Goal: Information Seeking & Learning: Learn about a topic

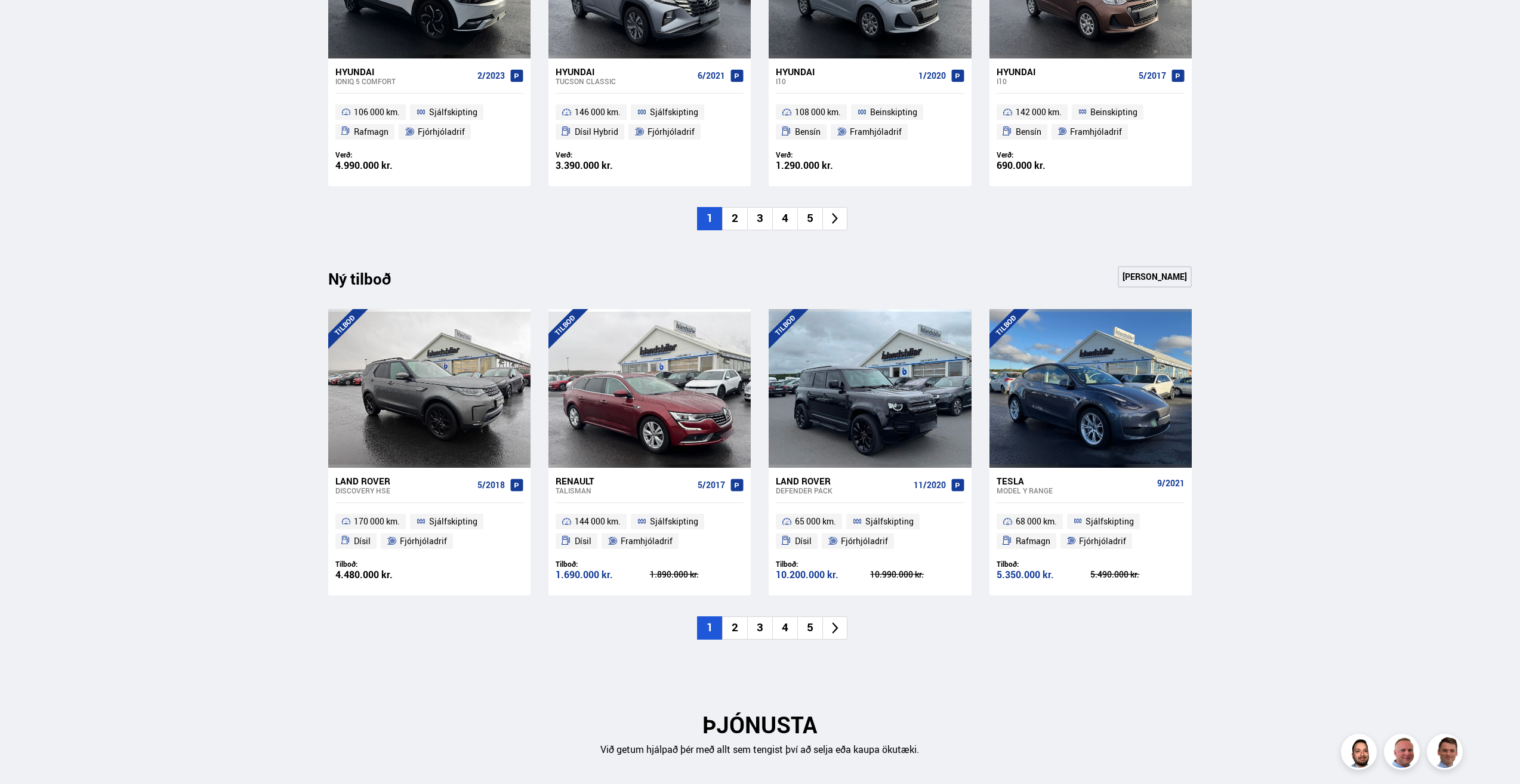
scroll to position [1014, 0]
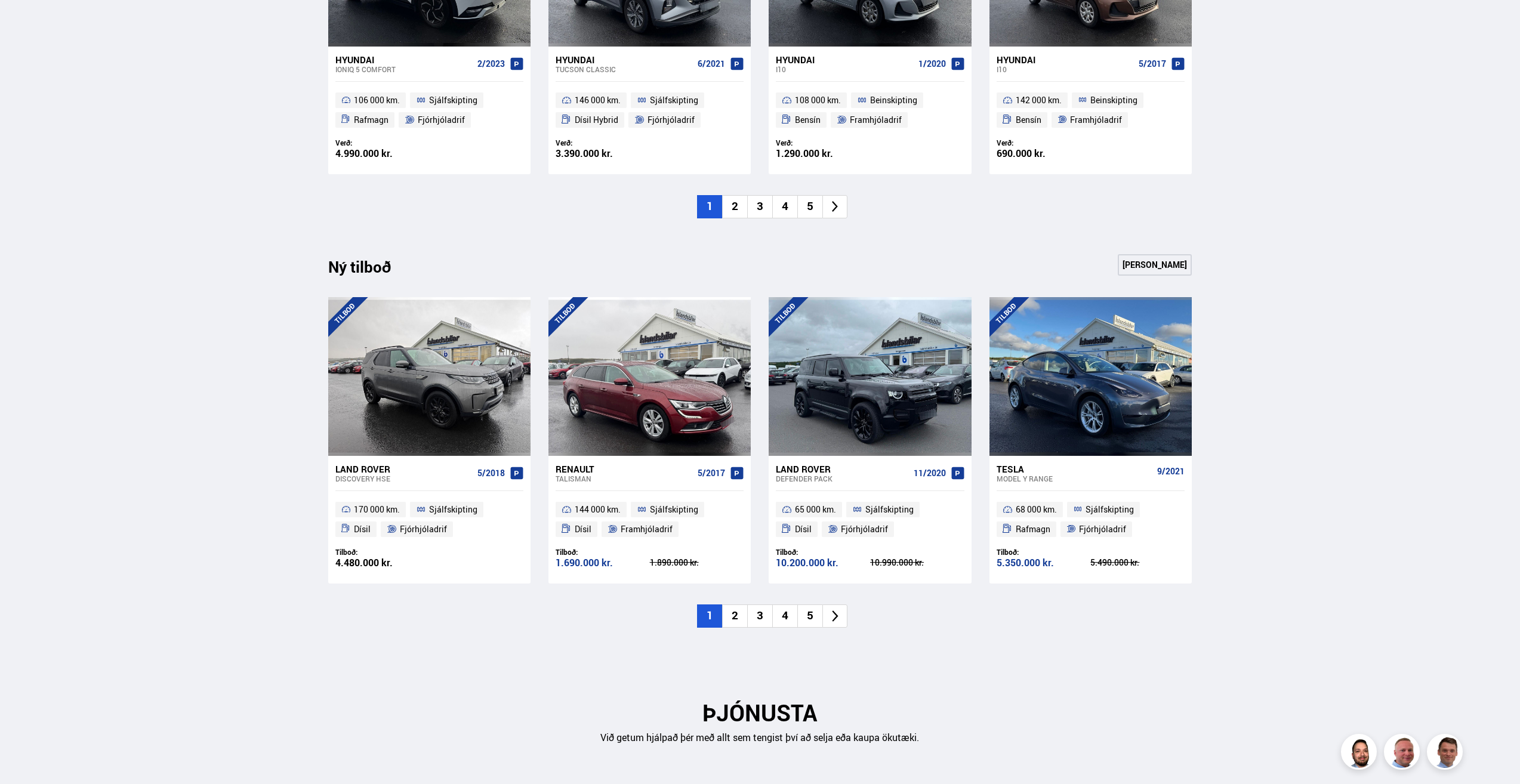
click at [733, 207] on li "2" at bounding box center [734, 207] width 25 height 24
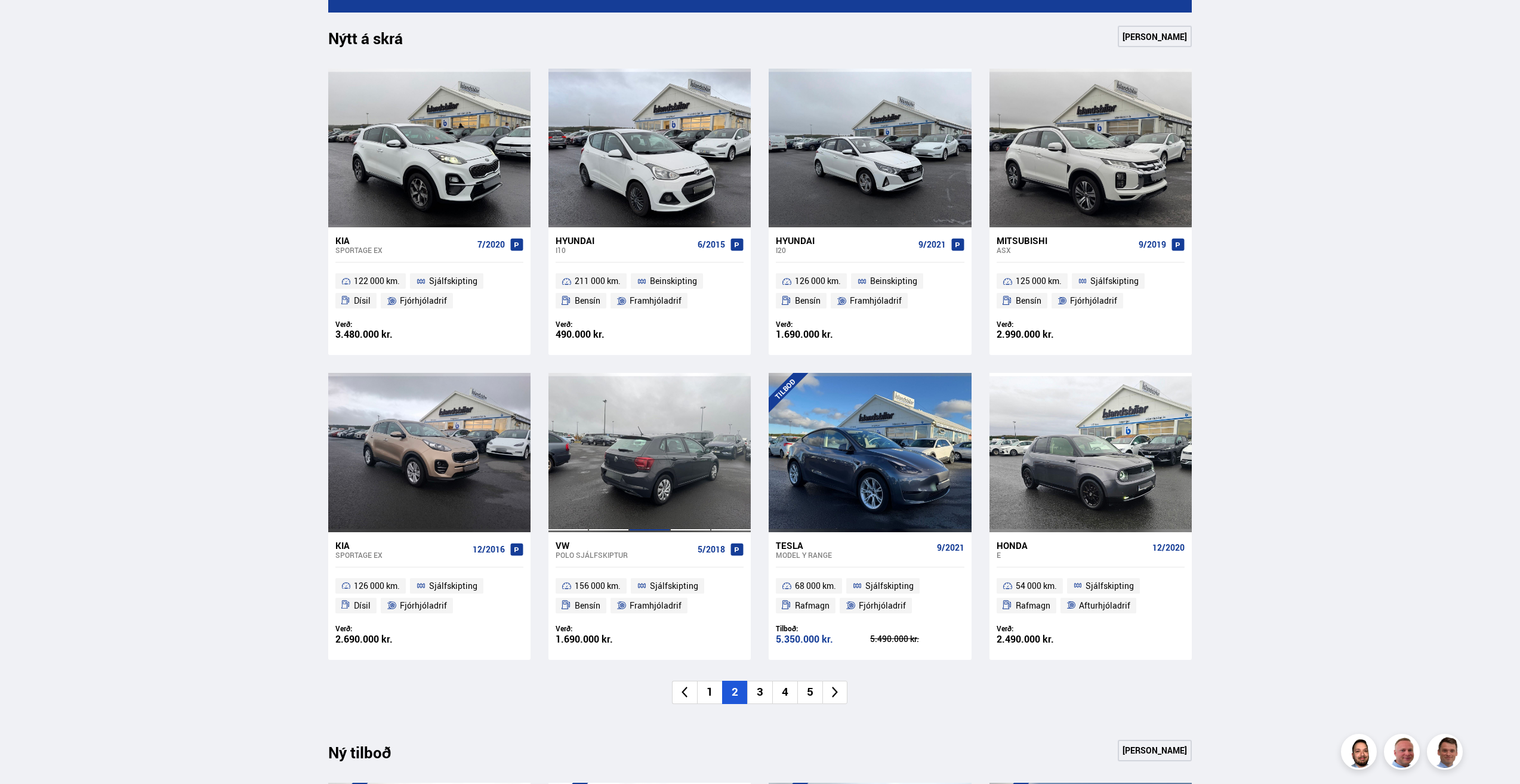
scroll to position [477, 0]
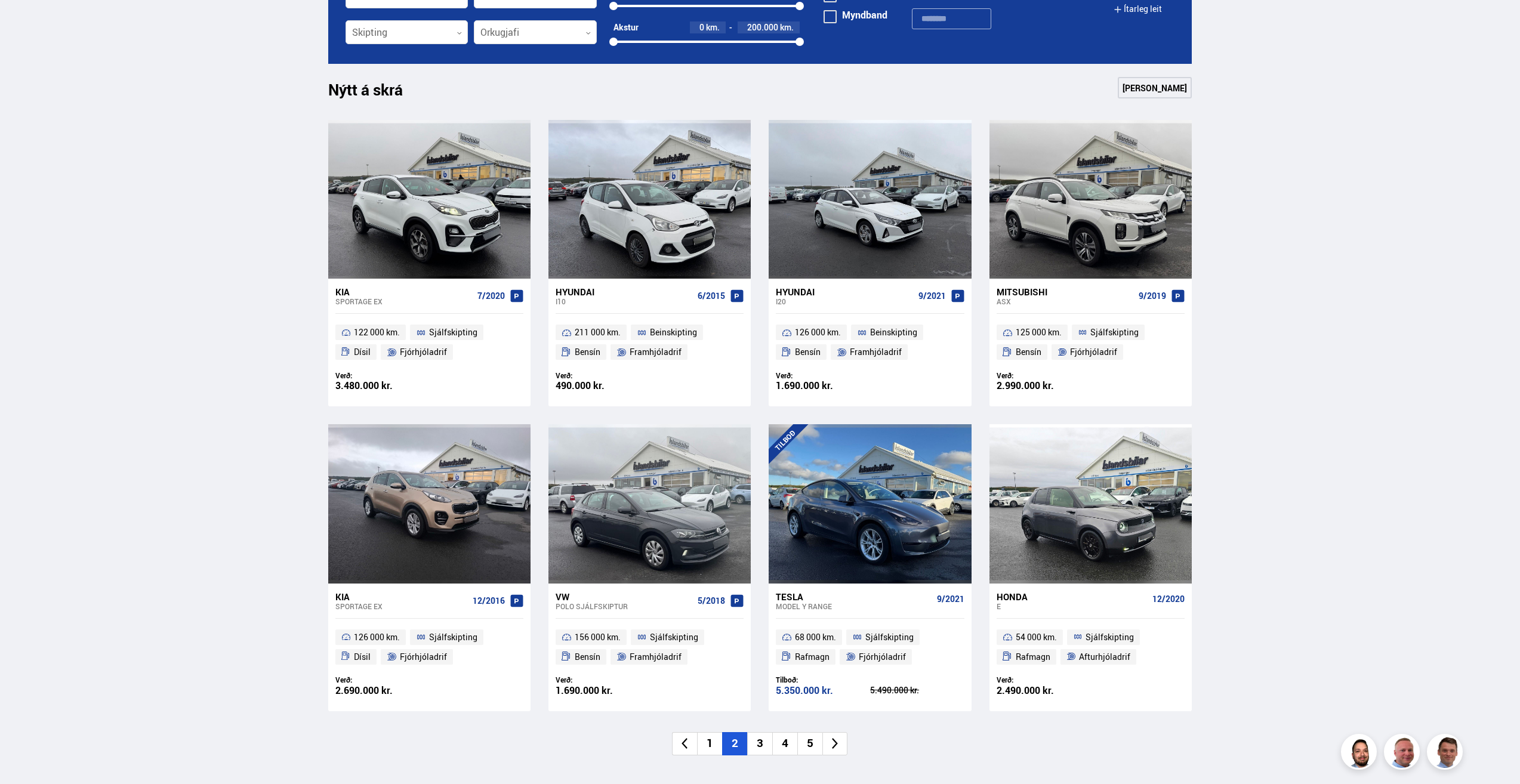
click at [760, 738] on li "3" at bounding box center [759, 744] width 25 height 24
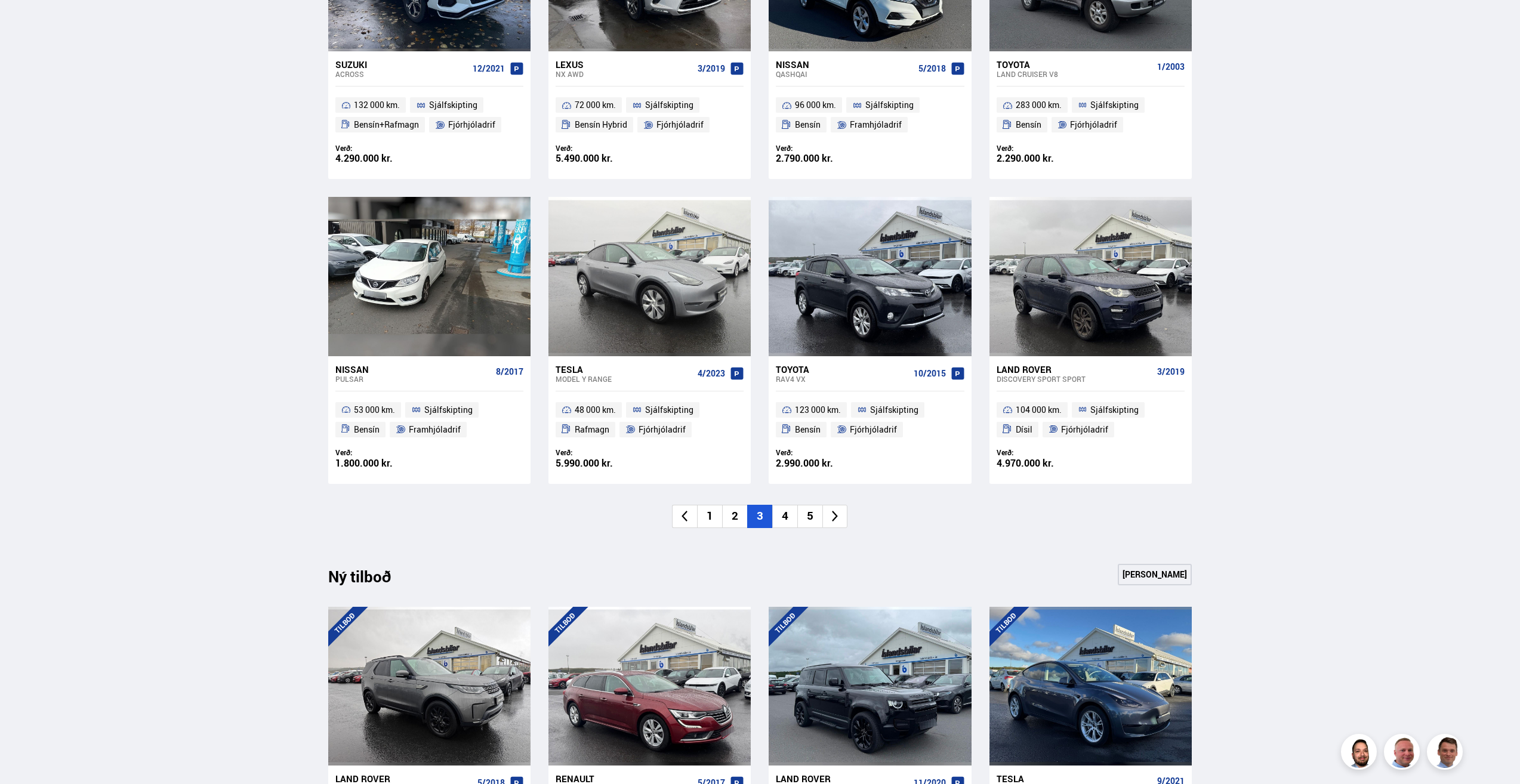
scroll to position [776, 0]
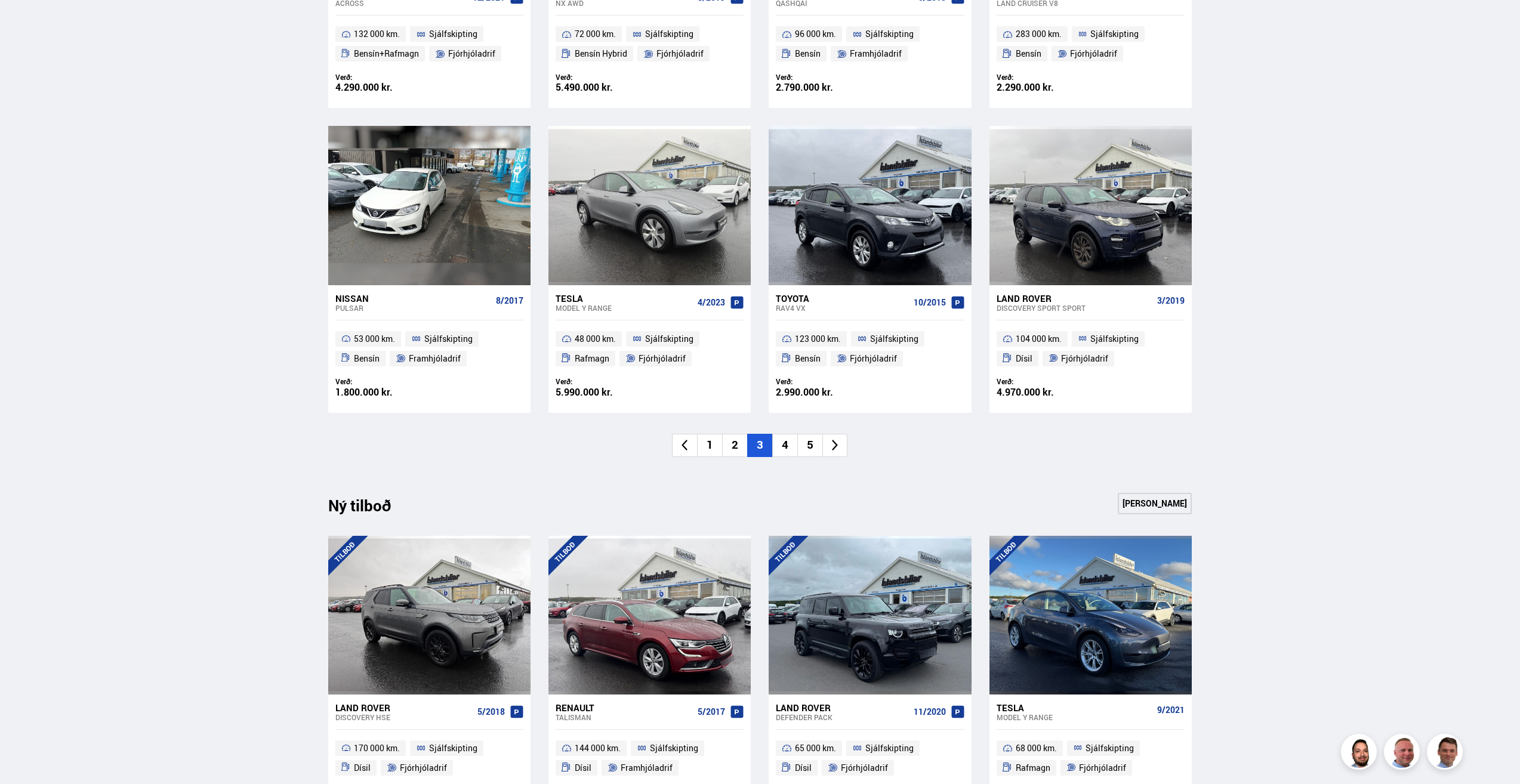
click at [779, 446] on li "4" at bounding box center [784, 445] width 25 height 24
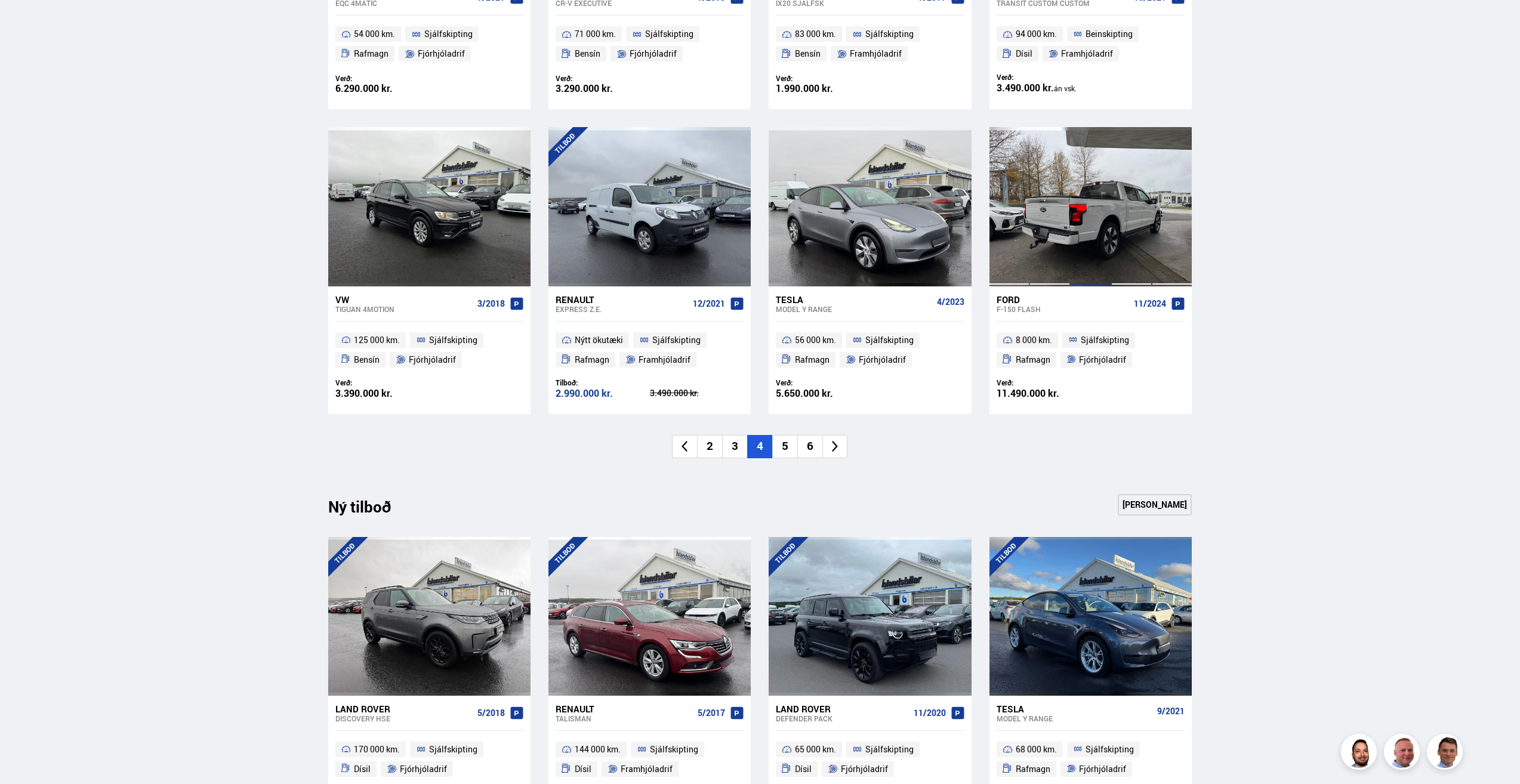
click at [1084, 208] on div at bounding box center [1090, 207] width 40 height 159
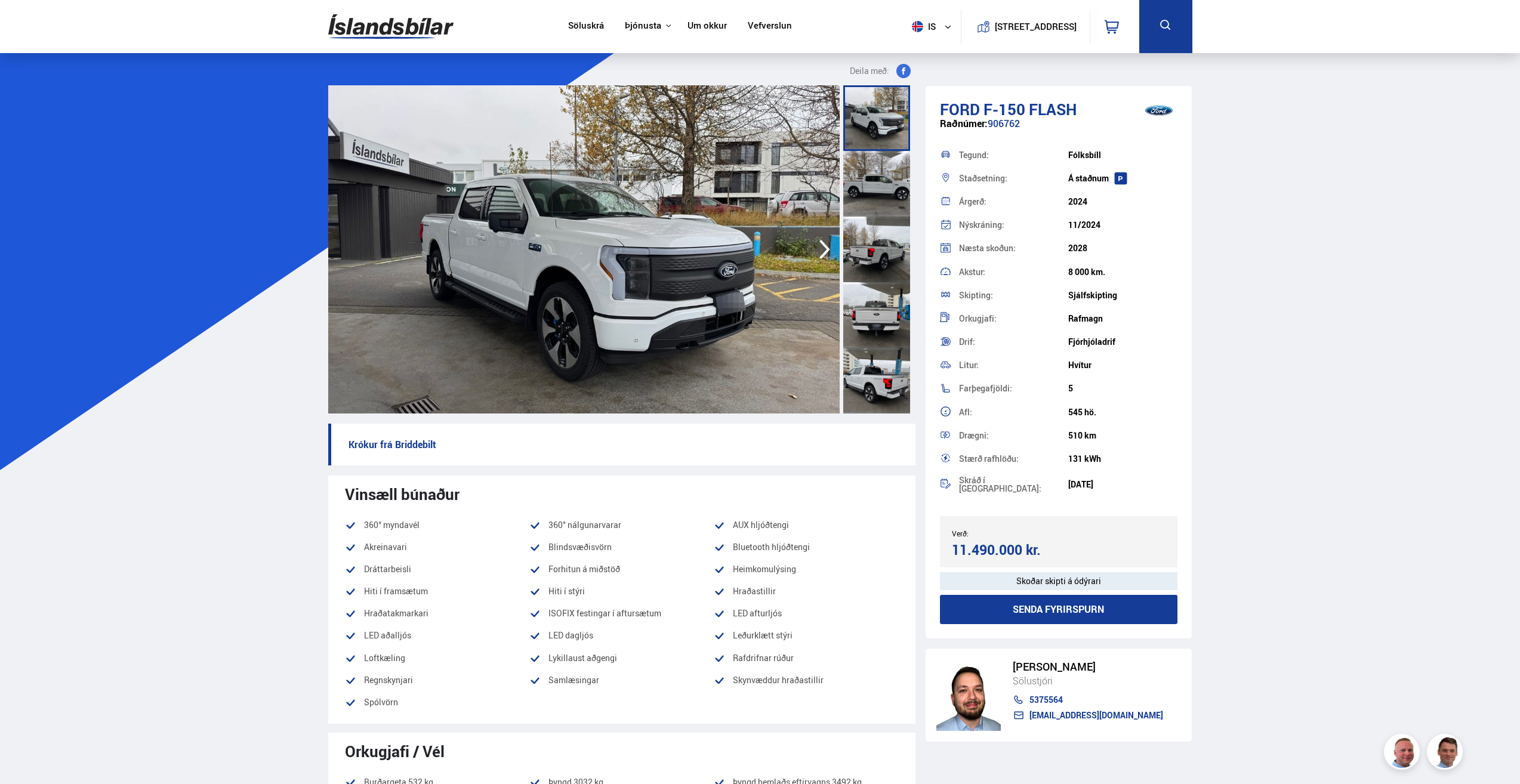
click at [705, 163] on img at bounding box center [583, 249] width 511 height 328
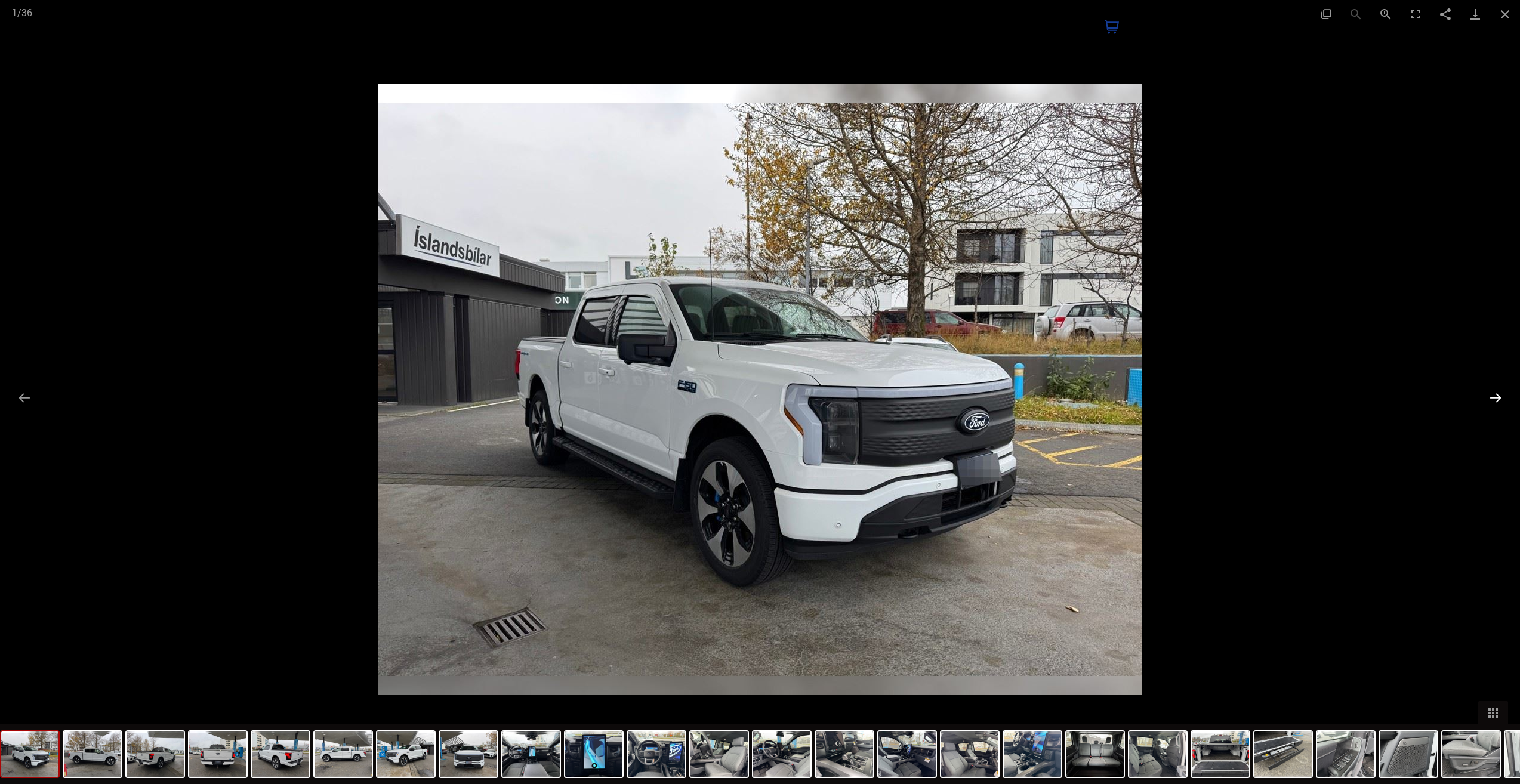
click at [1495, 399] on button "Next slide" at bounding box center [1495, 397] width 25 height 24
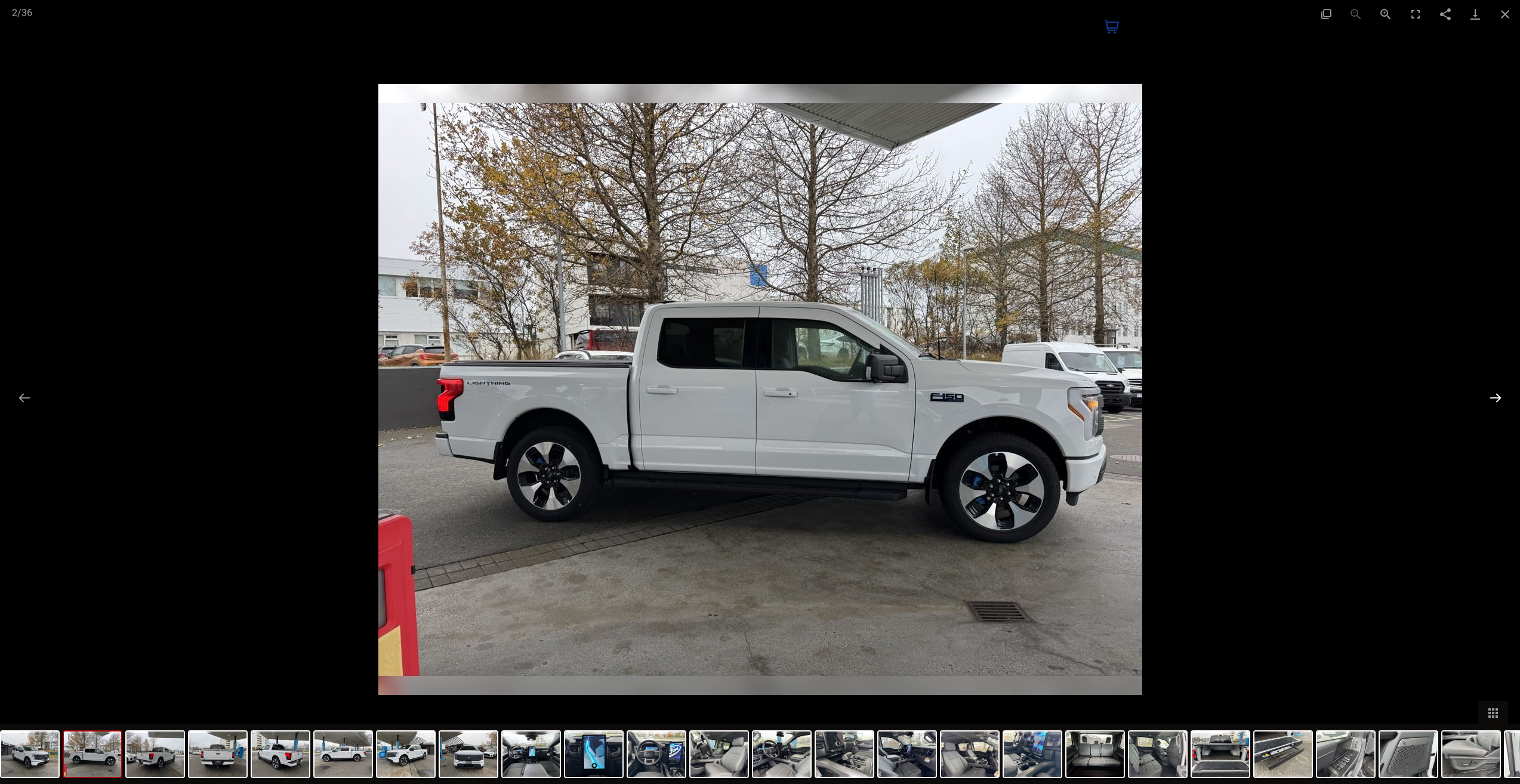
click at [1495, 399] on button "Next slide" at bounding box center [1495, 397] width 25 height 24
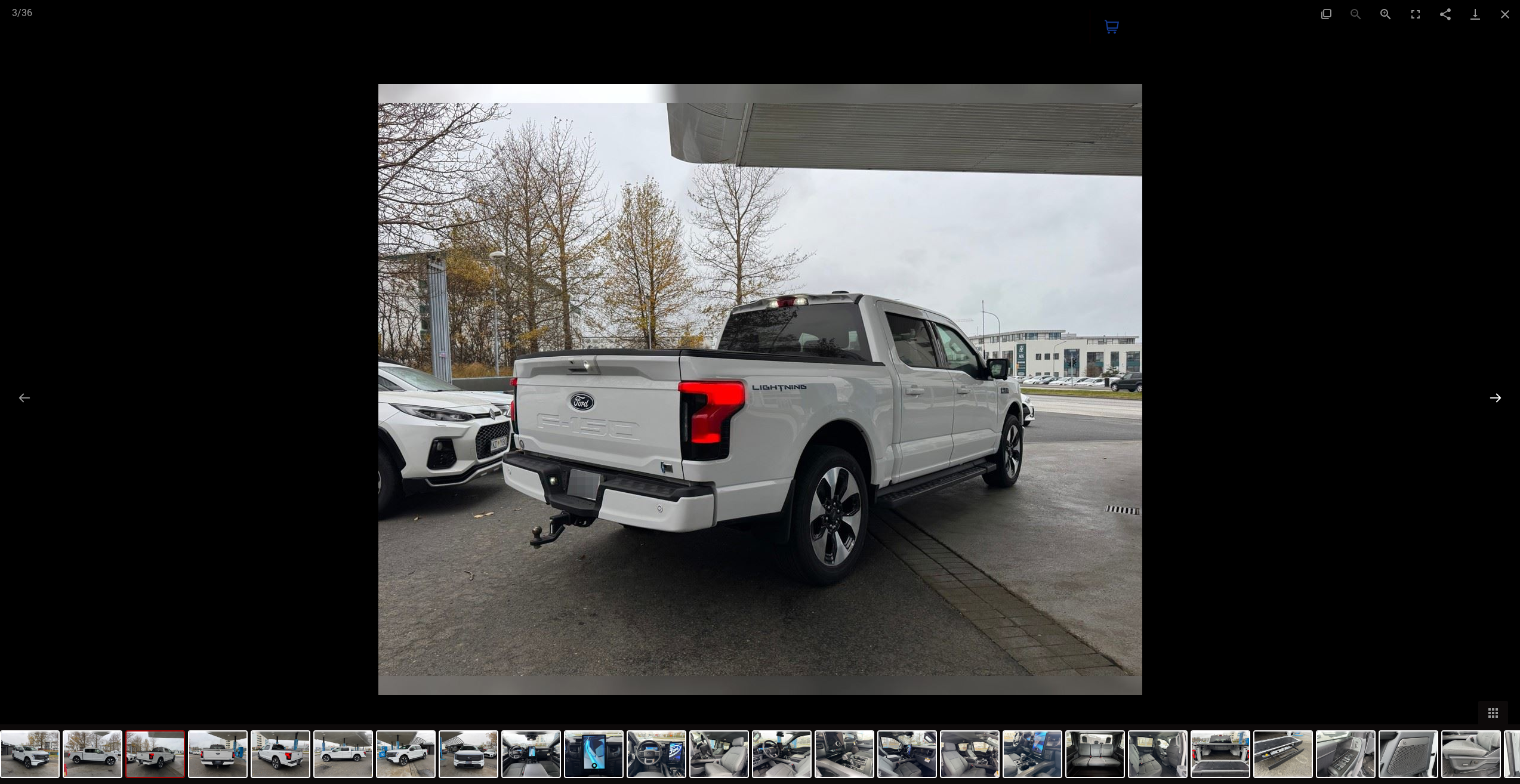
click at [1495, 399] on button "Next slide" at bounding box center [1495, 397] width 25 height 24
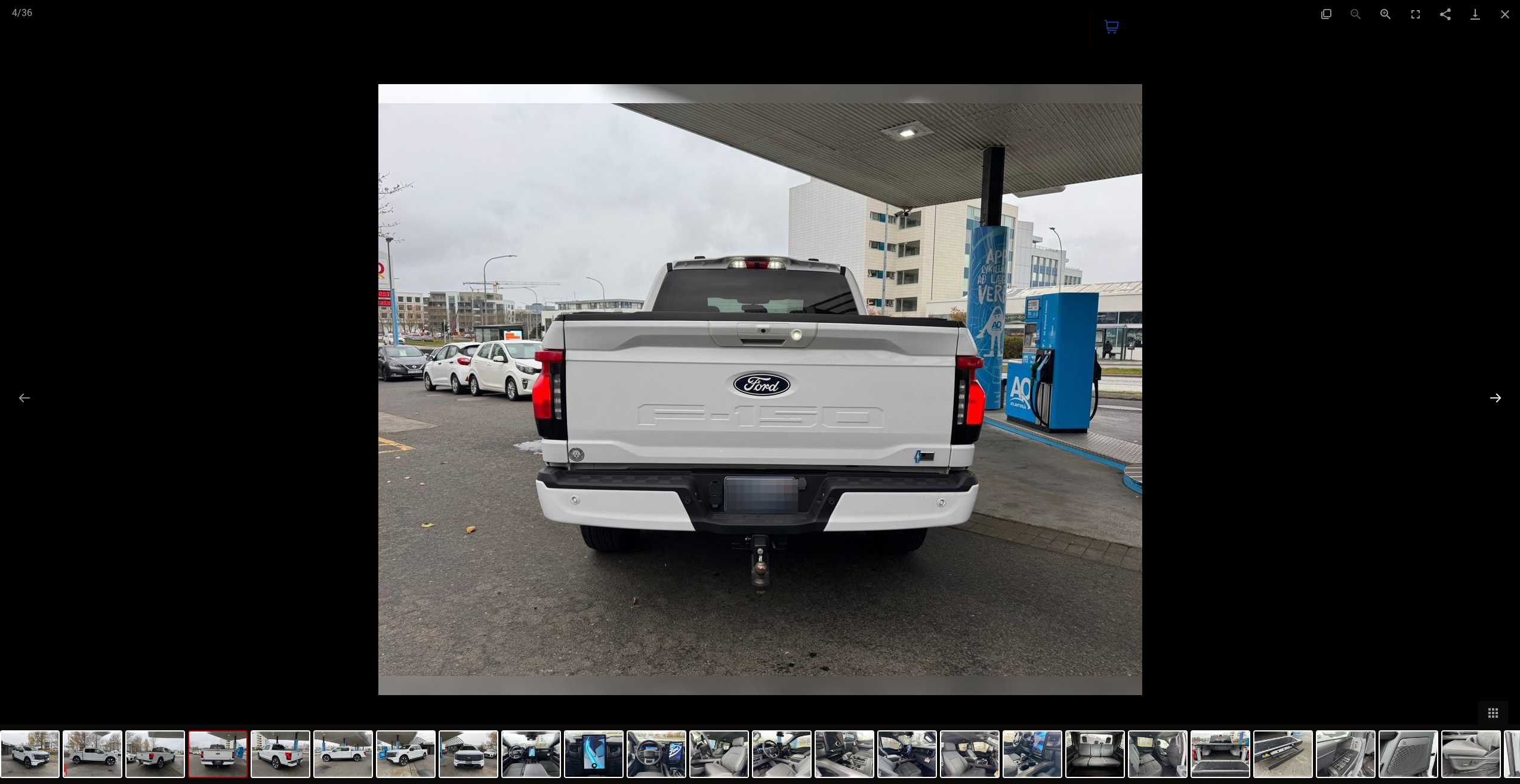
click at [1495, 399] on button "Next slide" at bounding box center [1495, 397] width 25 height 24
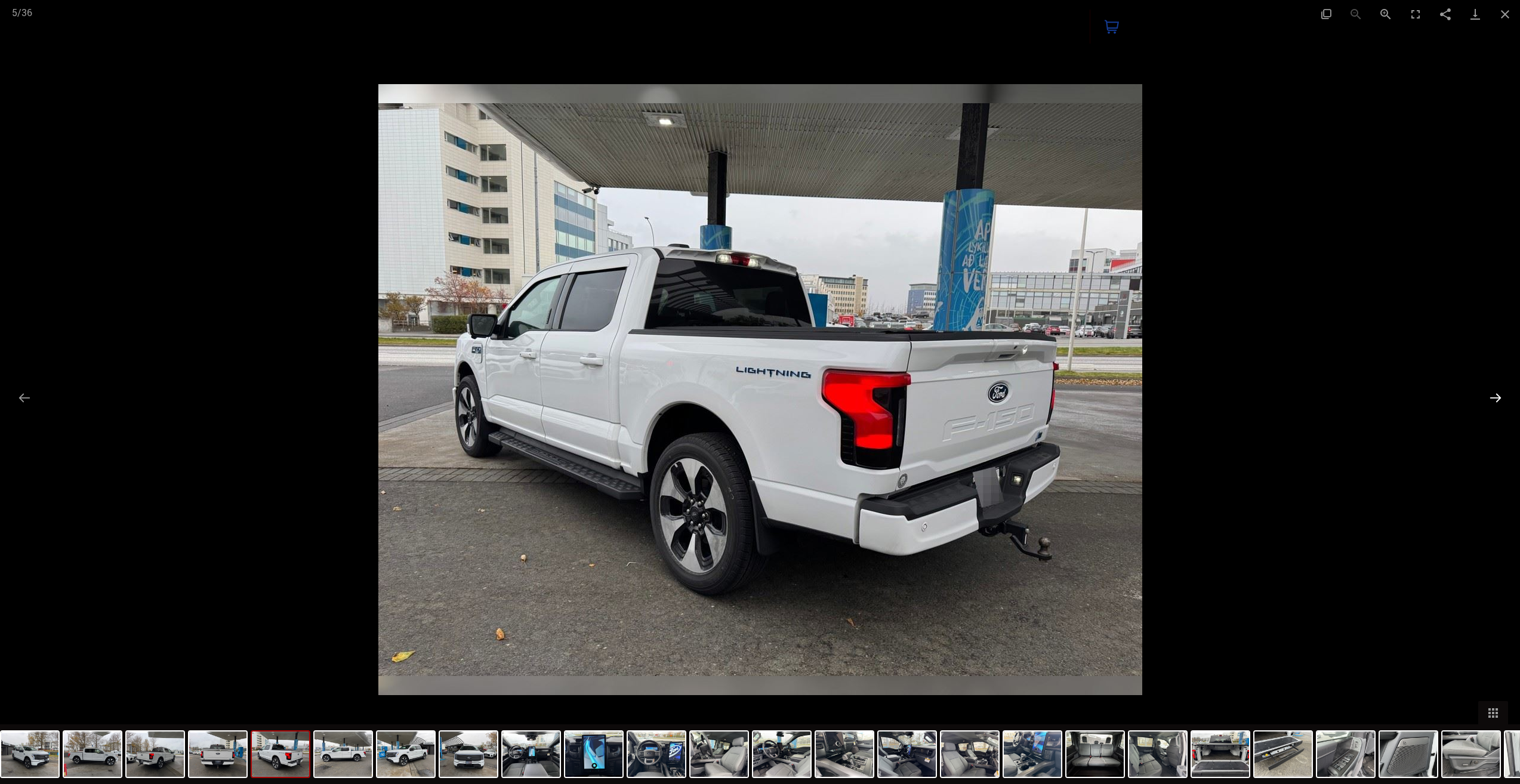
click at [1495, 400] on button "Next slide" at bounding box center [1495, 397] width 25 height 24
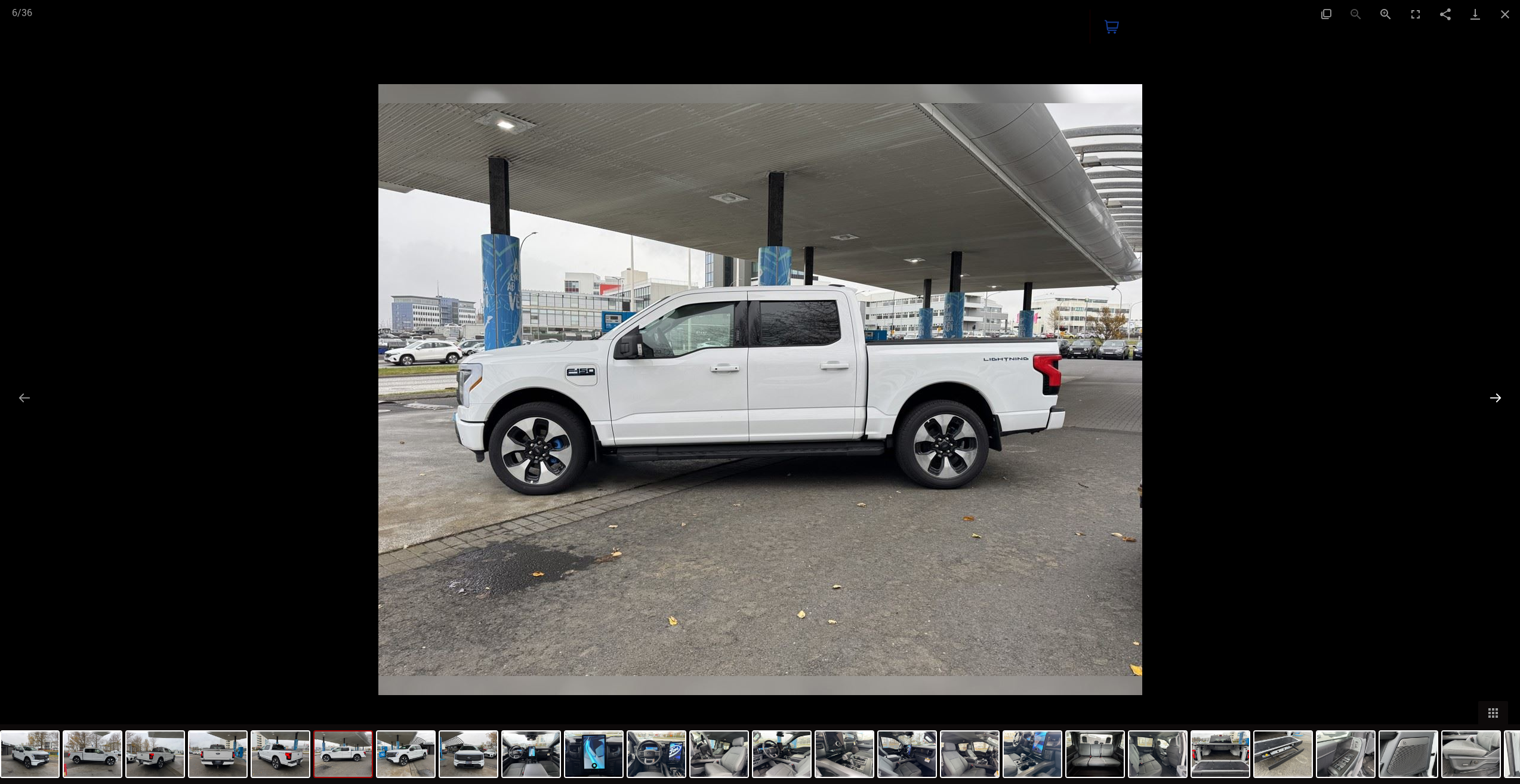
click at [1495, 401] on button "Next slide" at bounding box center [1495, 397] width 25 height 24
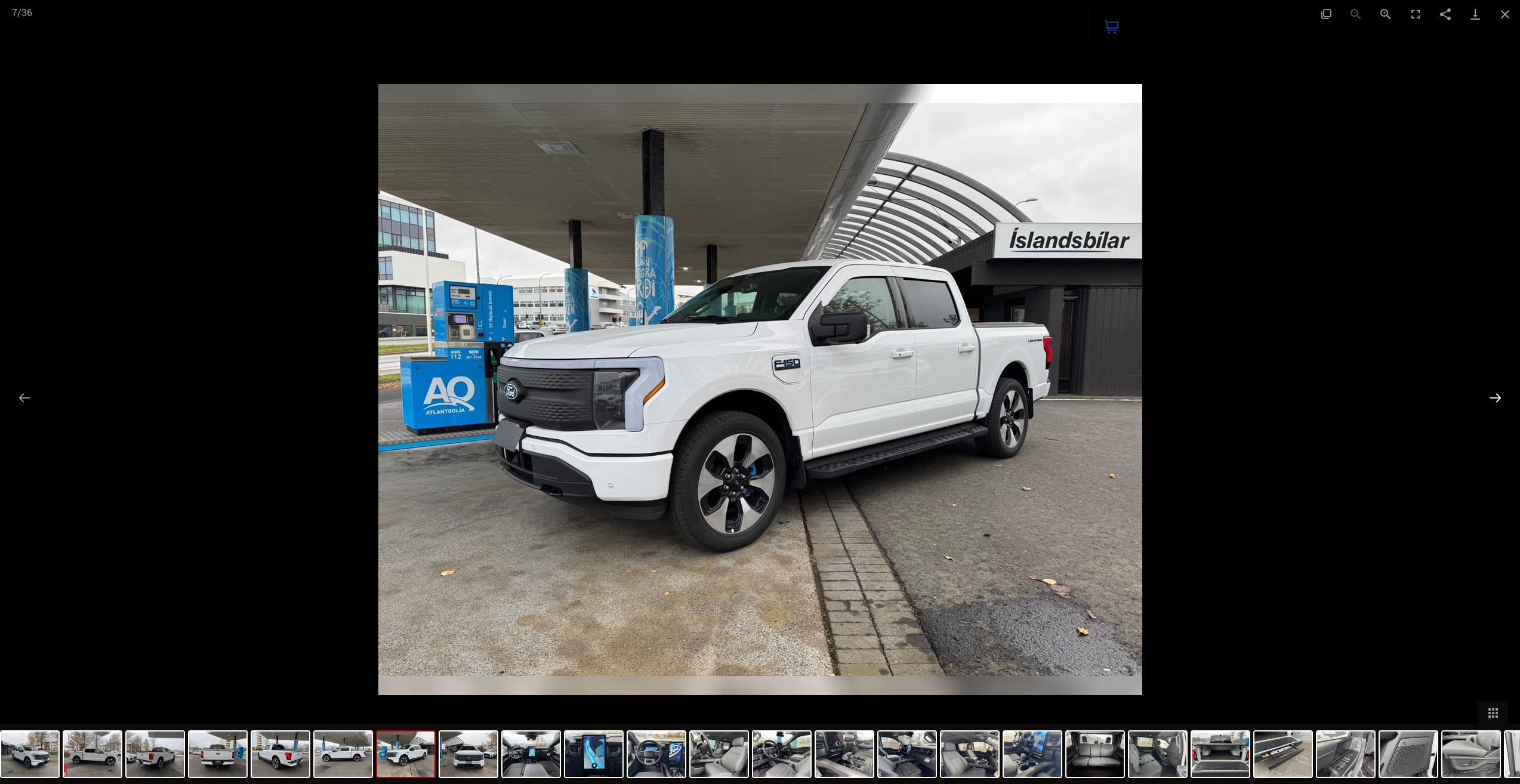
click at [1495, 402] on button "Next slide" at bounding box center [1495, 397] width 25 height 24
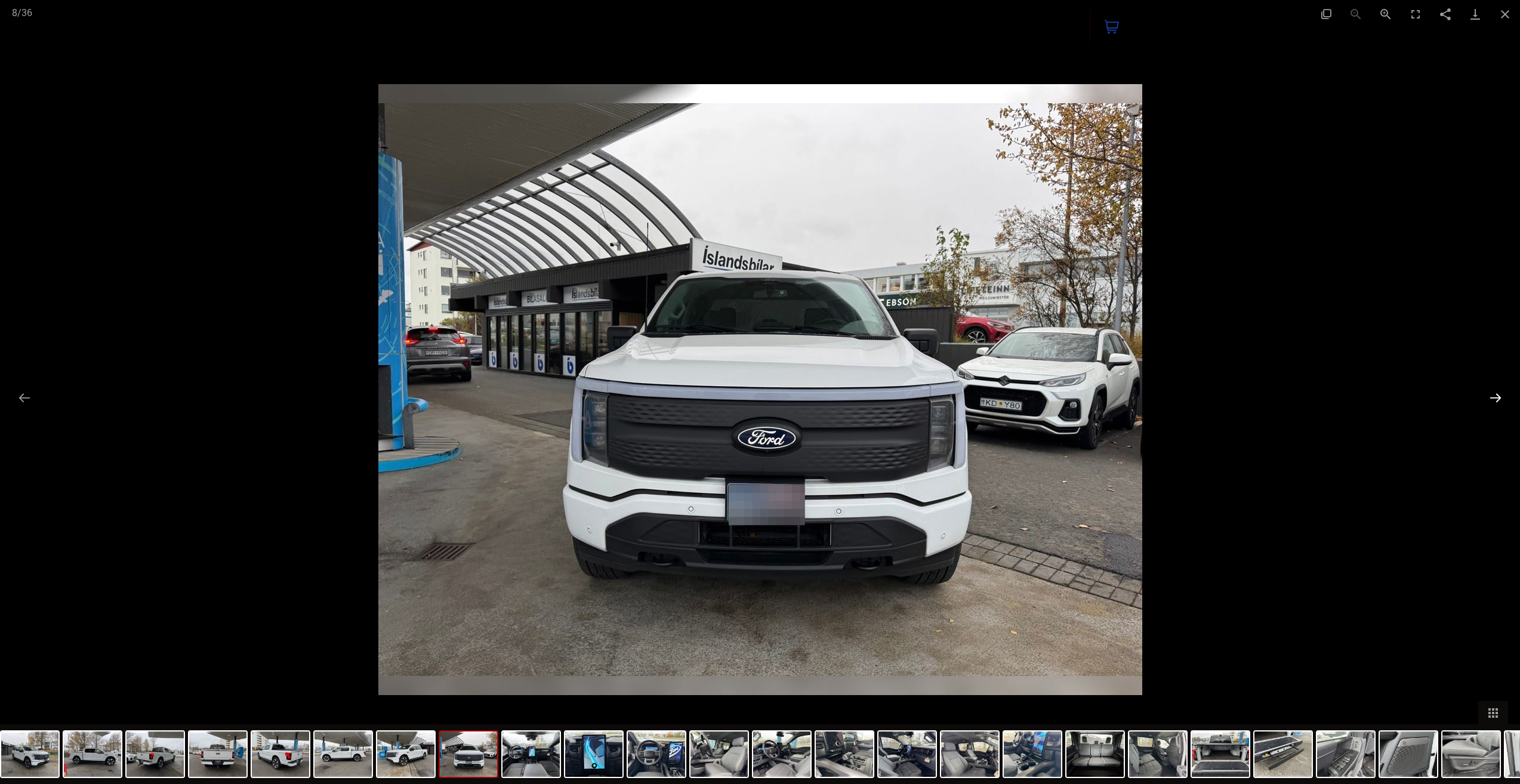
click at [1495, 401] on button "Next slide" at bounding box center [1495, 397] width 25 height 24
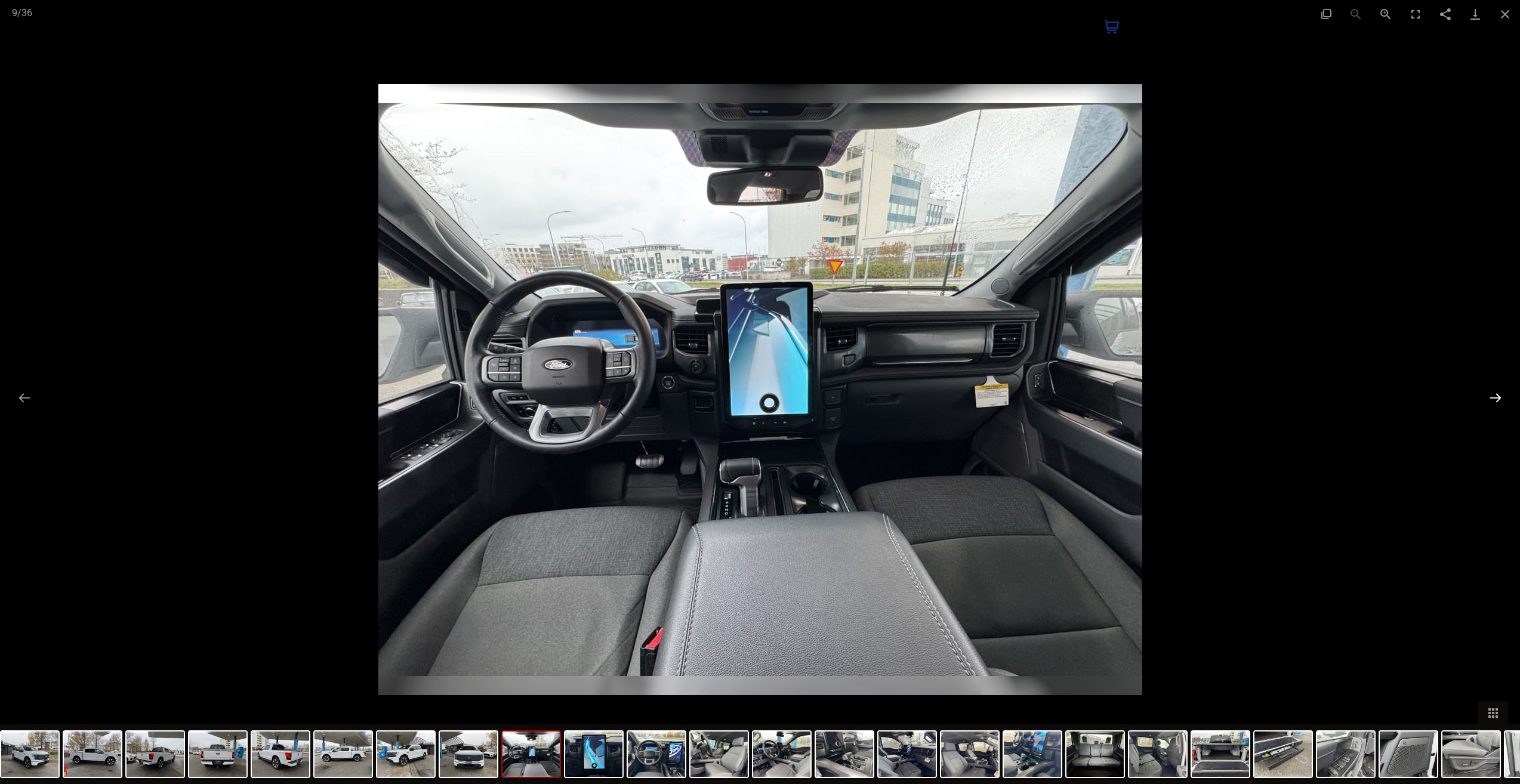
click at [1495, 401] on button "Next slide" at bounding box center [1495, 397] width 25 height 24
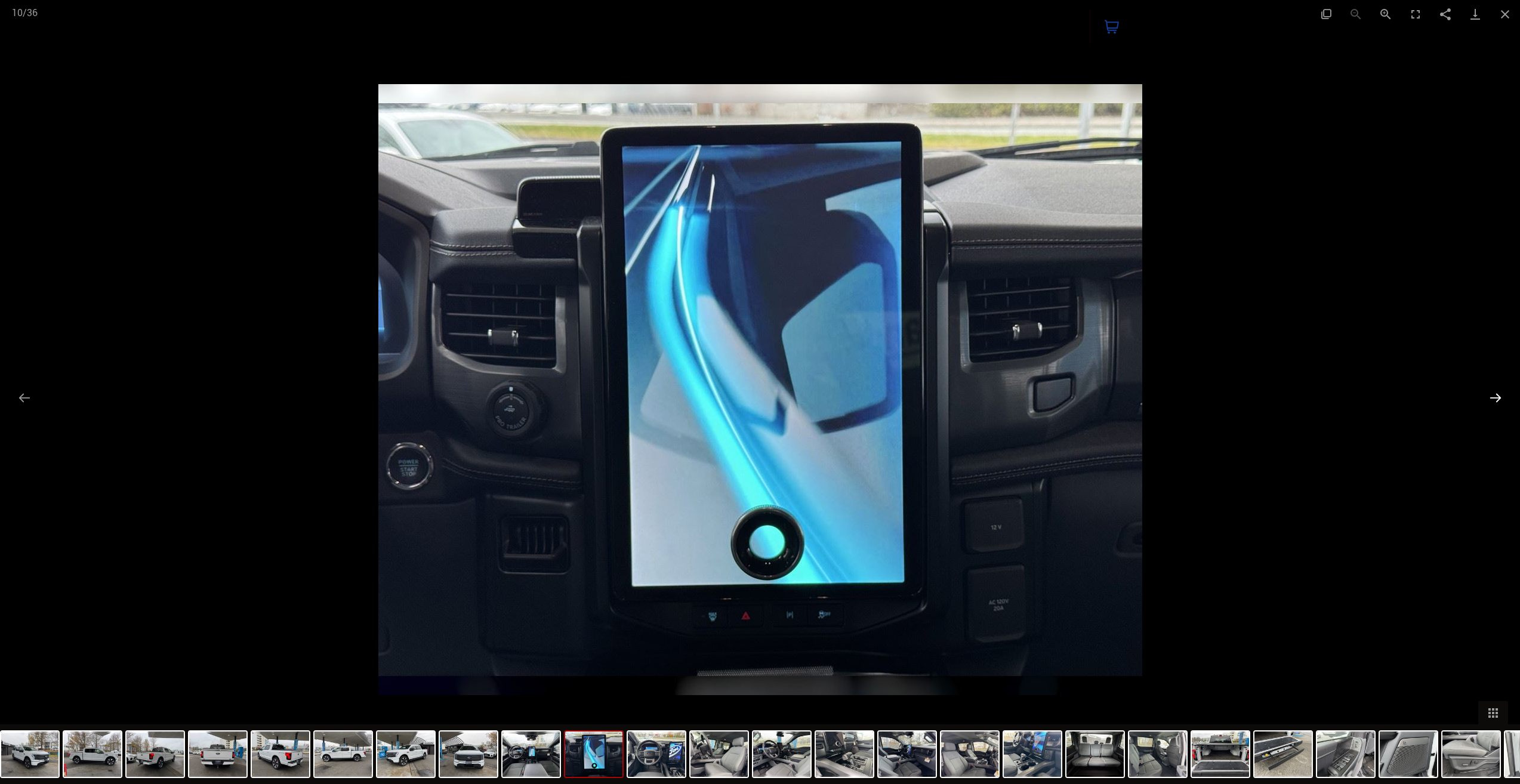
click at [1495, 401] on button "Next slide" at bounding box center [1495, 397] width 25 height 24
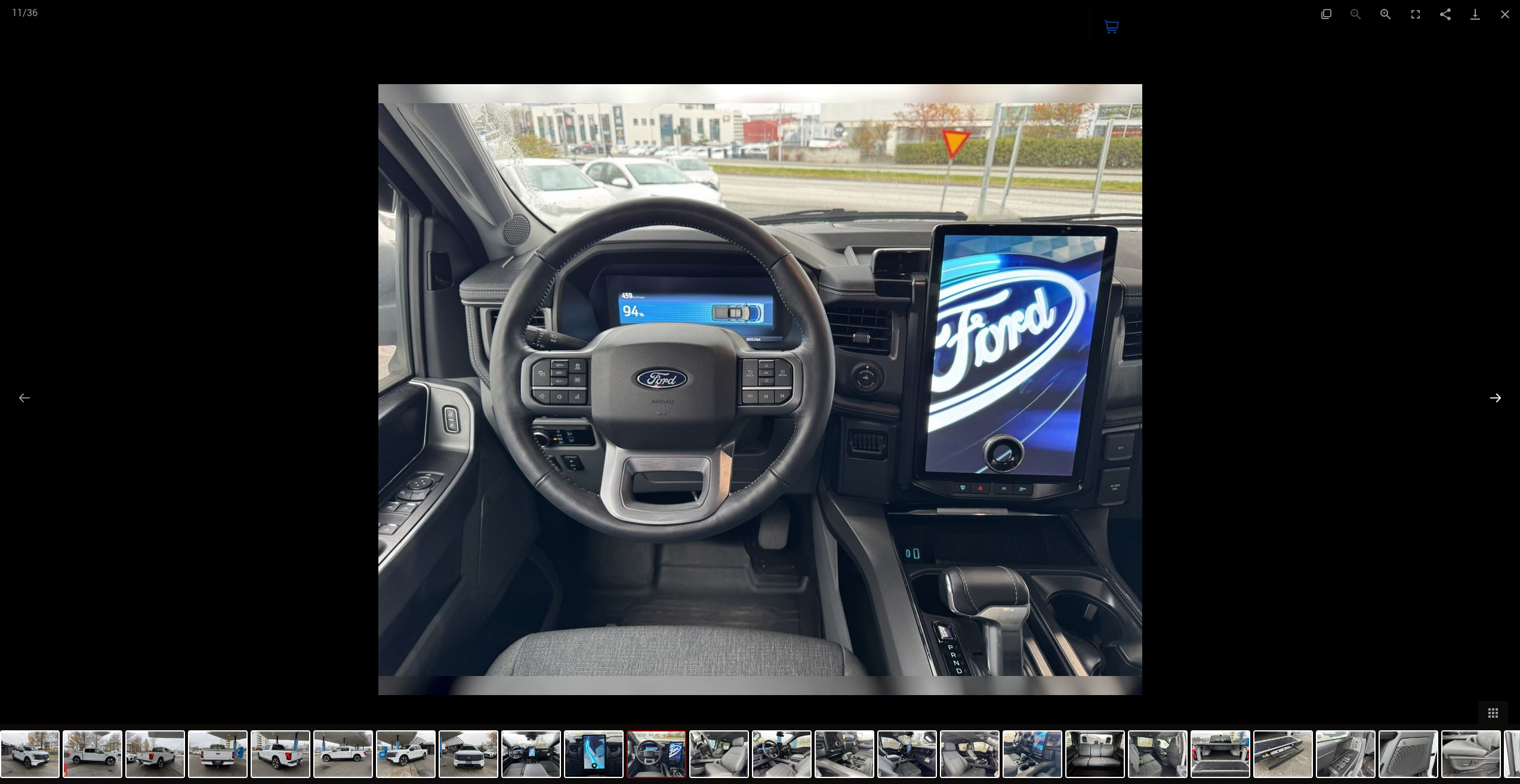
click at [1495, 401] on button "Next slide" at bounding box center [1495, 397] width 25 height 24
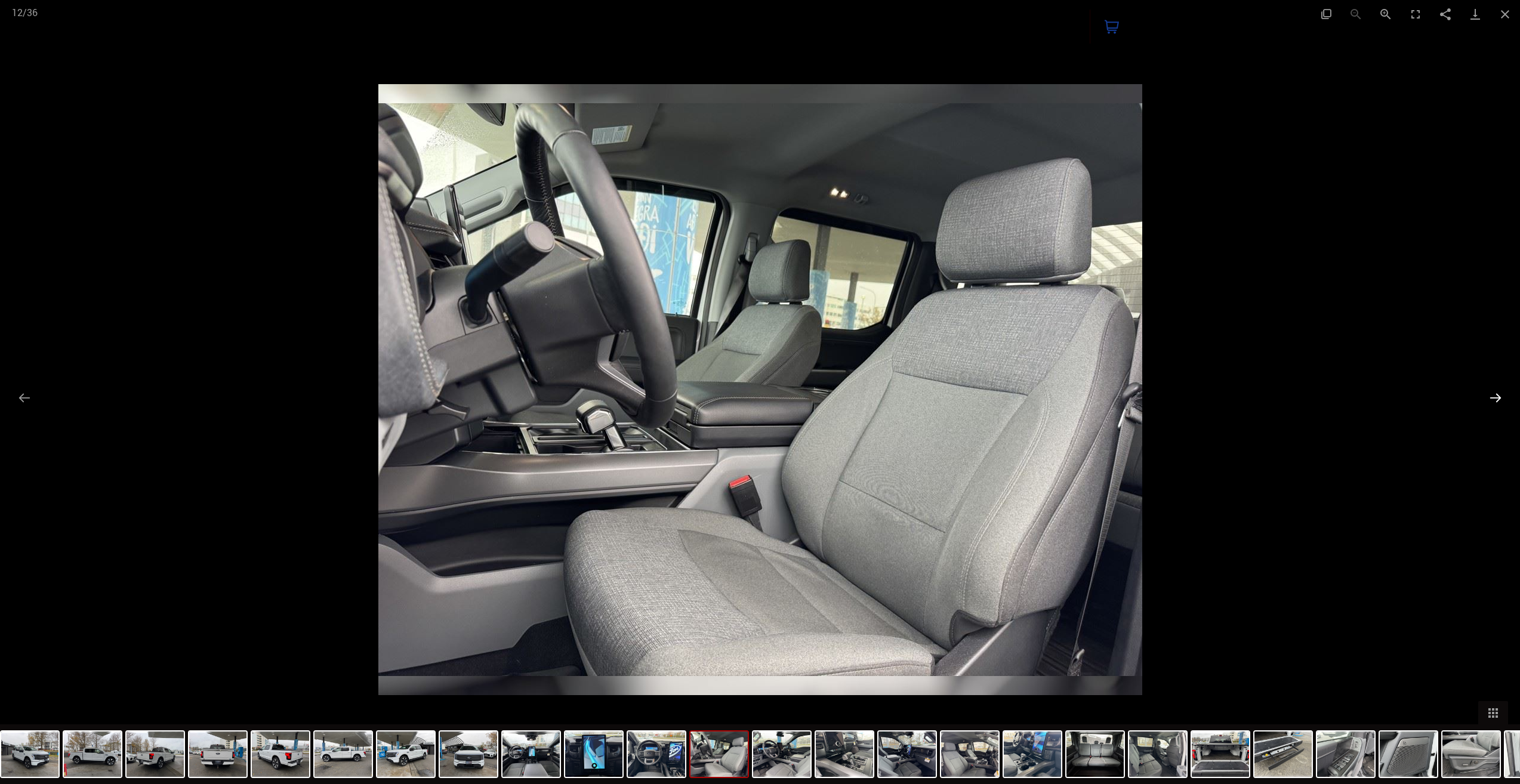
click at [1495, 401] on button "Next slide" at bounding box center [1495, 397] width 25 height 24
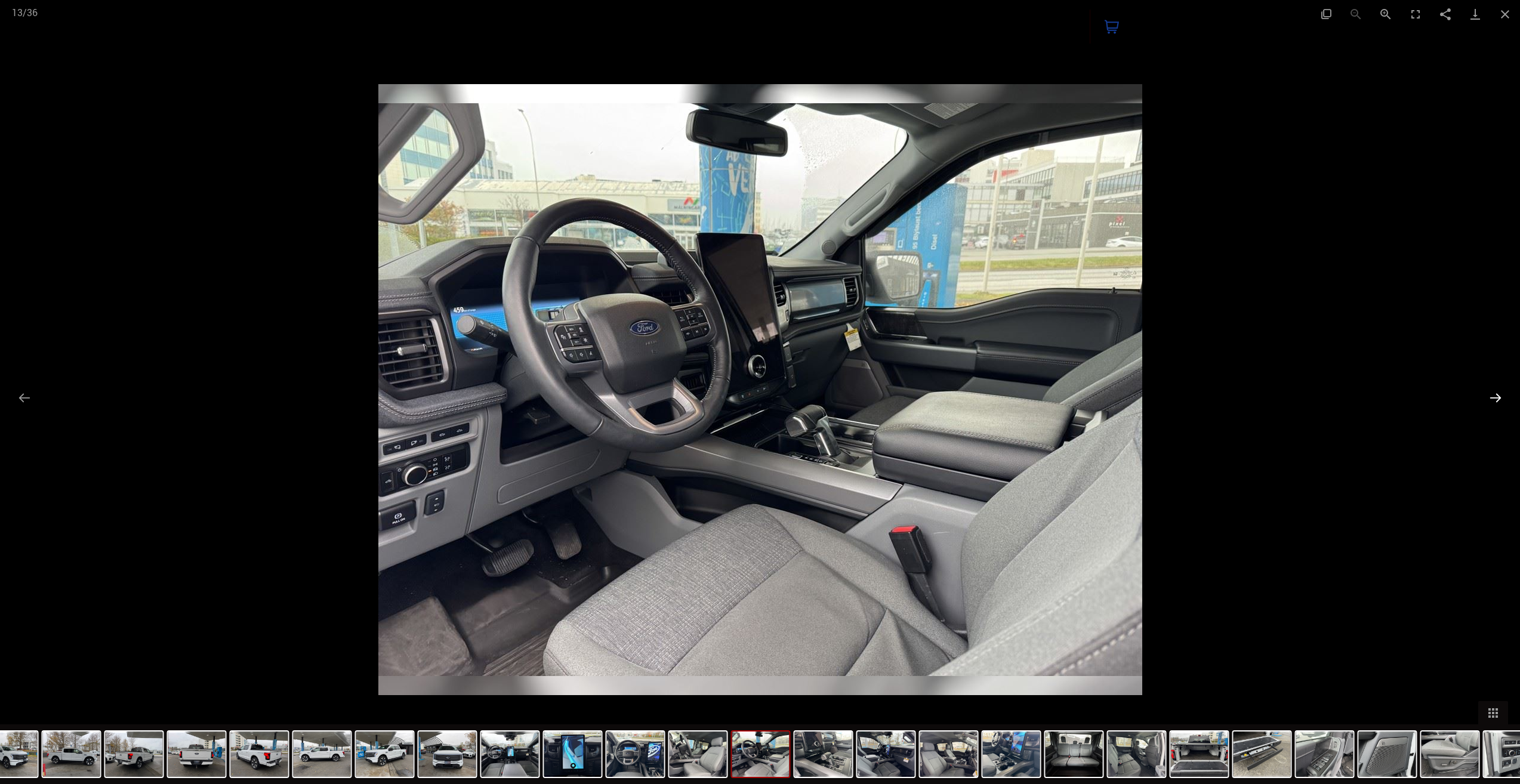
click at [1495, 401] on button "Next slide" at bounding box center [1495, 397] width 25 height 24
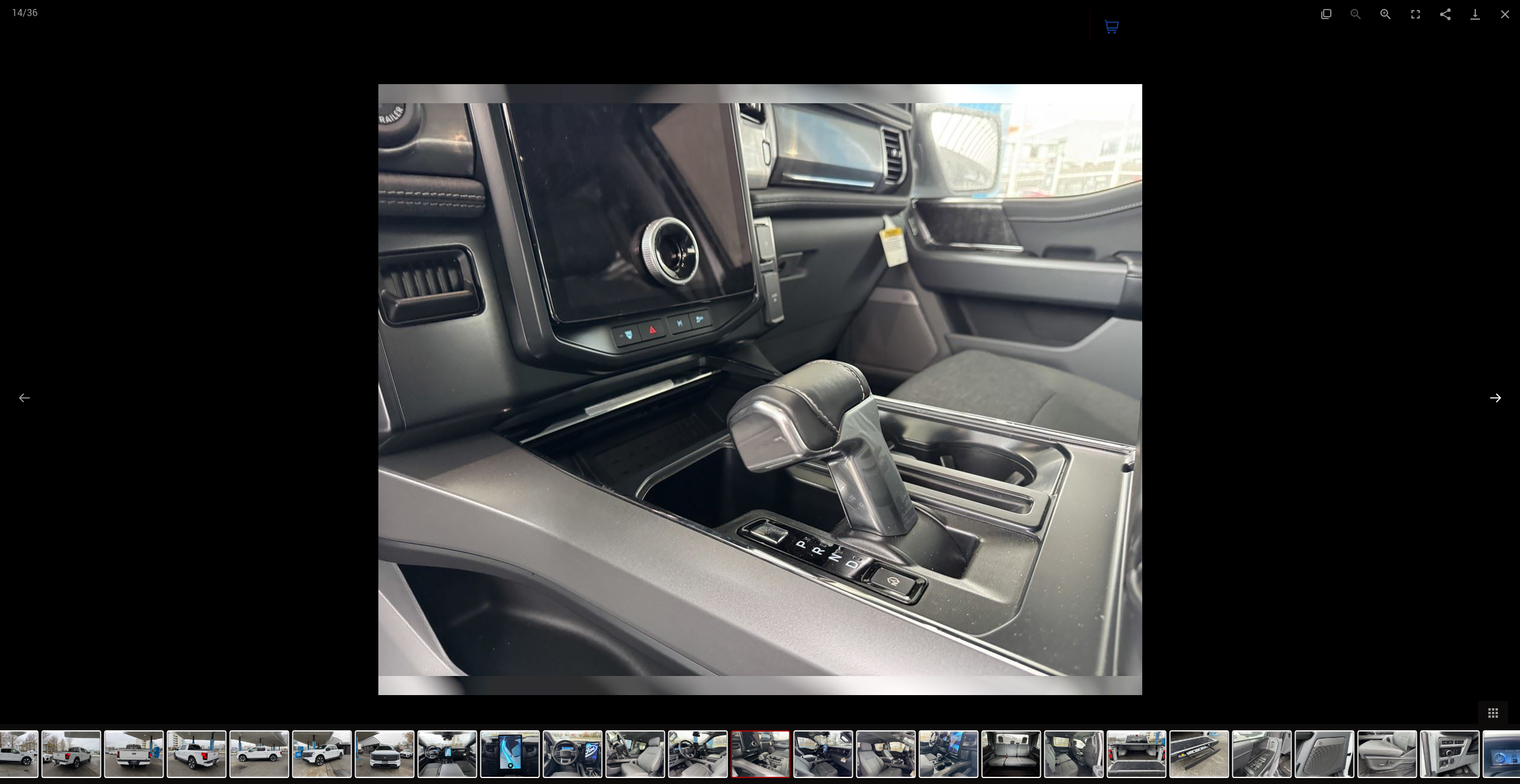
click at [1495, 401] on button "Next slide" at bounding box center [1495, 397] width 25 height 24
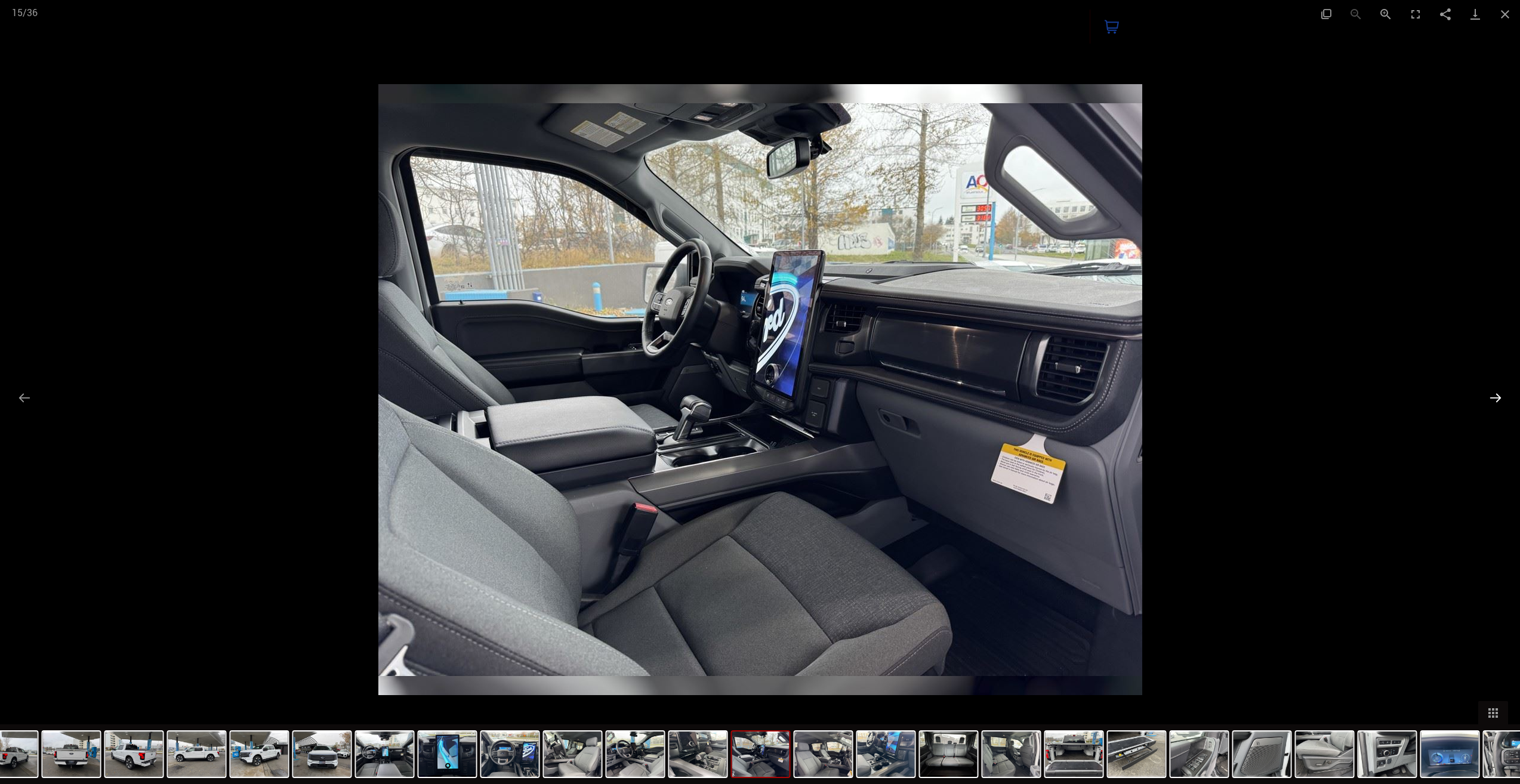
click at [1489, 396] on button "Next slide" at bounding box center [1495, 397] width 25 height 24
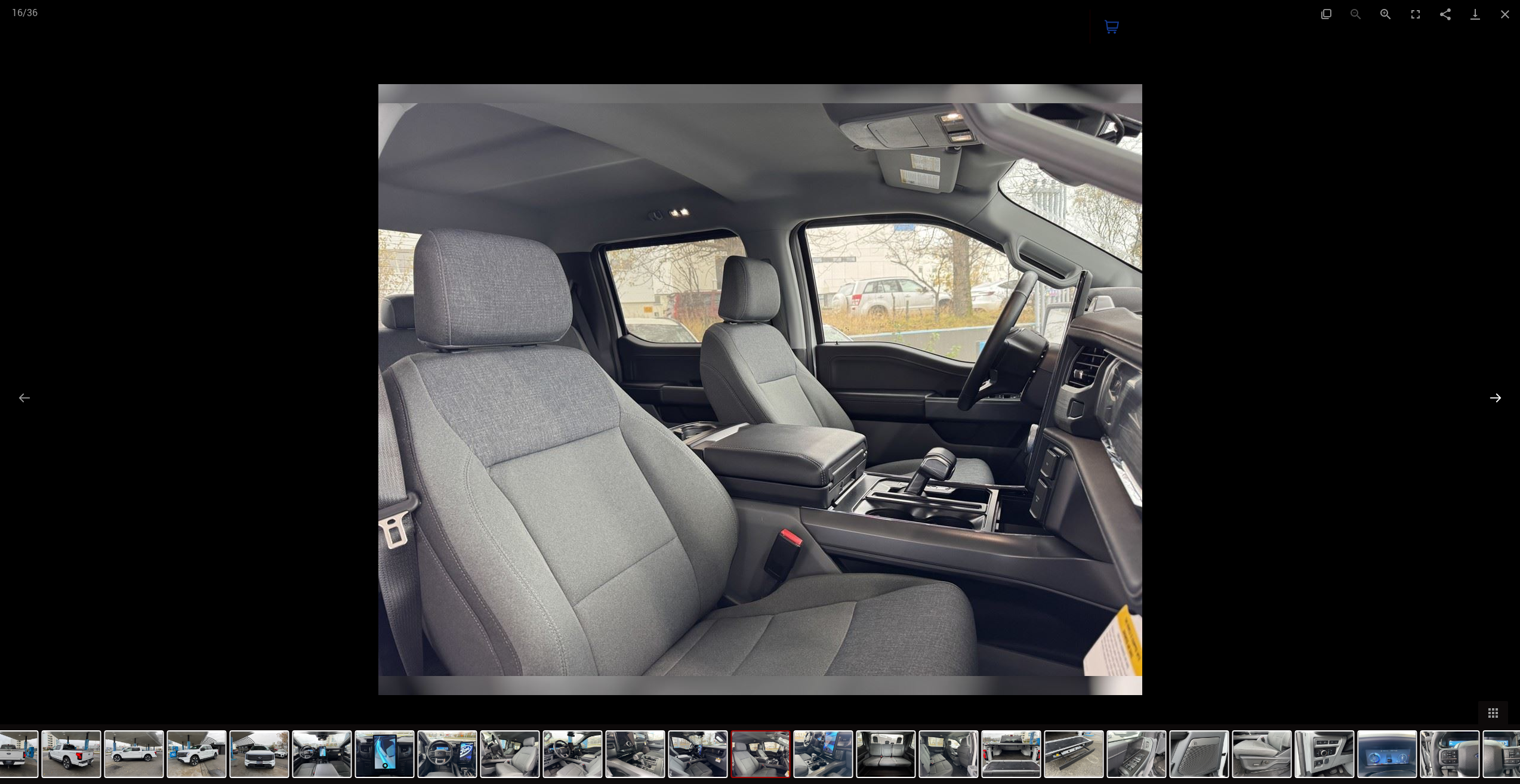
click at [1489, 396] on button "Next slide" at bounding box center [1495, 397] width 25 height 24
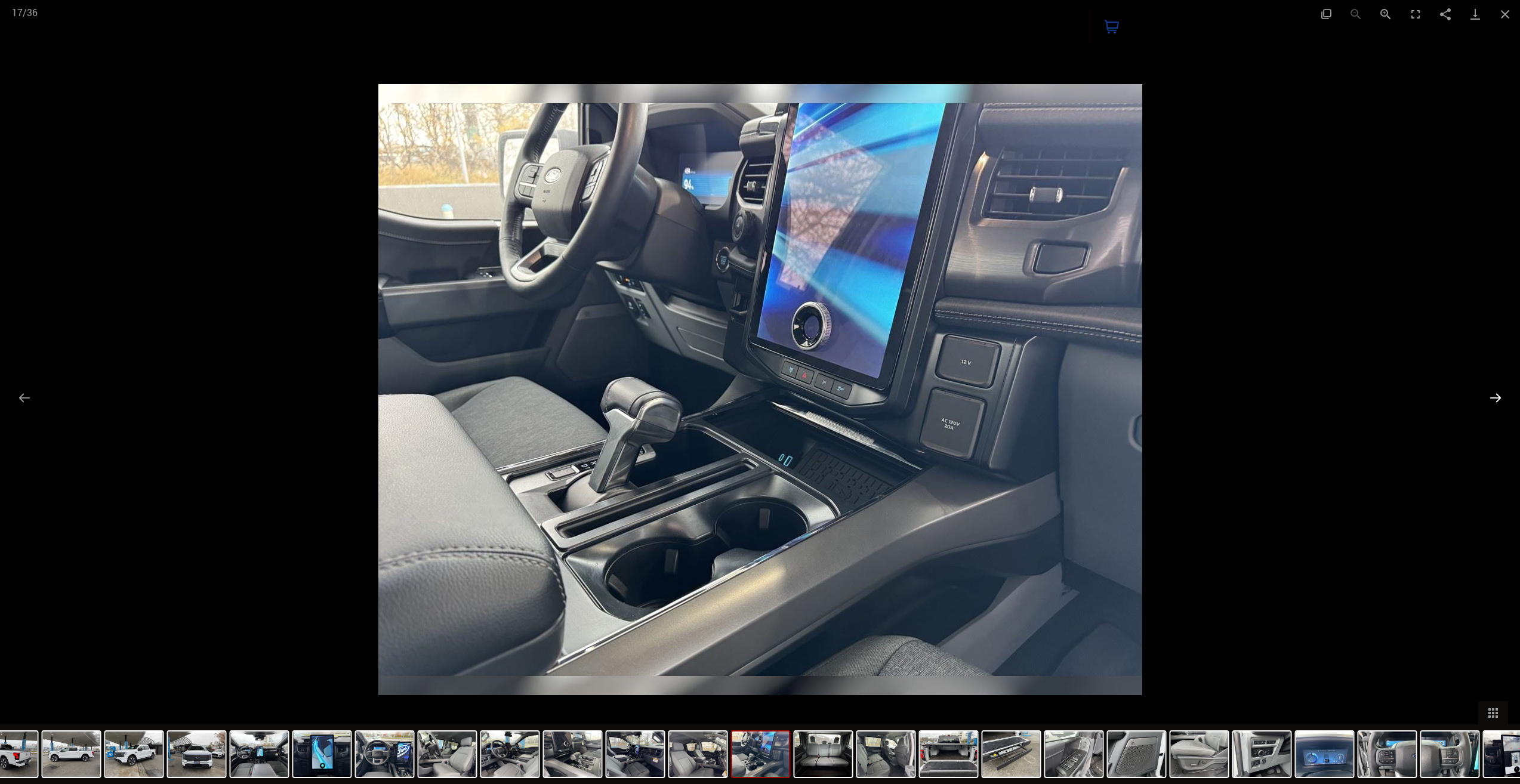
click at [1489, 394] on button "Next slide" at bounding box center [1495, 397] width 25 height 24
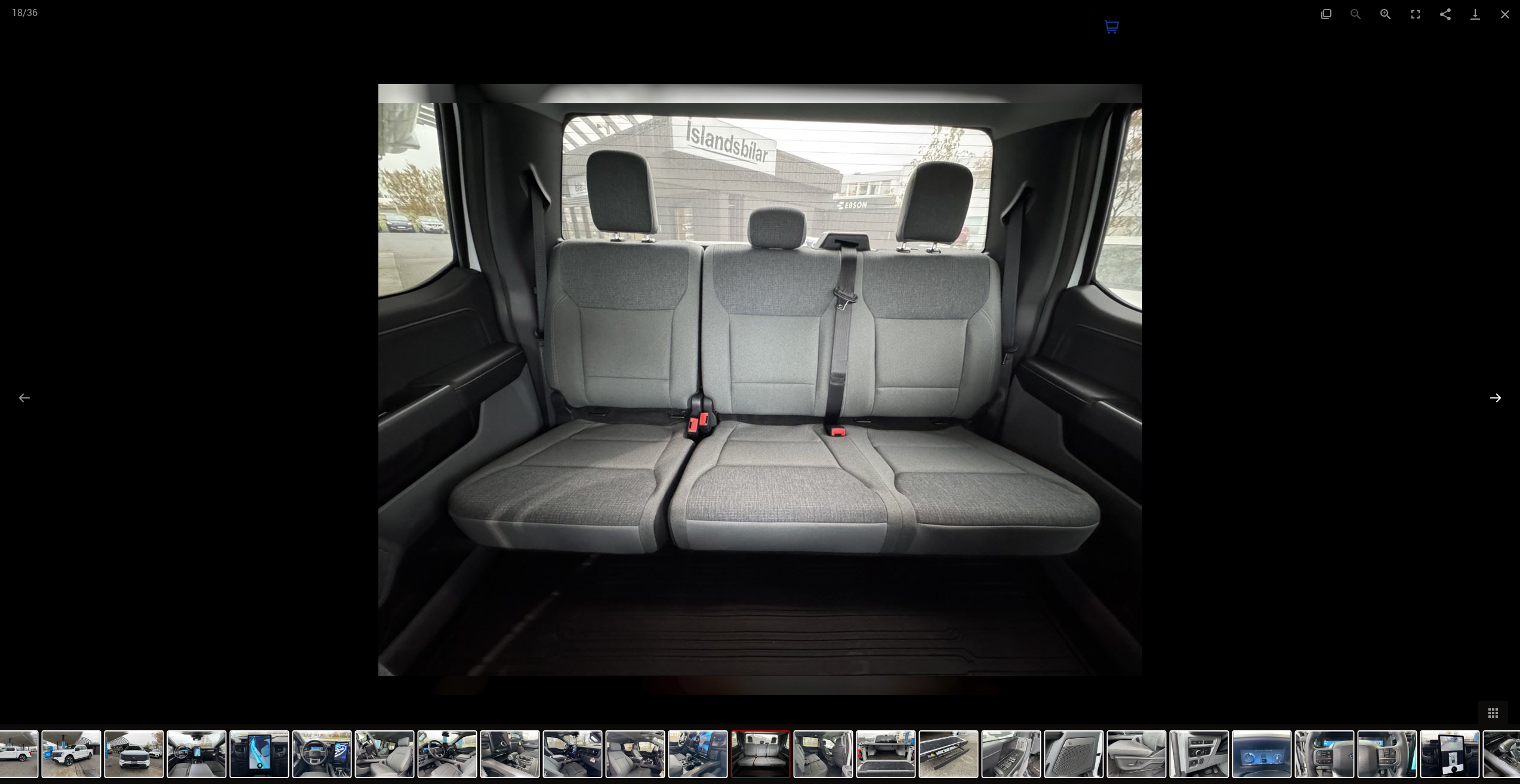
click at [1489, 394] on button "Next slide" at bounding box center [1495, 397] width 25 height 24
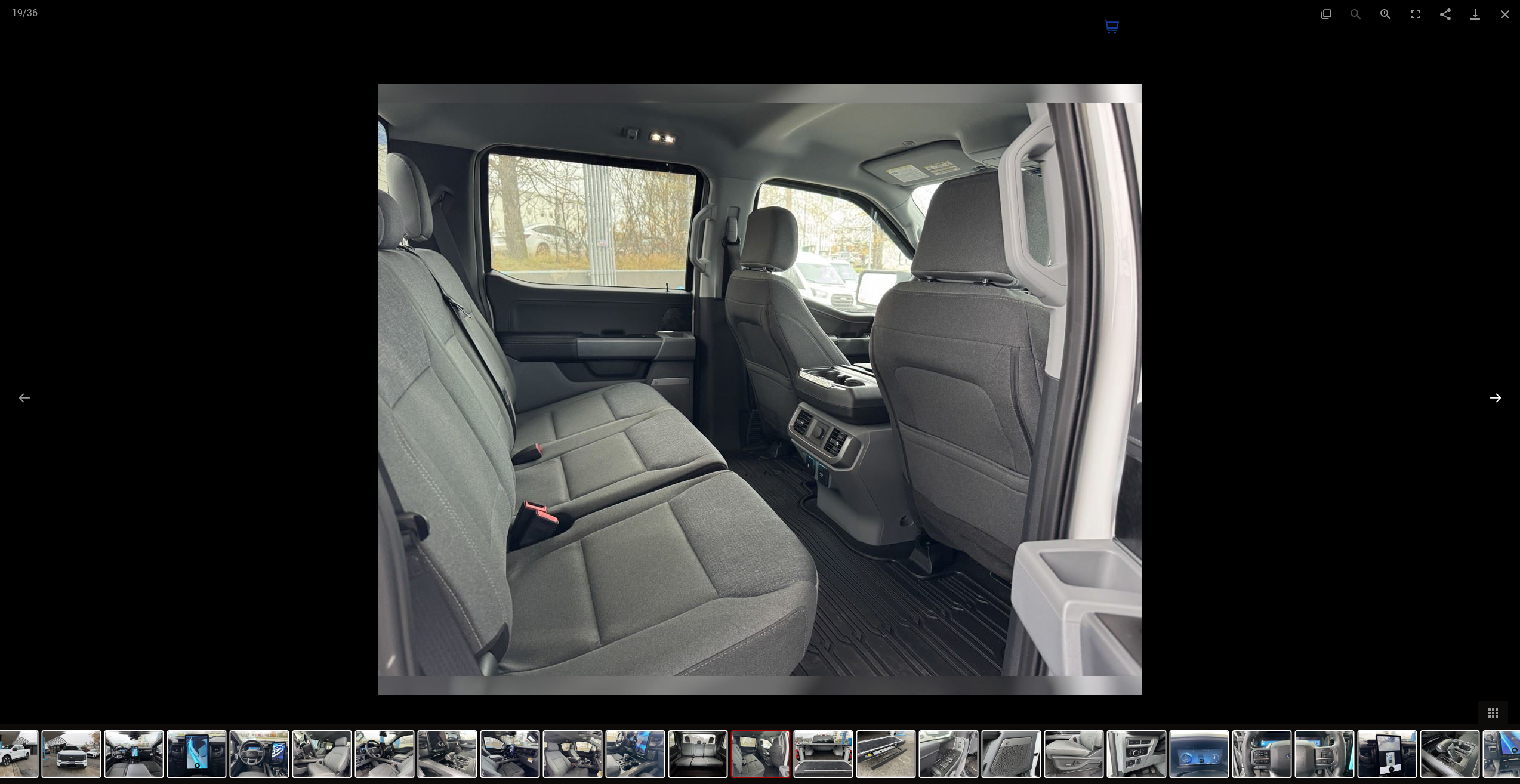
click at [1489, 395] on button "Next slide" at bounding box center [1495, 397] width 25 height 24
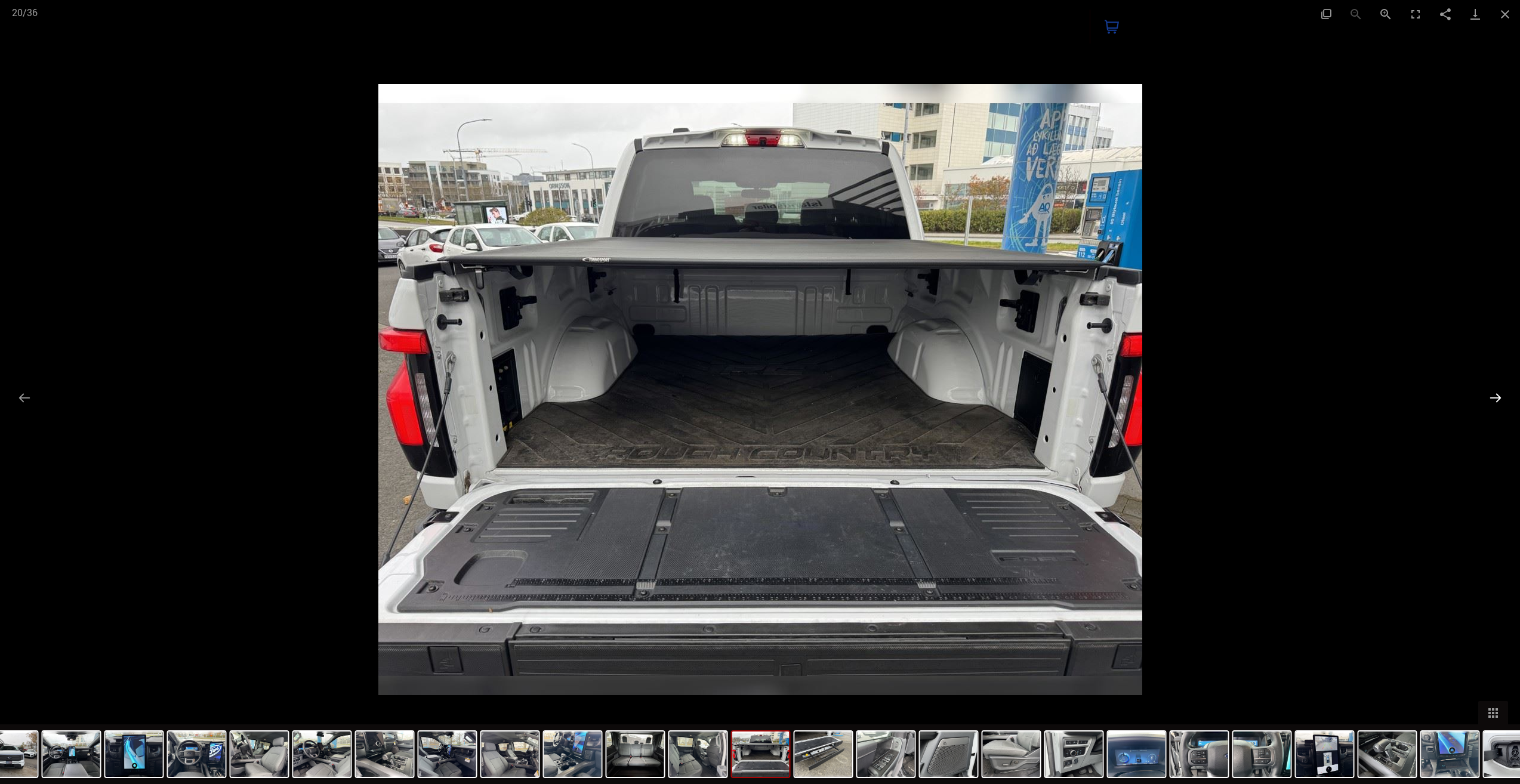
click at [1489, 394] on button "Next slide" at bounding box center [1495, 397] width 25 height 24
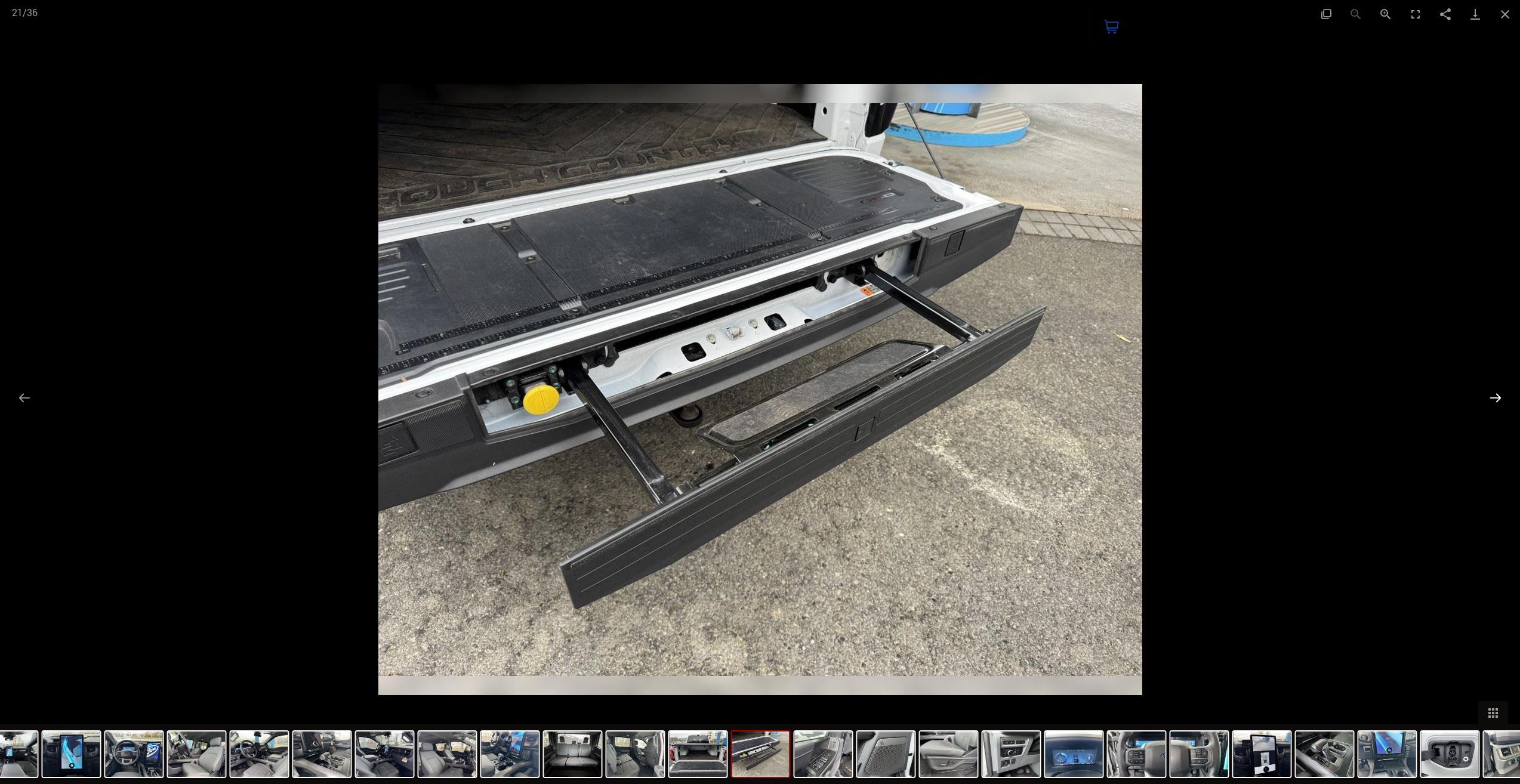
click at [1489, 390] on button "Next slide" at bounding box center [1495, 397] width 25 height 24
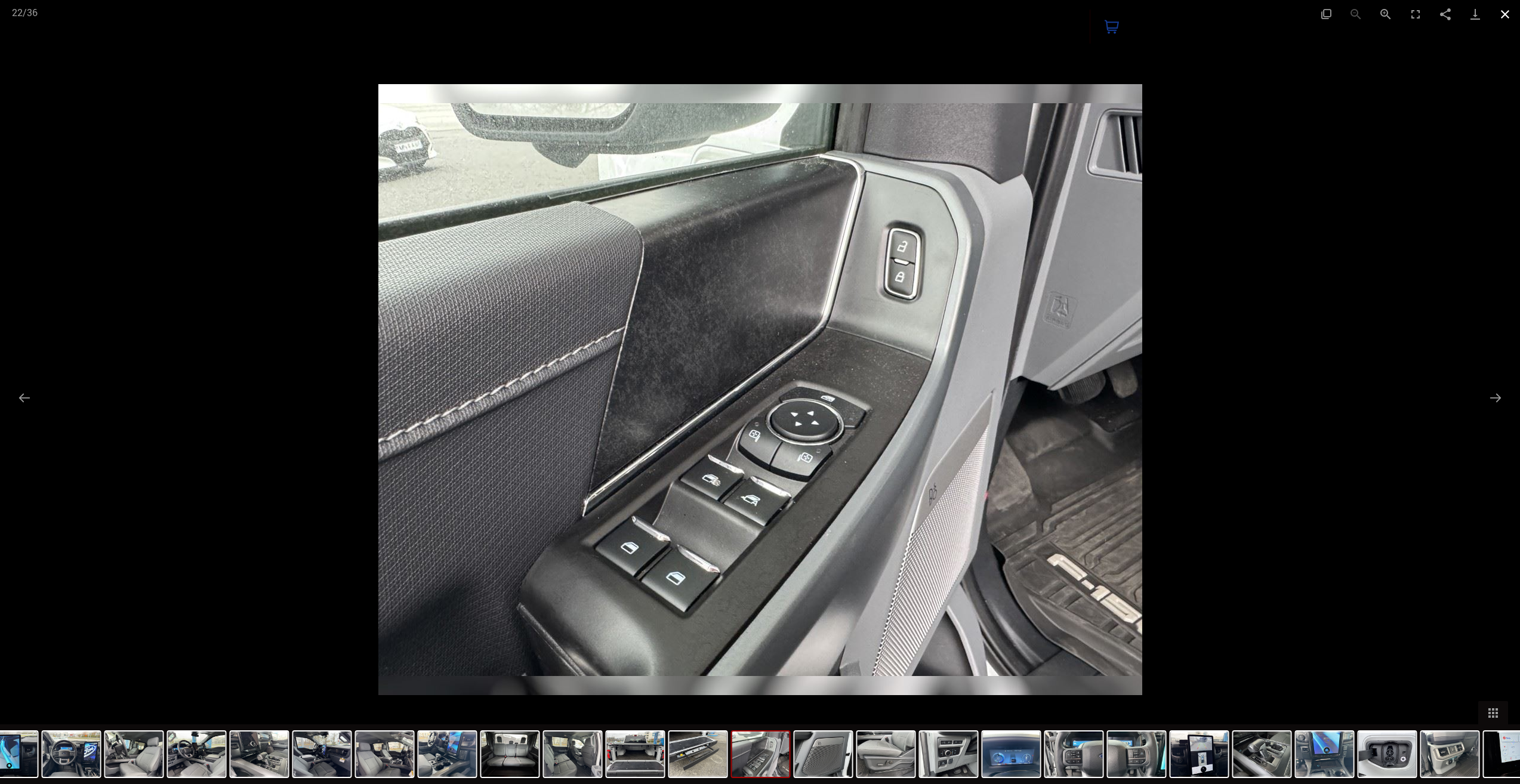
click at [1502, 21] on button "Close gallery" at bounding box center [1504, 14] width 30 height 28
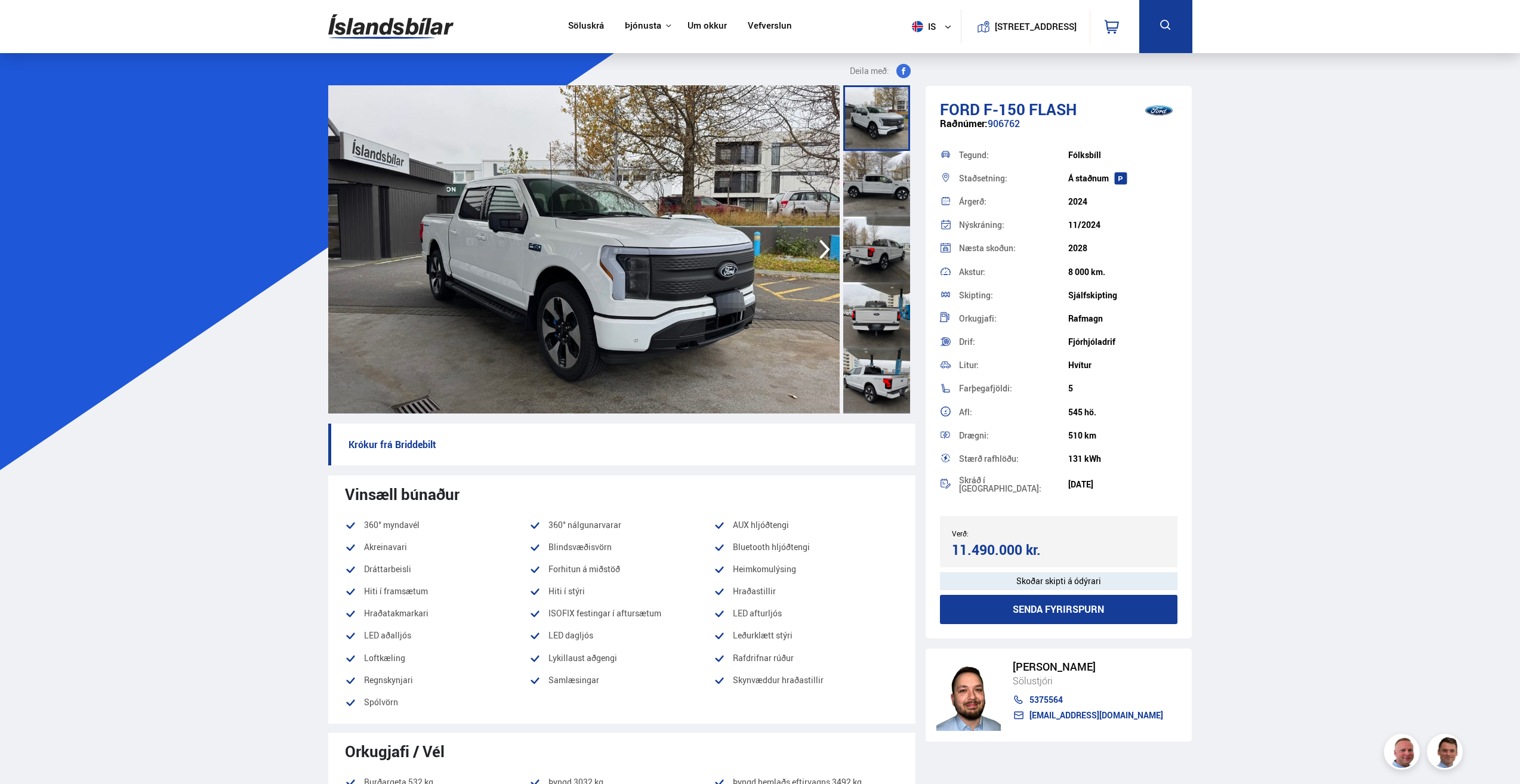
click at [1104, 433] on div "510 km" at bounding box center [1122, 435] width 109 height 10
click at [877, 126] on div at bounding box center [876, 118] width 67 height 66
click at [755, 181] on img at bounding box center [583, 249] width 511 height 328
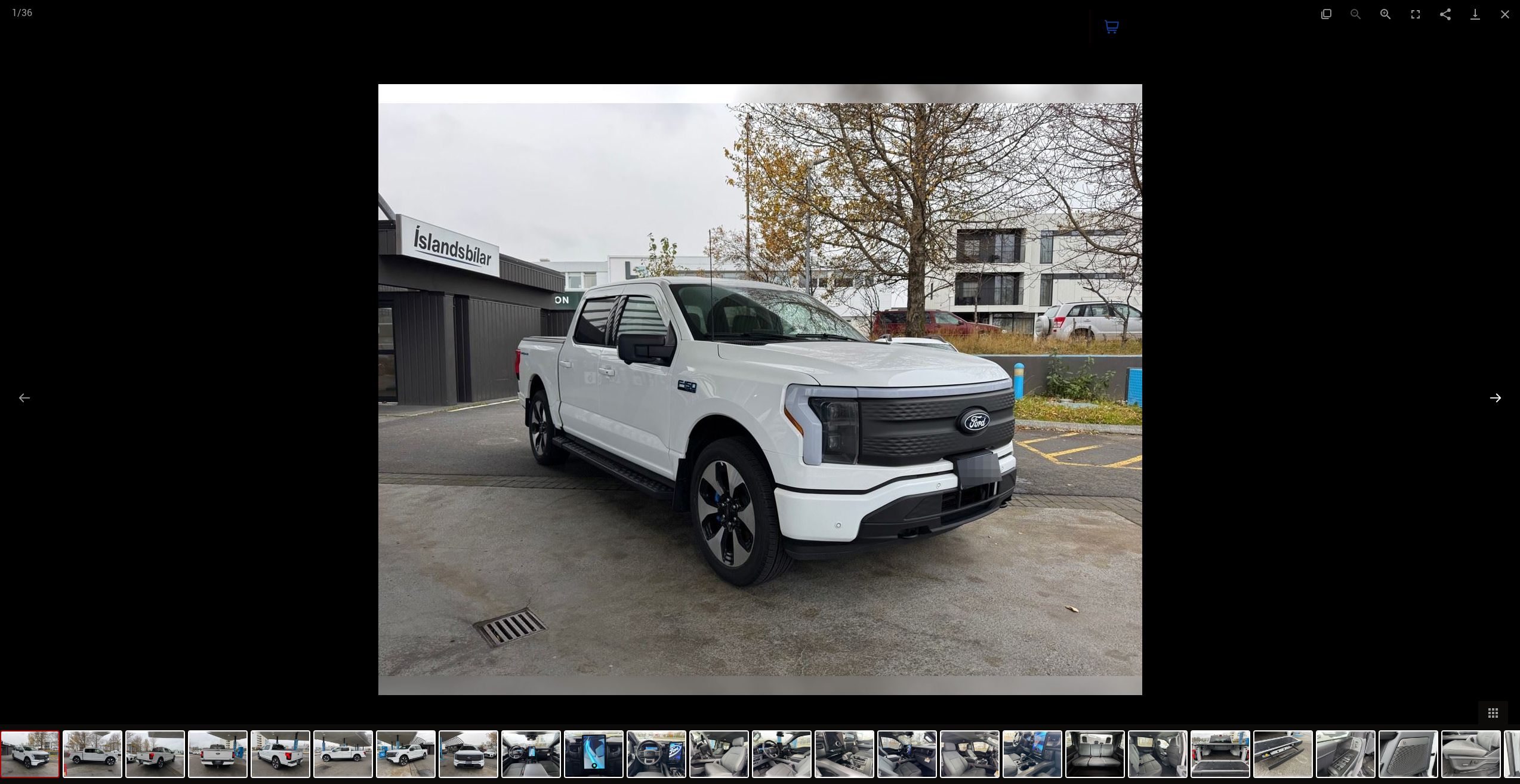
click at [1496, 394] on button "Next slide" at bounding box center [1495, 397] width 25 height 24
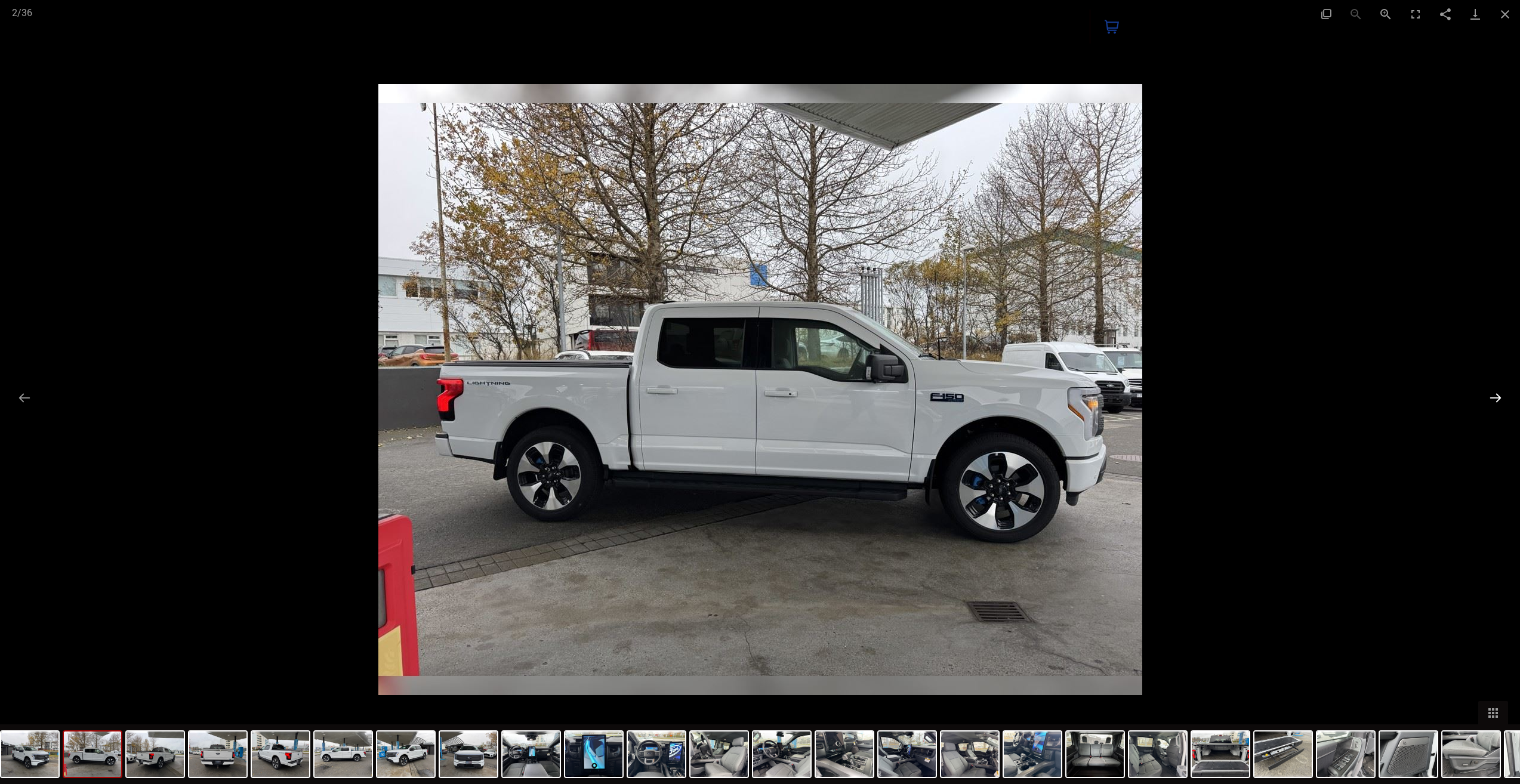
click at [1496, 394] on button "Next slide" at bounding box center [1495, 397] width 25 height 24
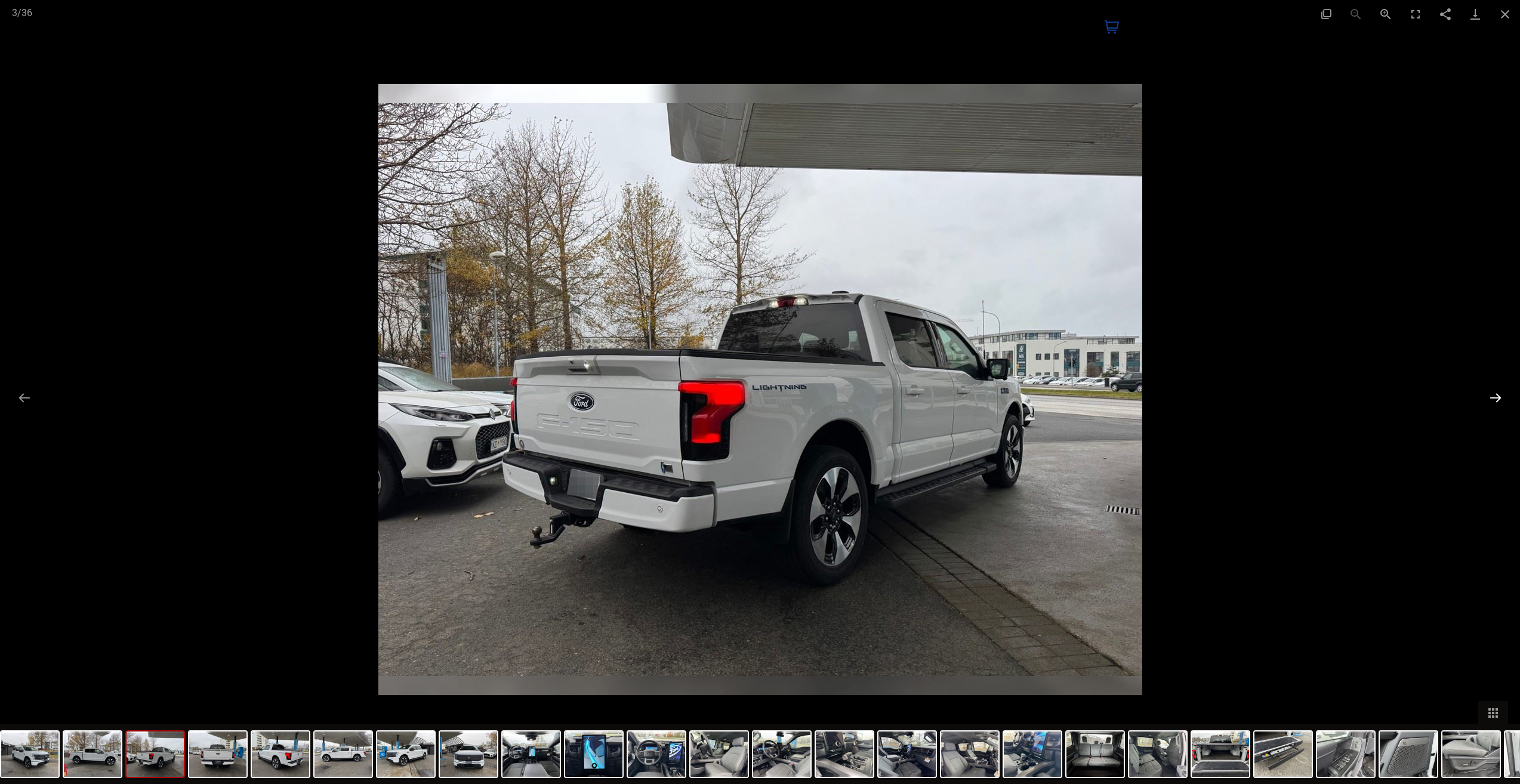
click at [1496, 394] on button "Next slide" at bounding box center [1495, 397] width 25 height 24
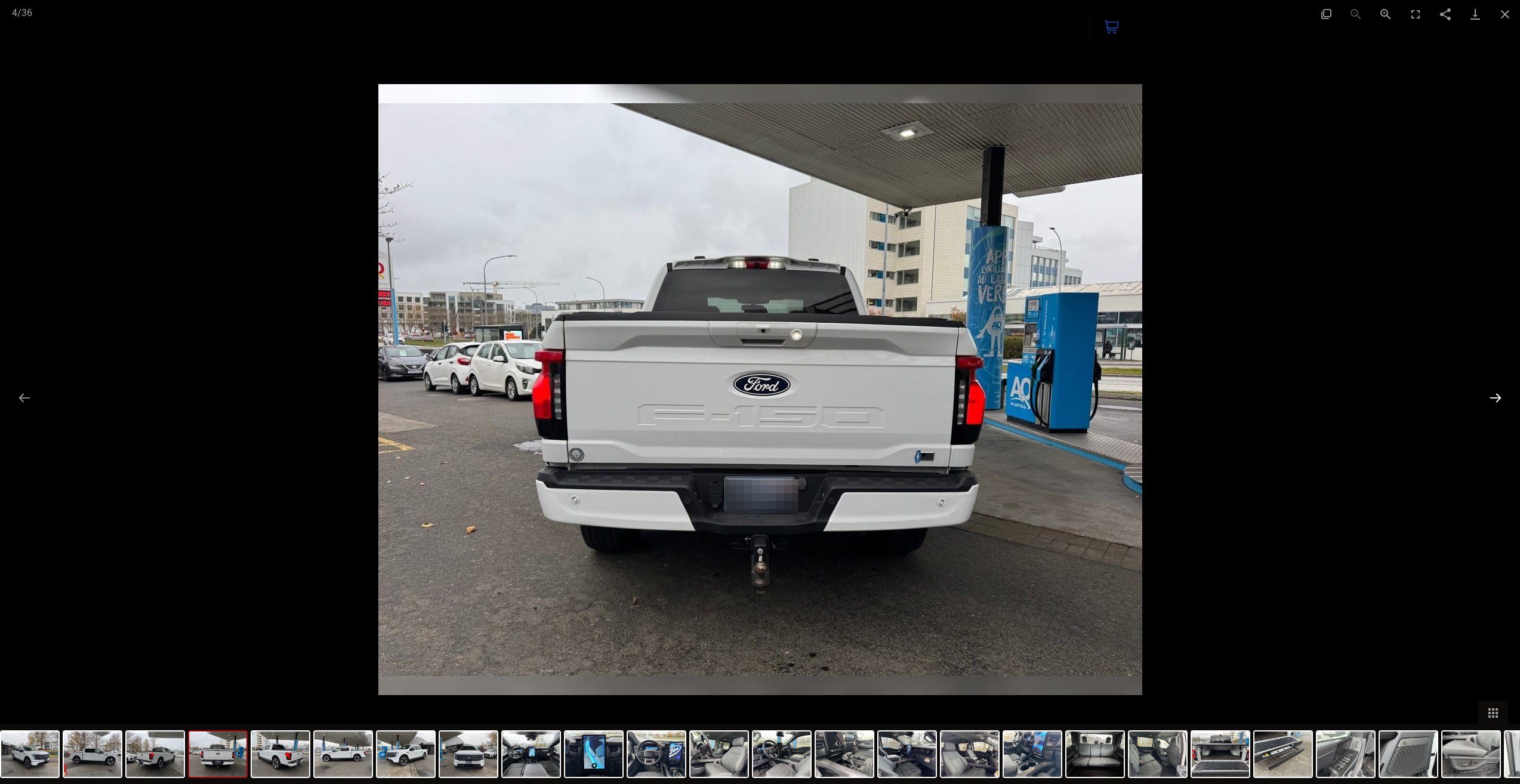
click at [1496, 394] on button "Next slide" at bounding box center [1495, 397] width 25 height 24
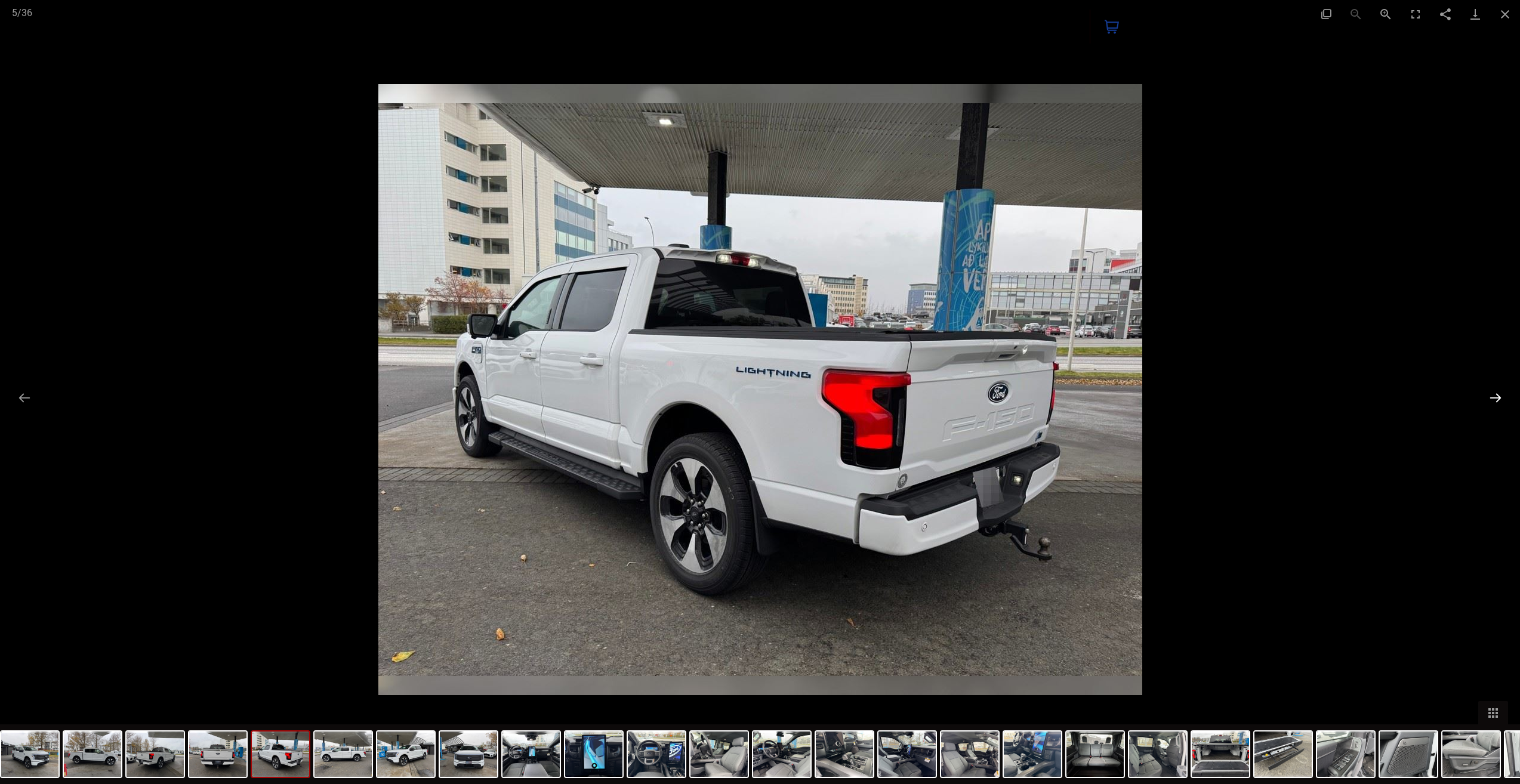
click at [1496, 394] on button "Next slide" at bounding box center [1495, 397] width 25 height 24
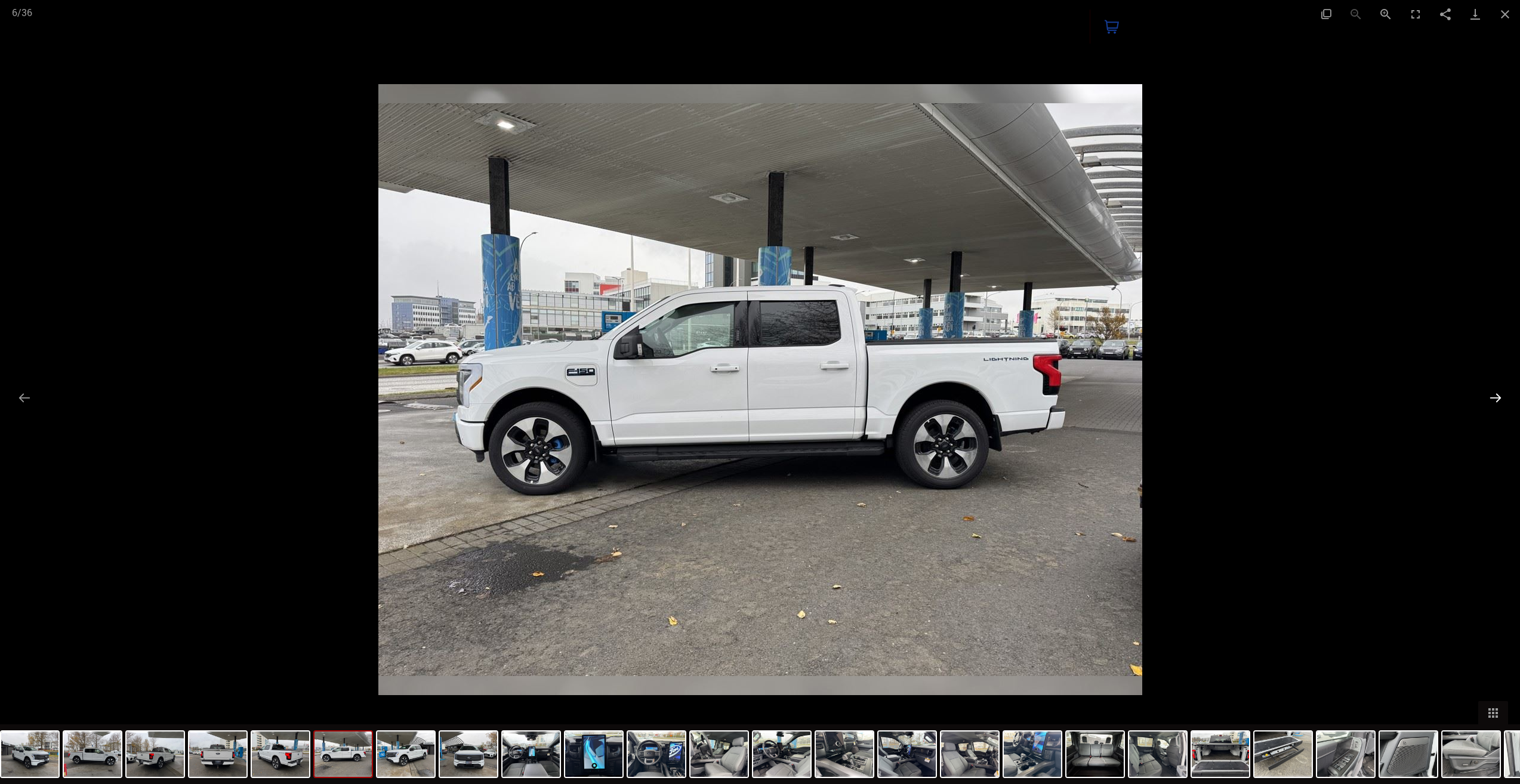
click at [1496, 394] on button "Next slide" at bounding box center [1495, 397] width 25 height 24
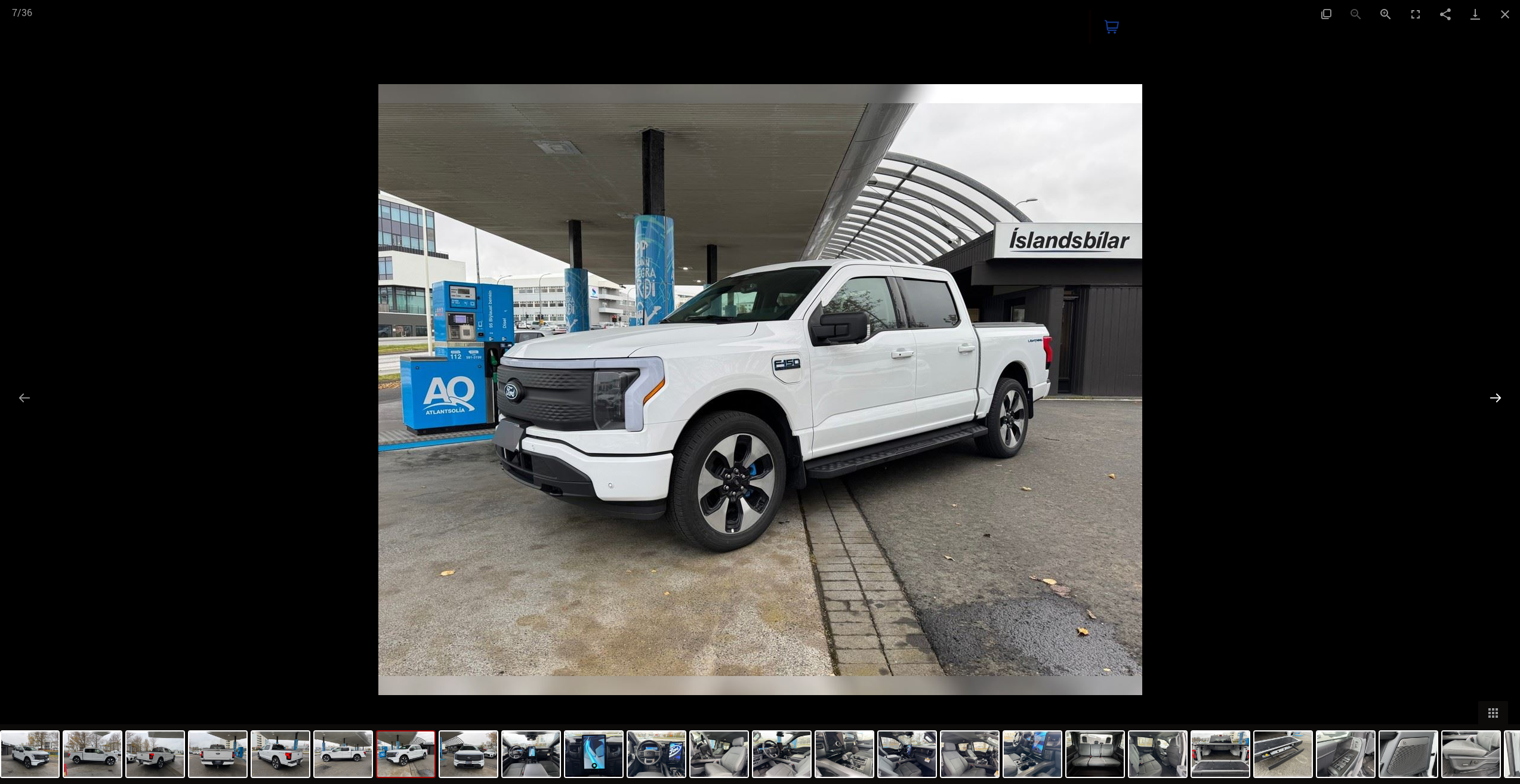
click at [1496, 394] on button "Next slide" at bounding box center [1495, 397] width 25 height 24
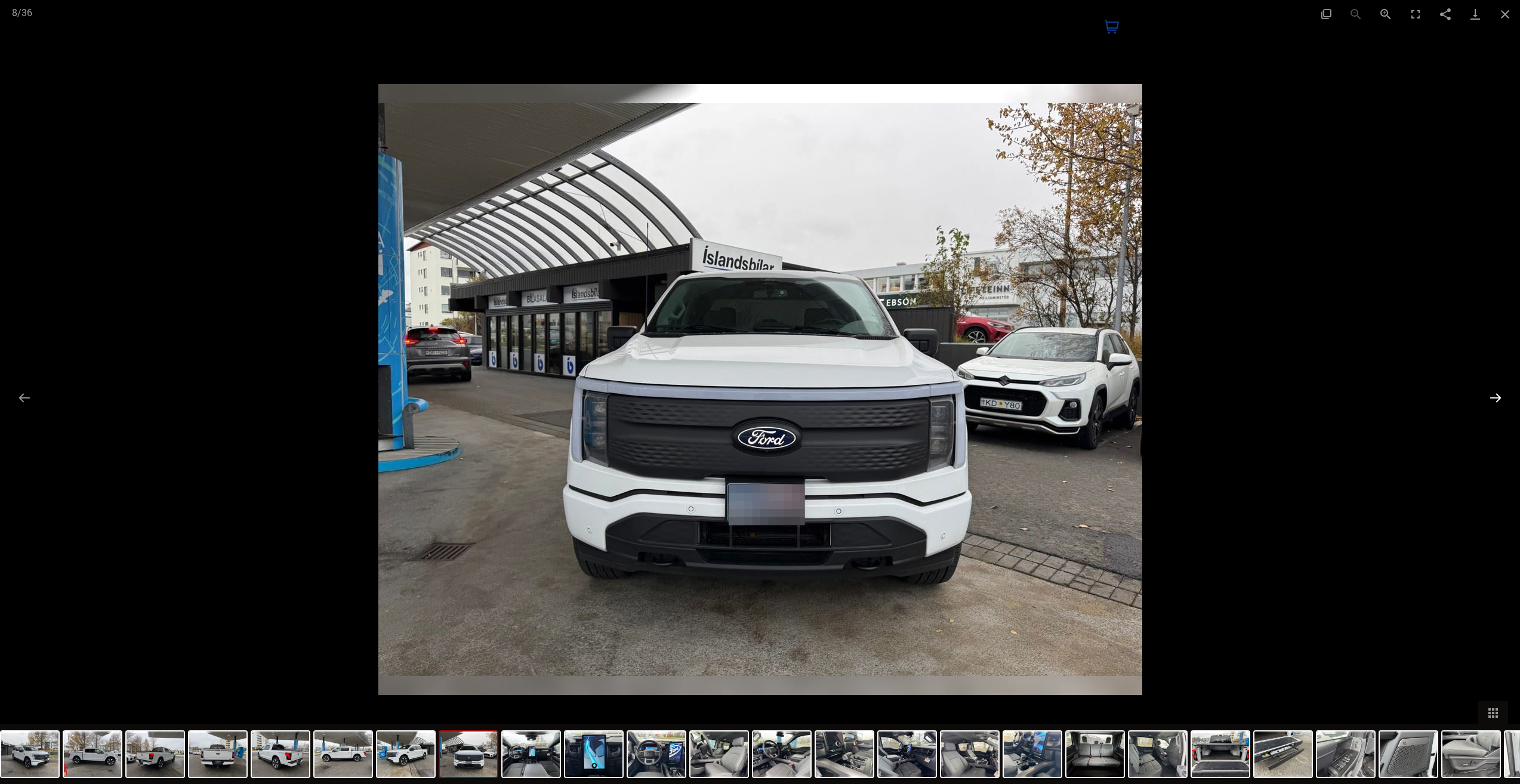
click at [1496, 395] on button "Next slide" at bounding box center [1495, 397] width 25 height 24
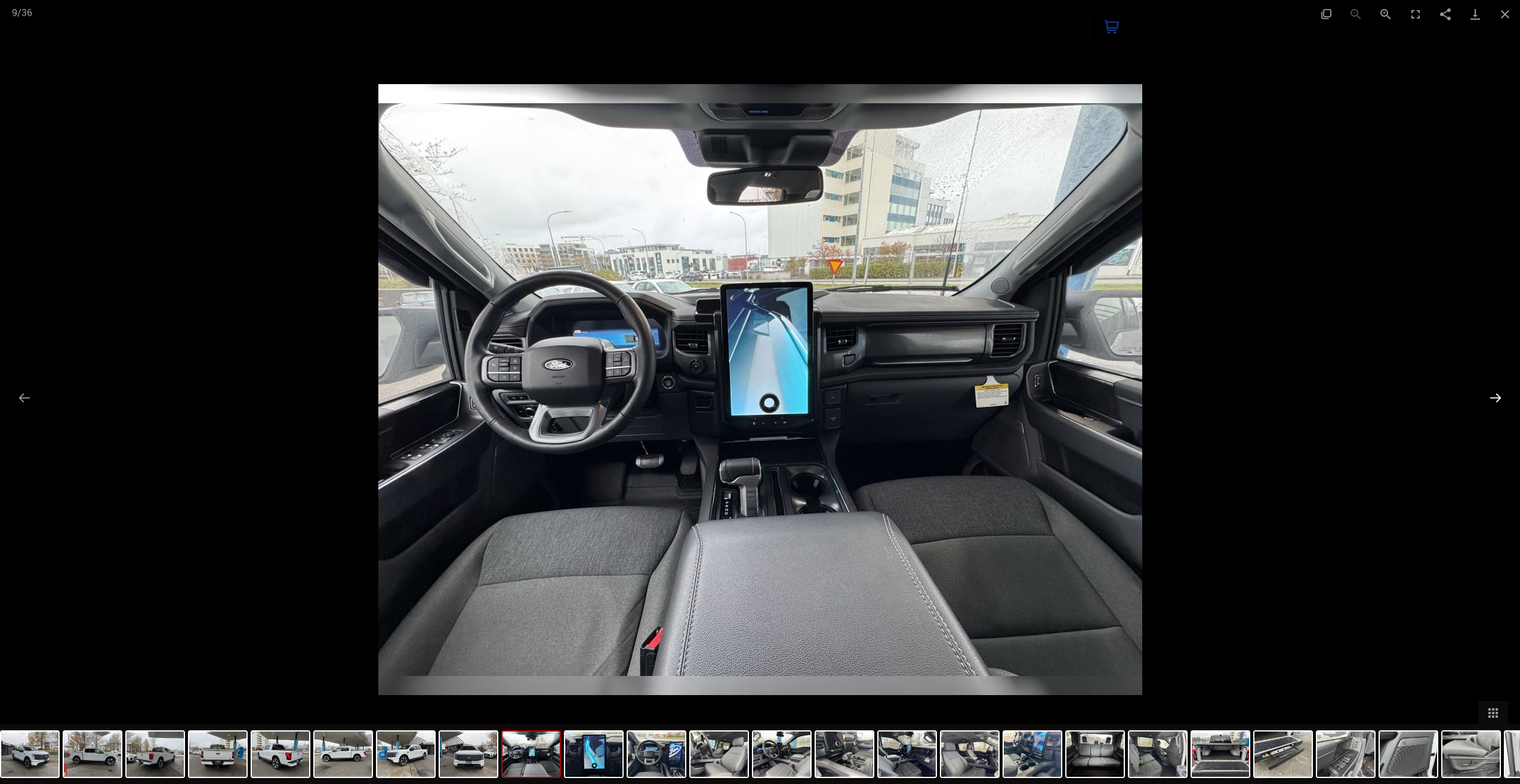
click at [1496, 395] on button "Next slide" at bounding box center [1495, 397] width 25 height 24
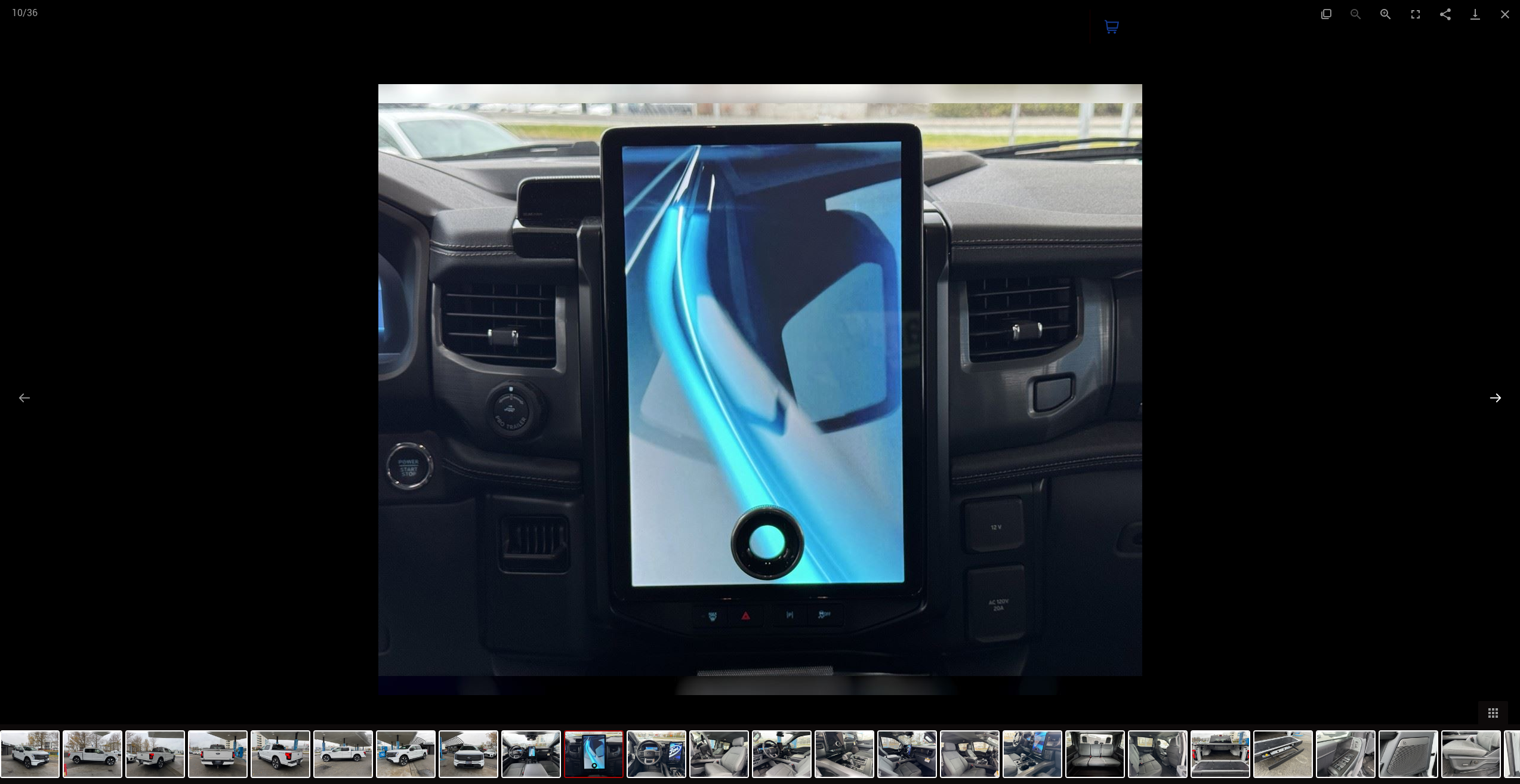
click at [1496, 395] on button "Next slide" at bounding box center [1495, 397] width 25 height 24
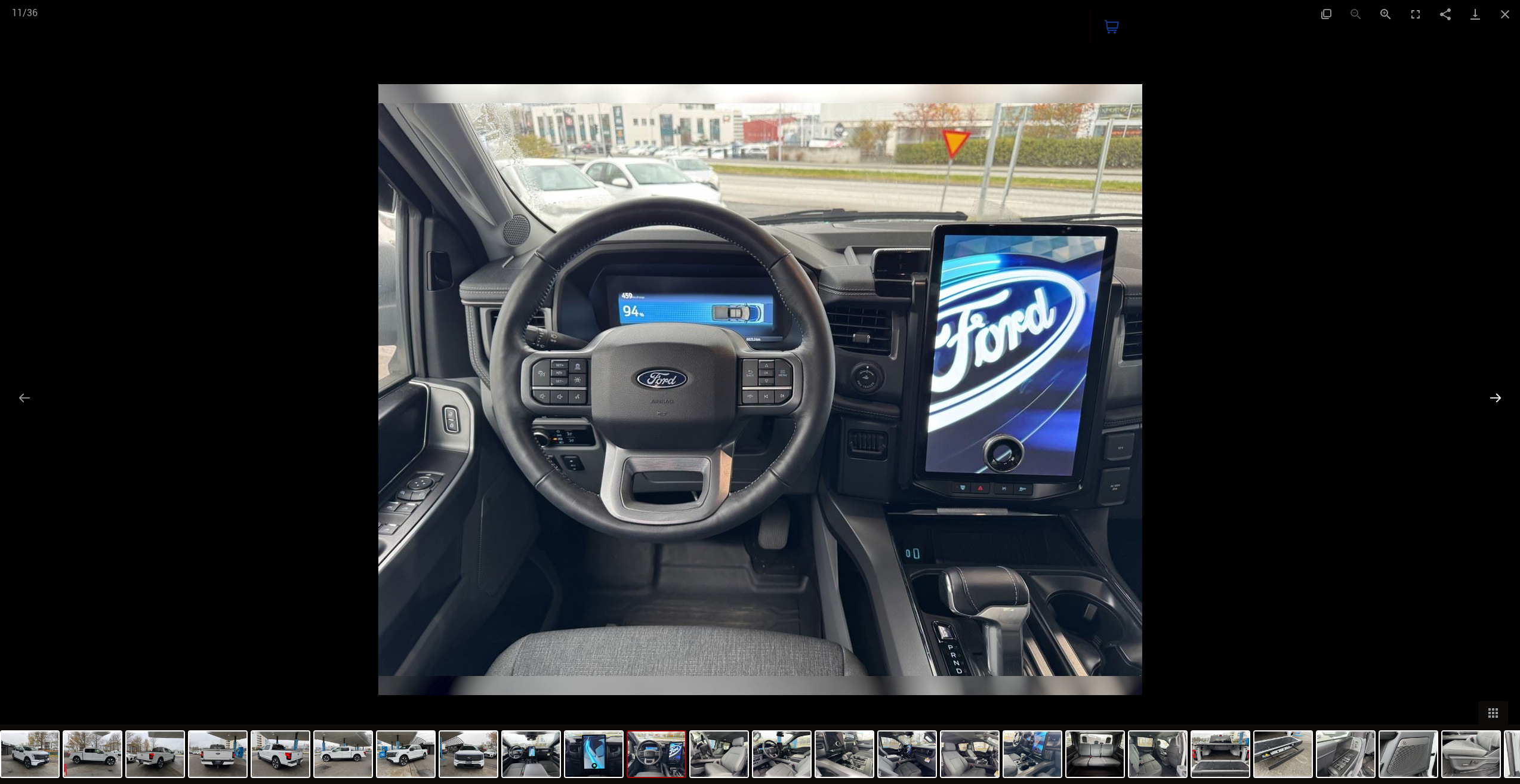
click at [1496, 395] on button "Next slide" at bounding box center [1495, 397] width 25 height 24
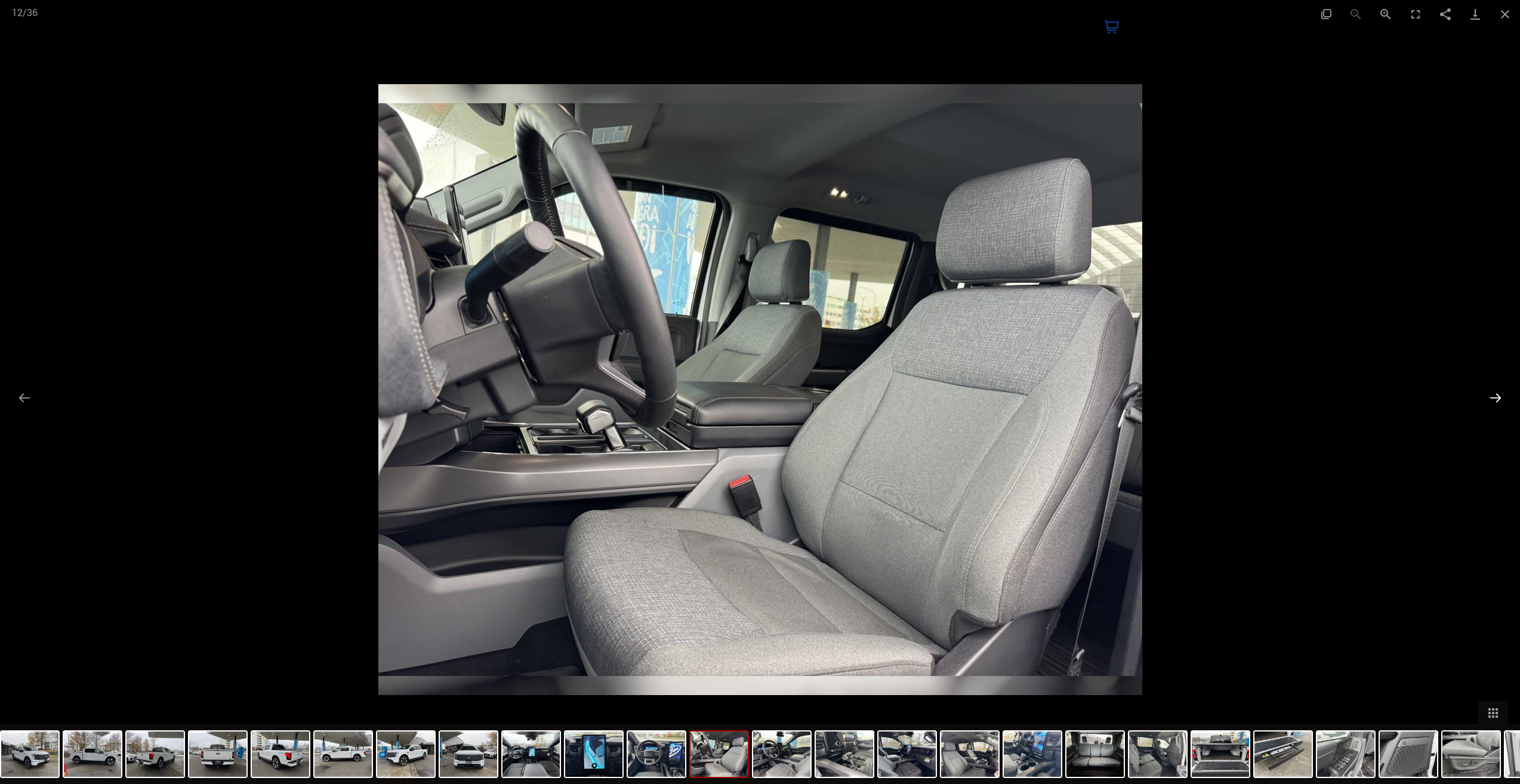
click at [1496, 396] on button "Next slide" at bounding box center [1495, 397] width 25 height 24
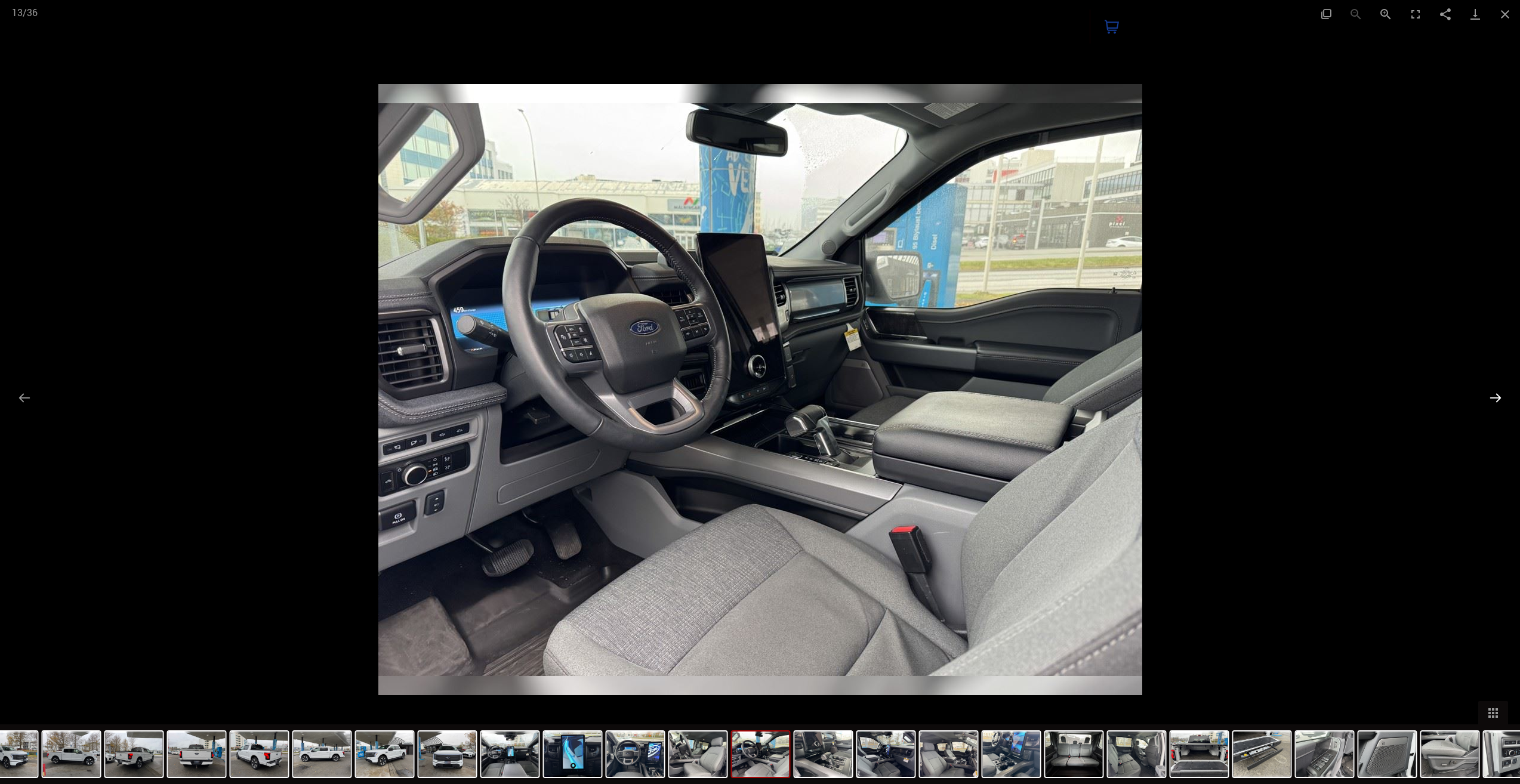
click at [1496, 395] on button "Next slide" at bounding box center [1495, 397] width 25 height 24
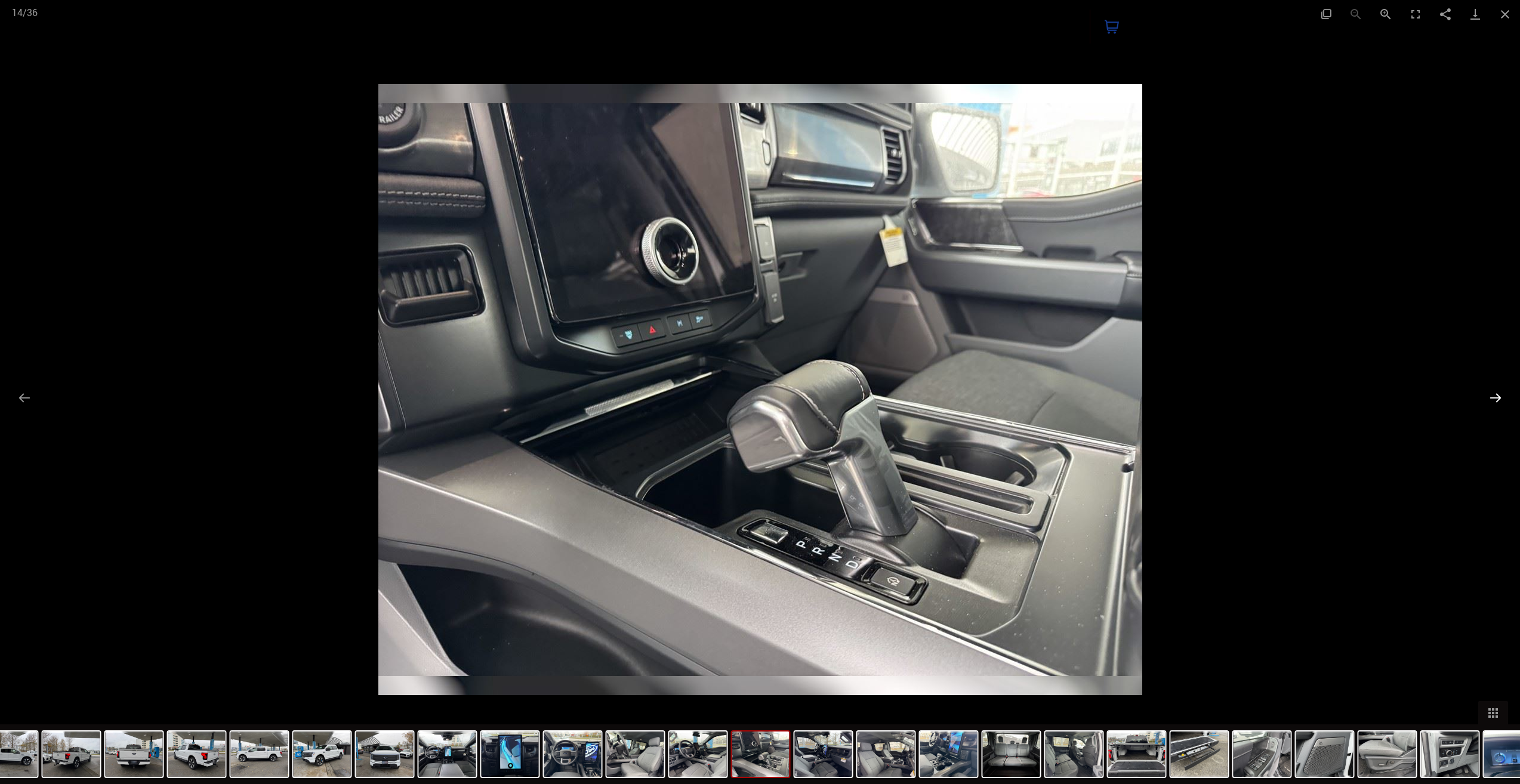
click at [1496, 395] on button "Next slide" at bounding box center [1495, 397] width 25 height 24
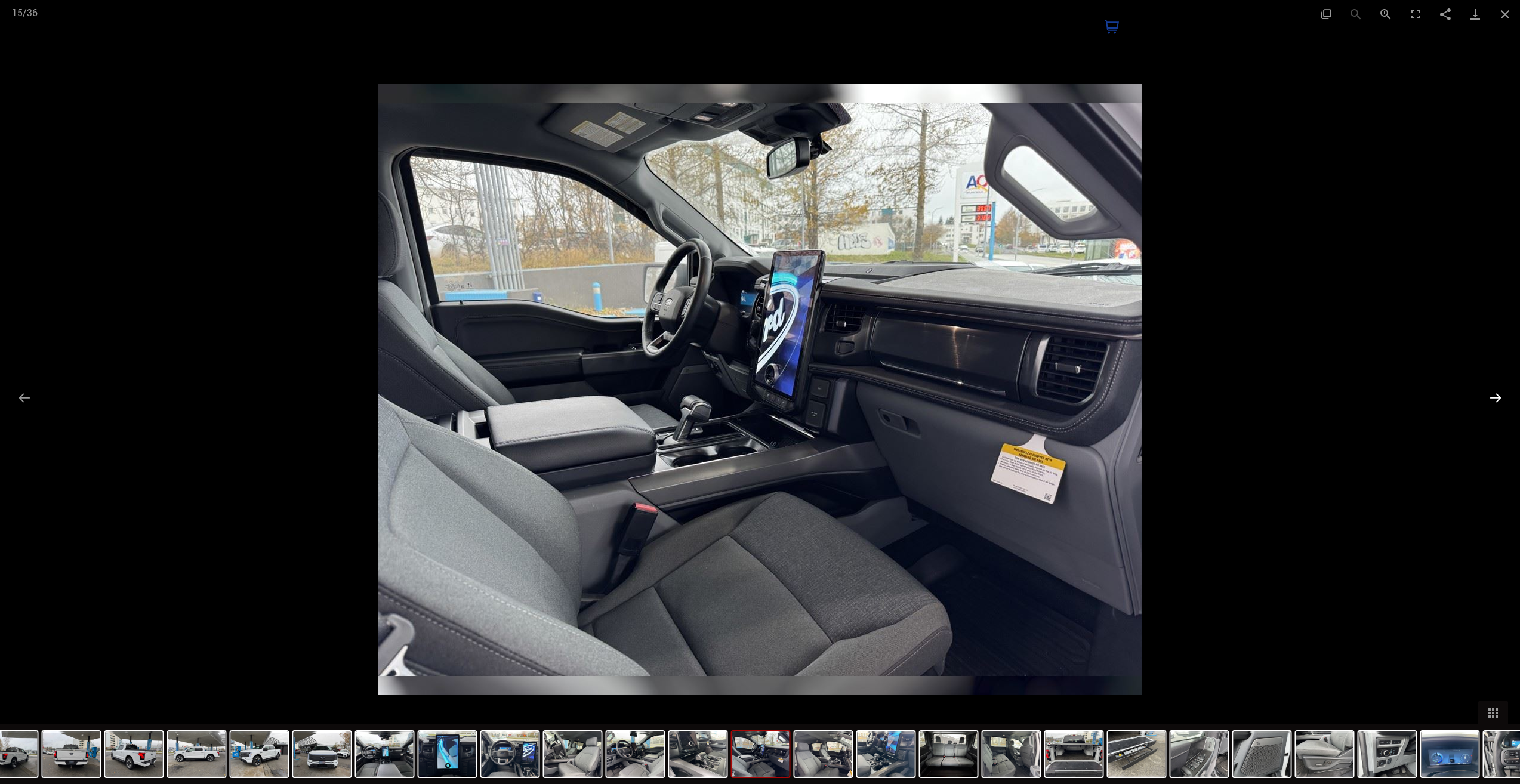
click at [1496, 395] on button "Next slide" at bounding box center [1495, 397] width 25 height 24
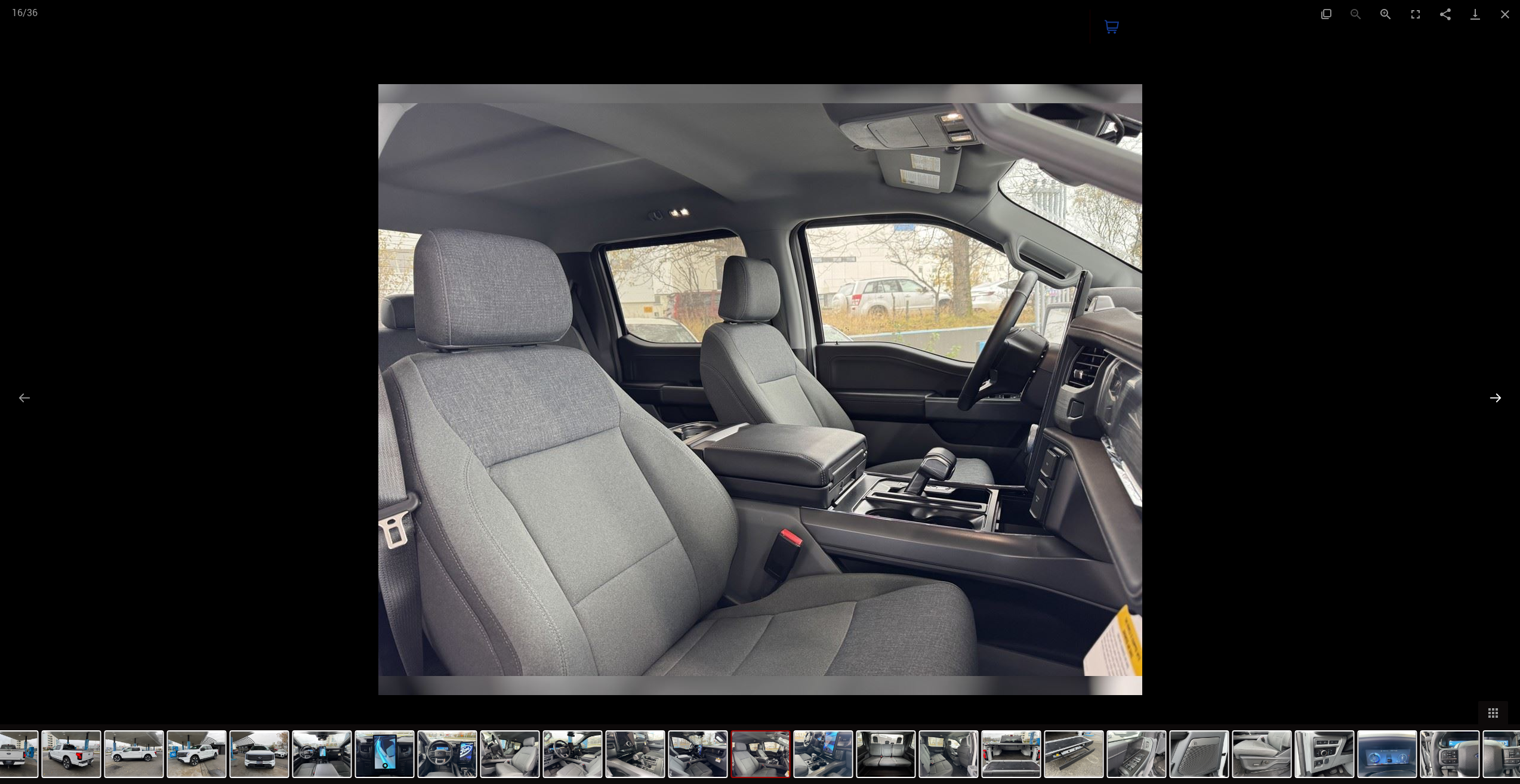
click at [1496, 395] on button "Next slide" at bounding box center [1495, 397] width 25 height 24
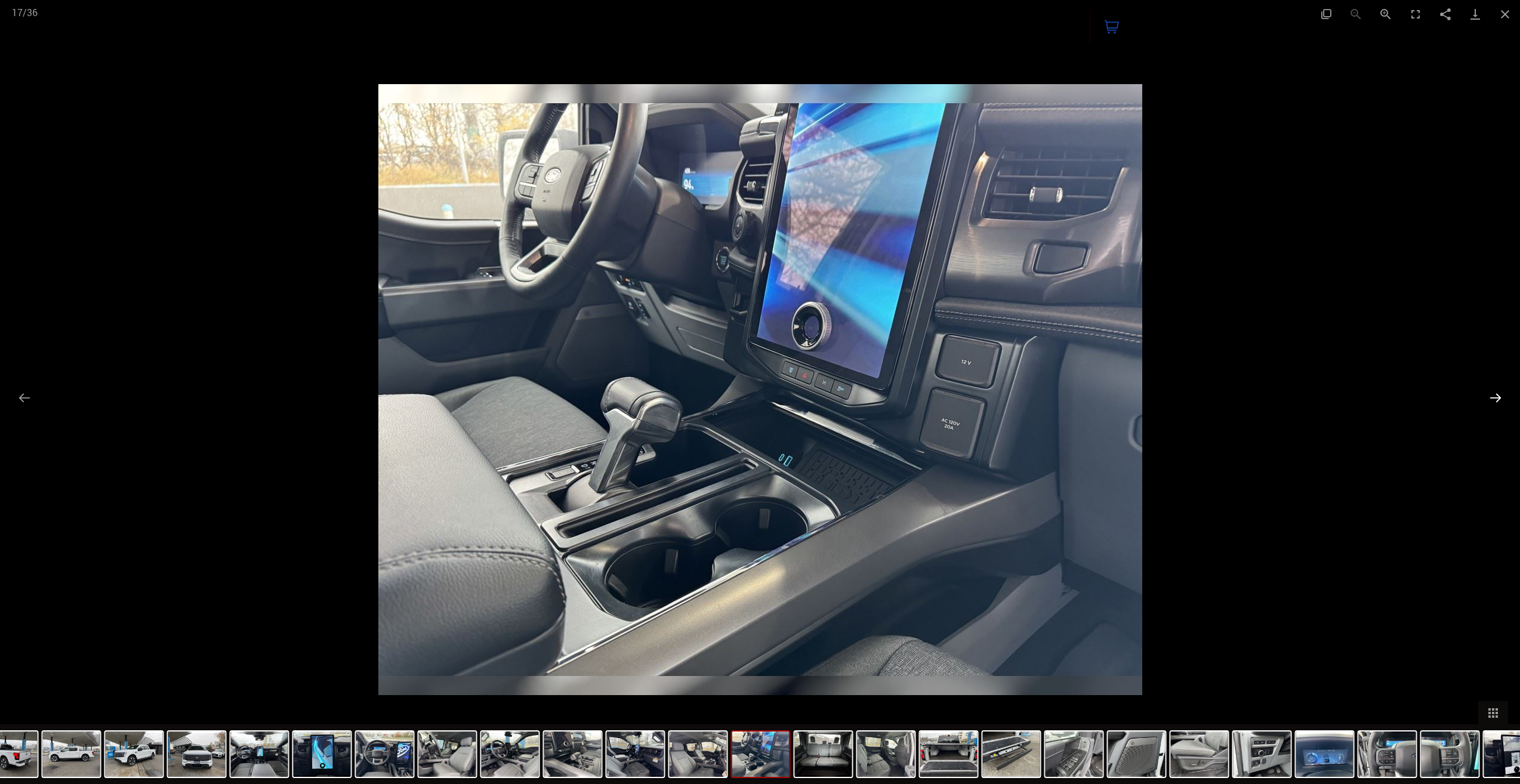
click at [1493, 394] on button "Next slide" at bounding box center [1495, 397] width 25 height 24
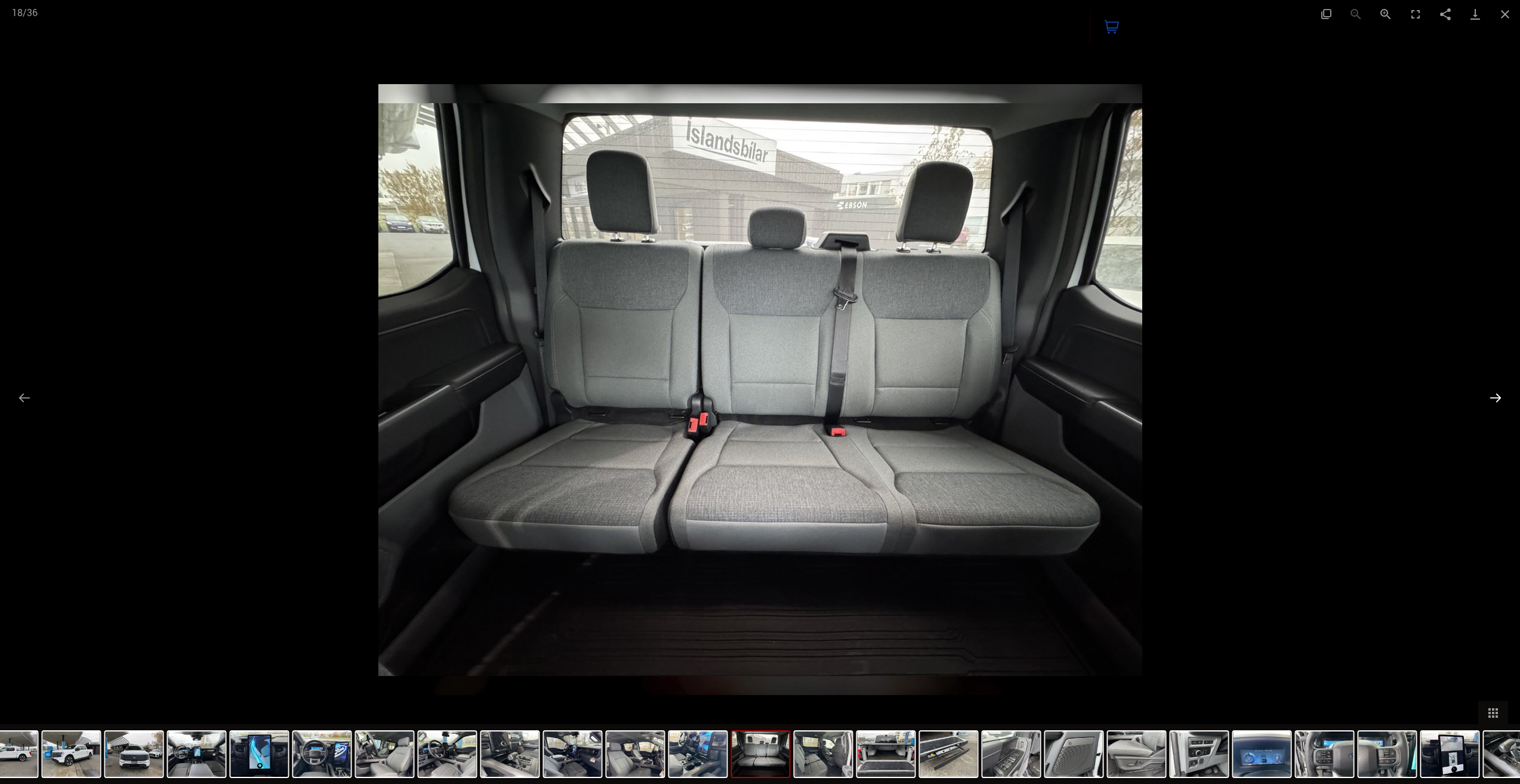
click at [1493, 394] on button "Next slide" at bounding box center [1495, 397] width 25 height 24
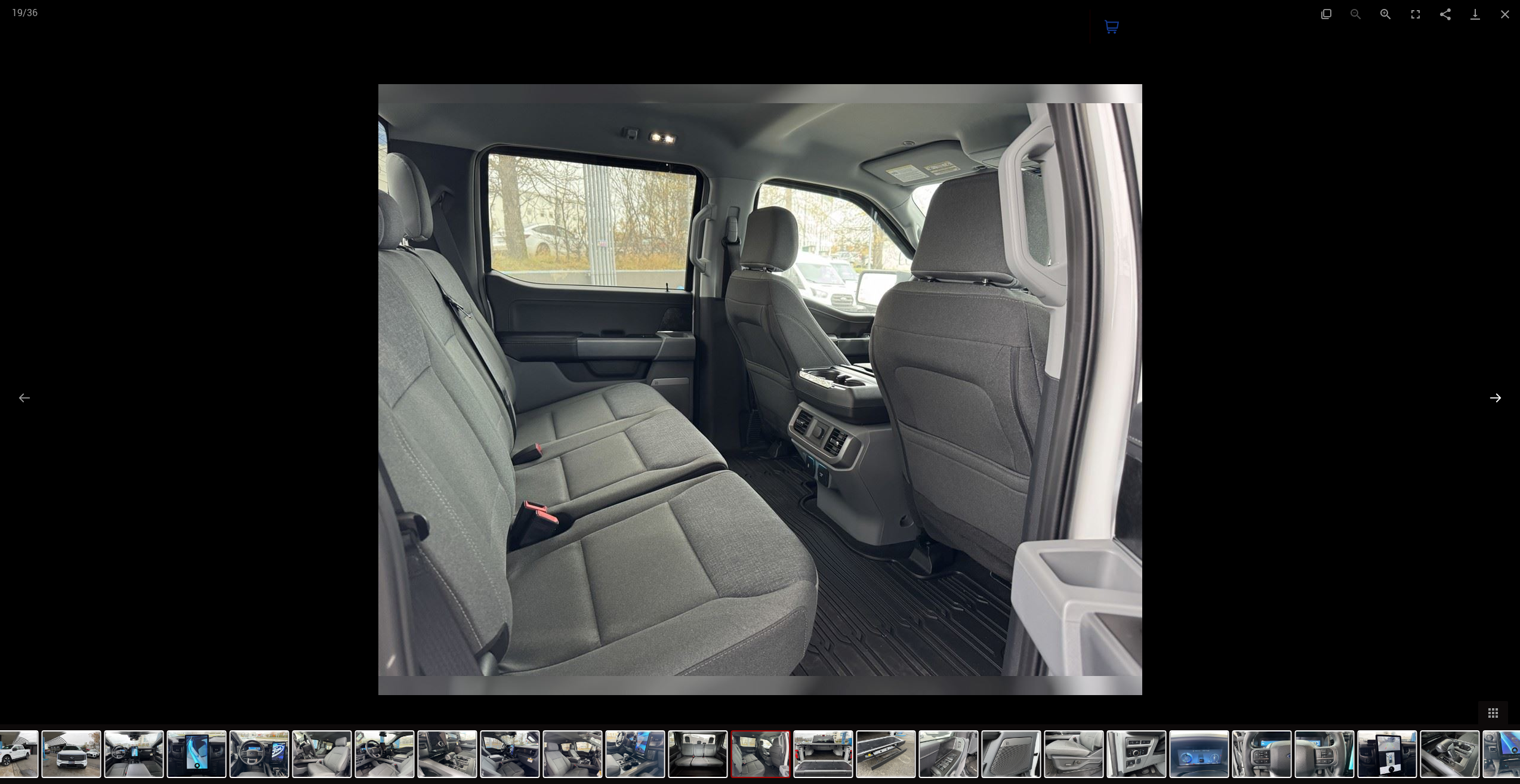
click at [1493, 394] on button "Next slide" at bounding box center [1495, 397] width 25 height 24
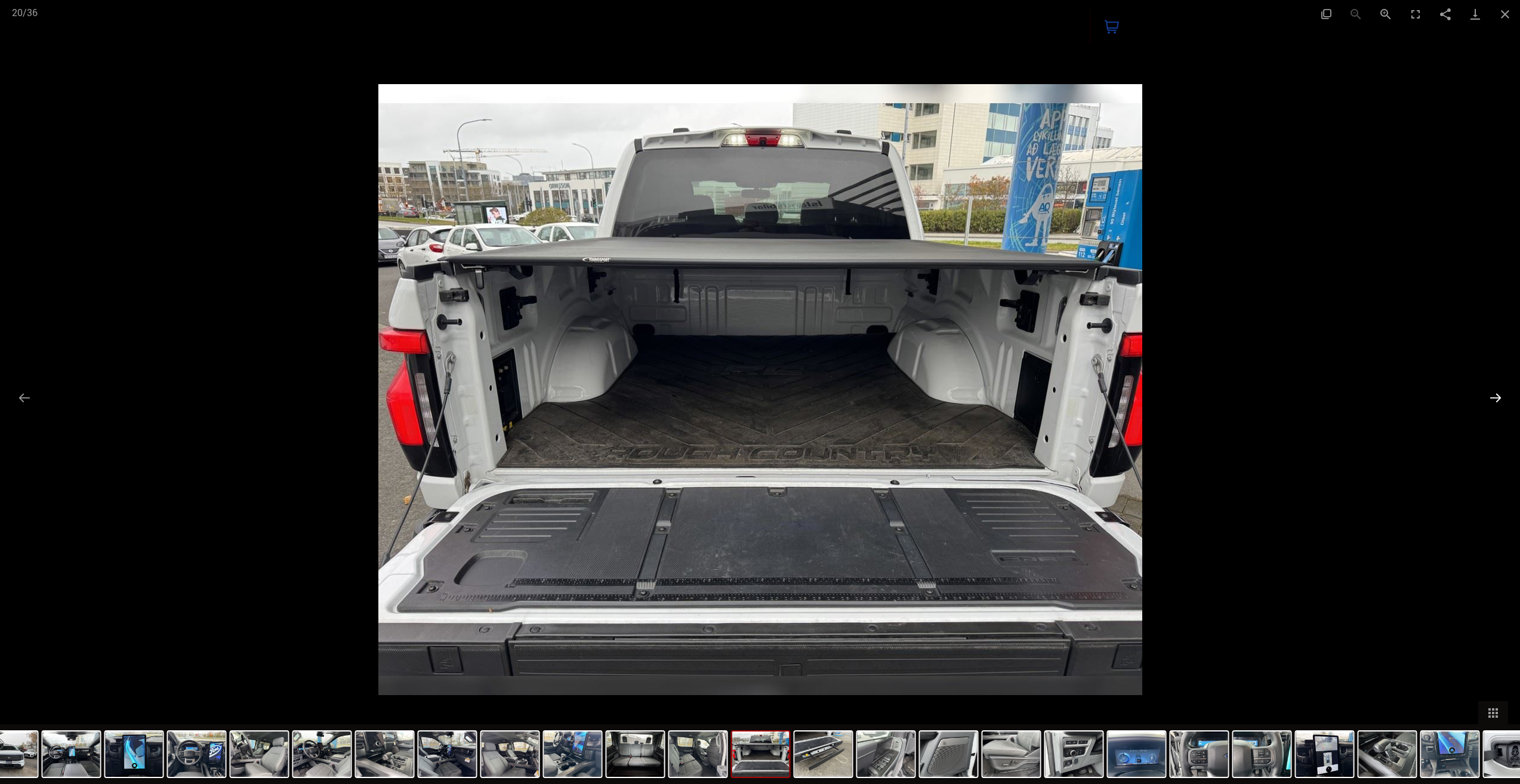
click at [1493, 394] on button "Next slide" at bounding box center [1495, 397] width 25 height 24
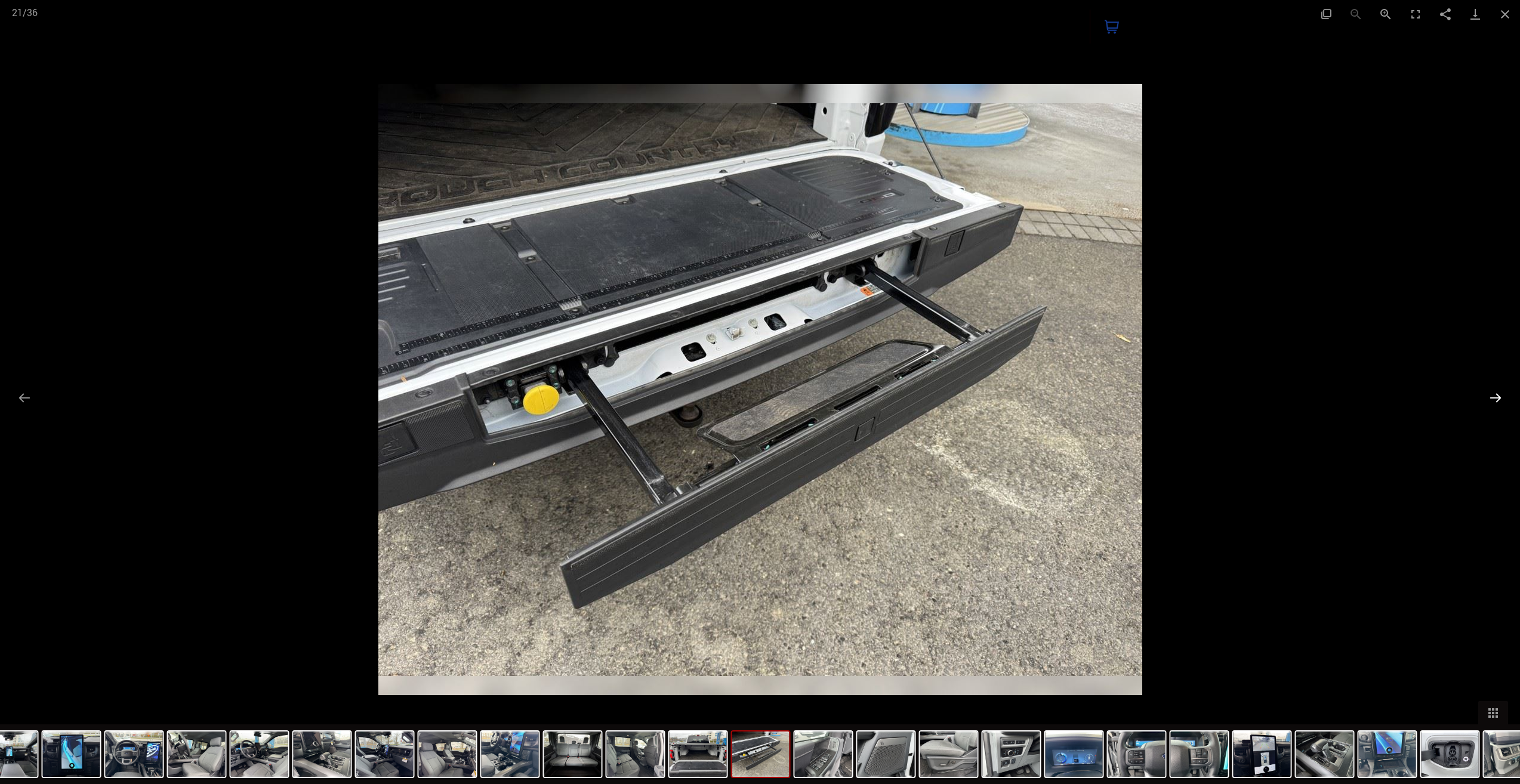
click at [1500, 390] on button "Next slide" at bounding box center [1495, 397] width 25 height 24
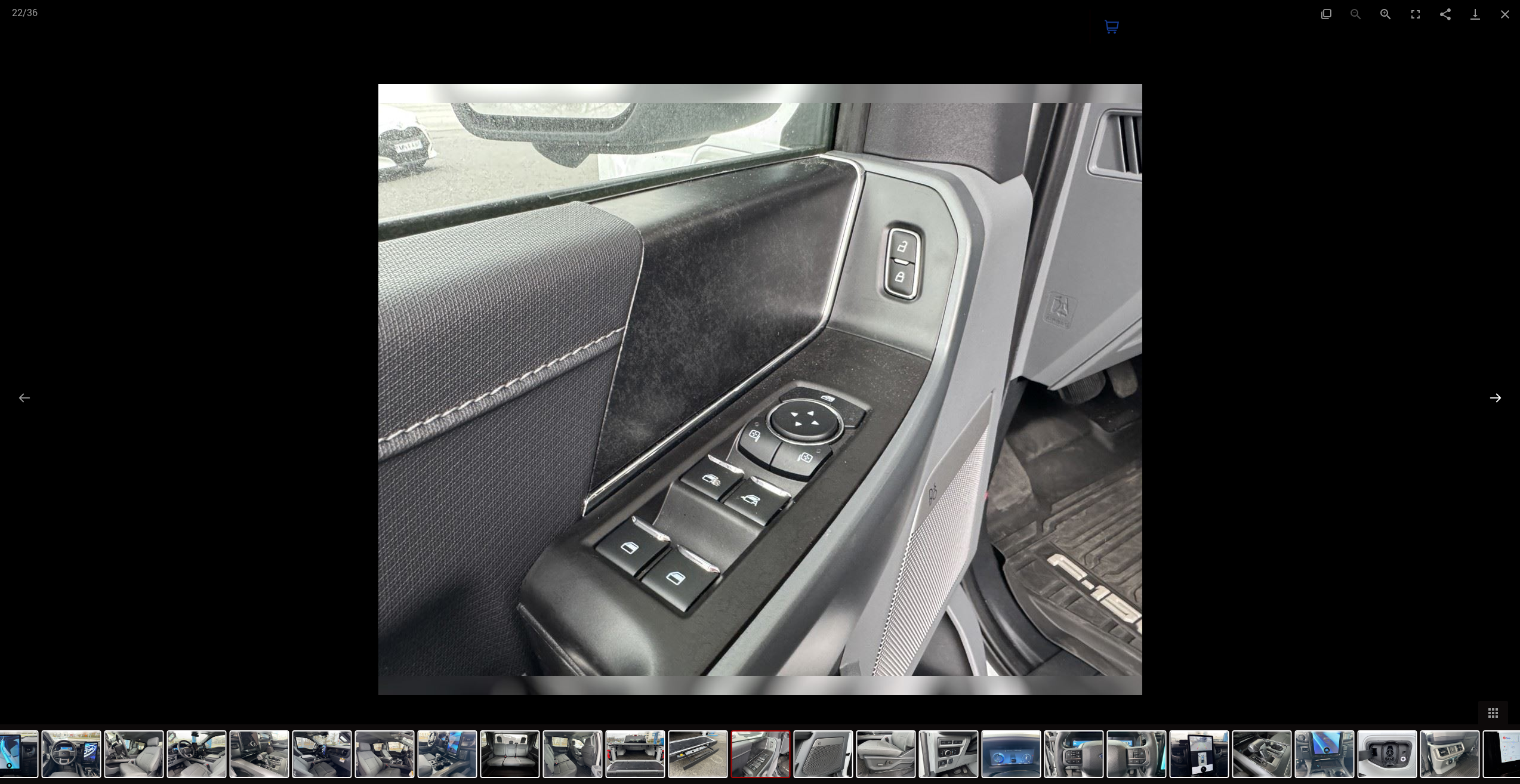
click at [1500, 390] on button "Next slide" at bounding box center [1495, 397] width 25 height 24
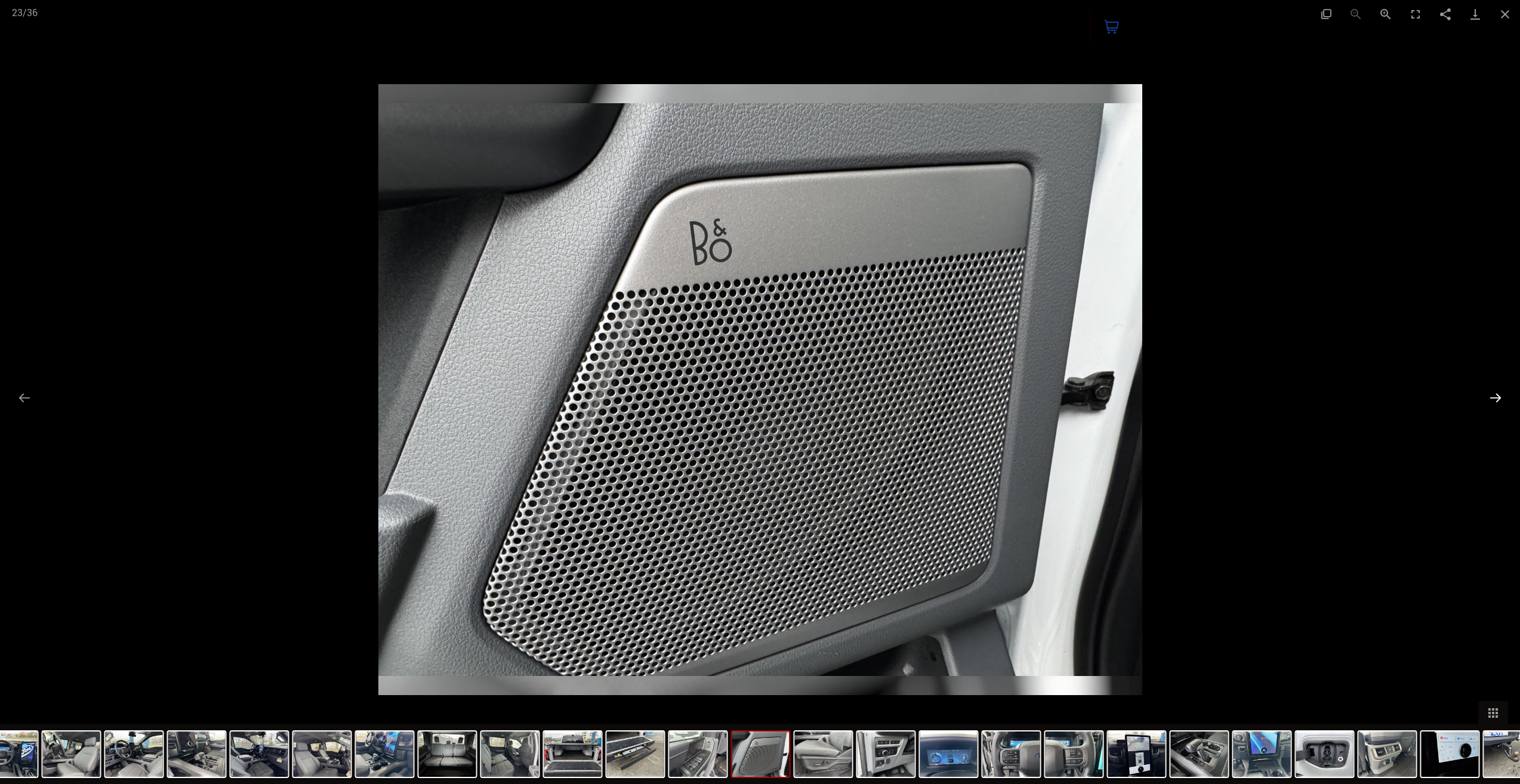
click at [1500, 390] on button "Next slide" at bounding box center [1495, 397] width 25 height 24
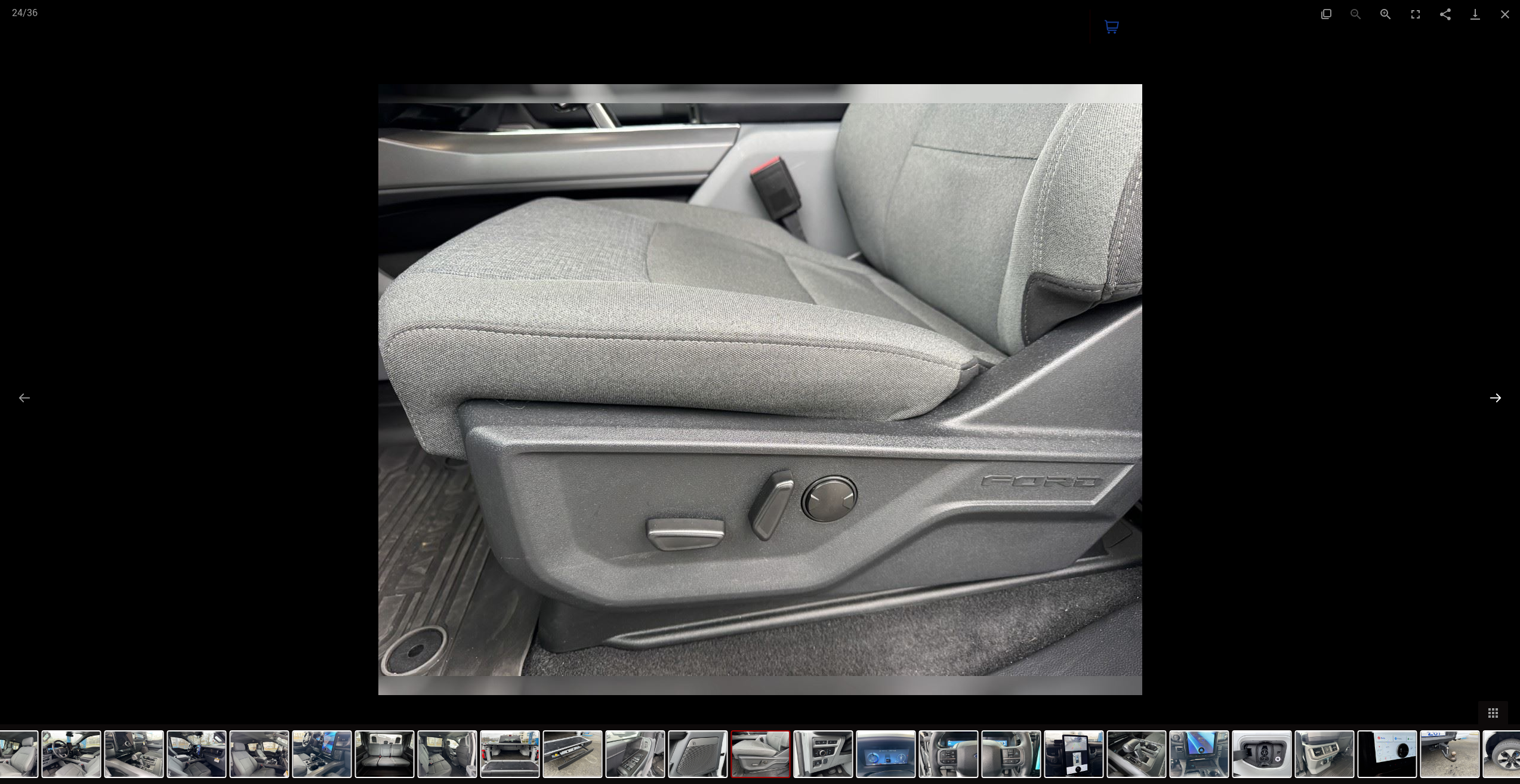
click at [1502, 400] on button "Next slide" at bounding box center [1495, 397] width 25 height 24
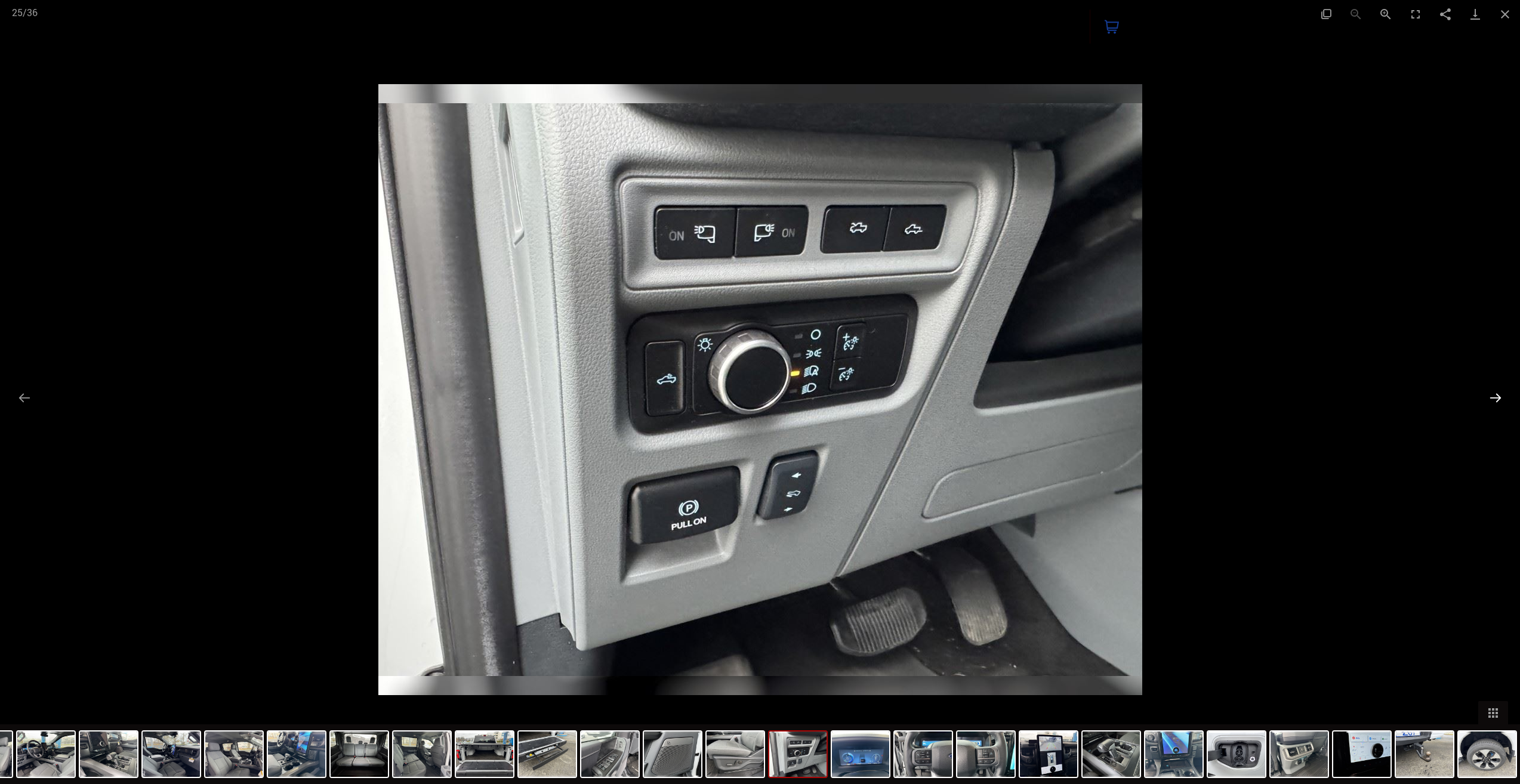
click at [1502, 401] on button "Next slide" at bounding box center [1495, 397] width 25 height 24
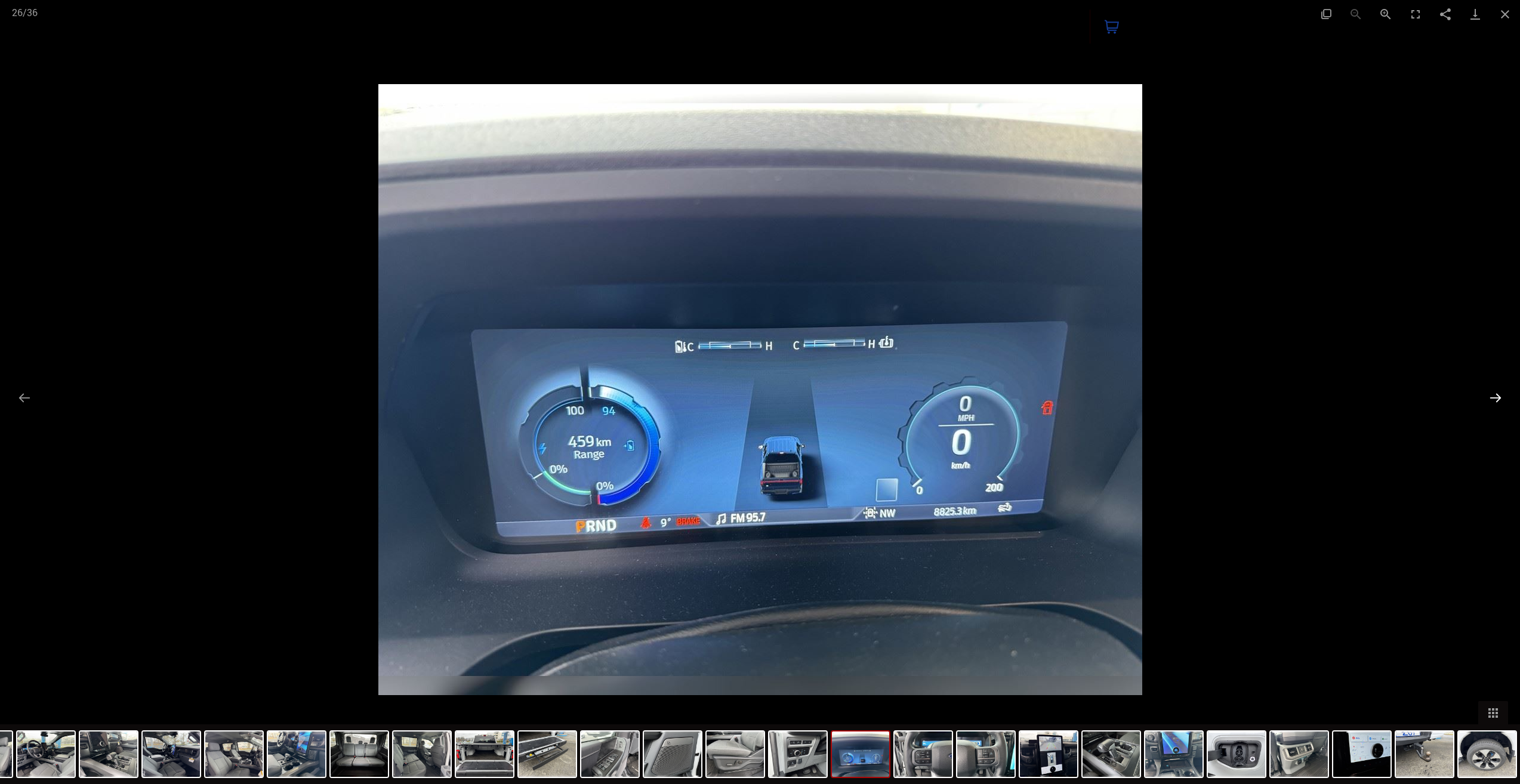
click at [1502, 400] on button "Next slide" at bounding box center [1495, 397] width 25 height 24
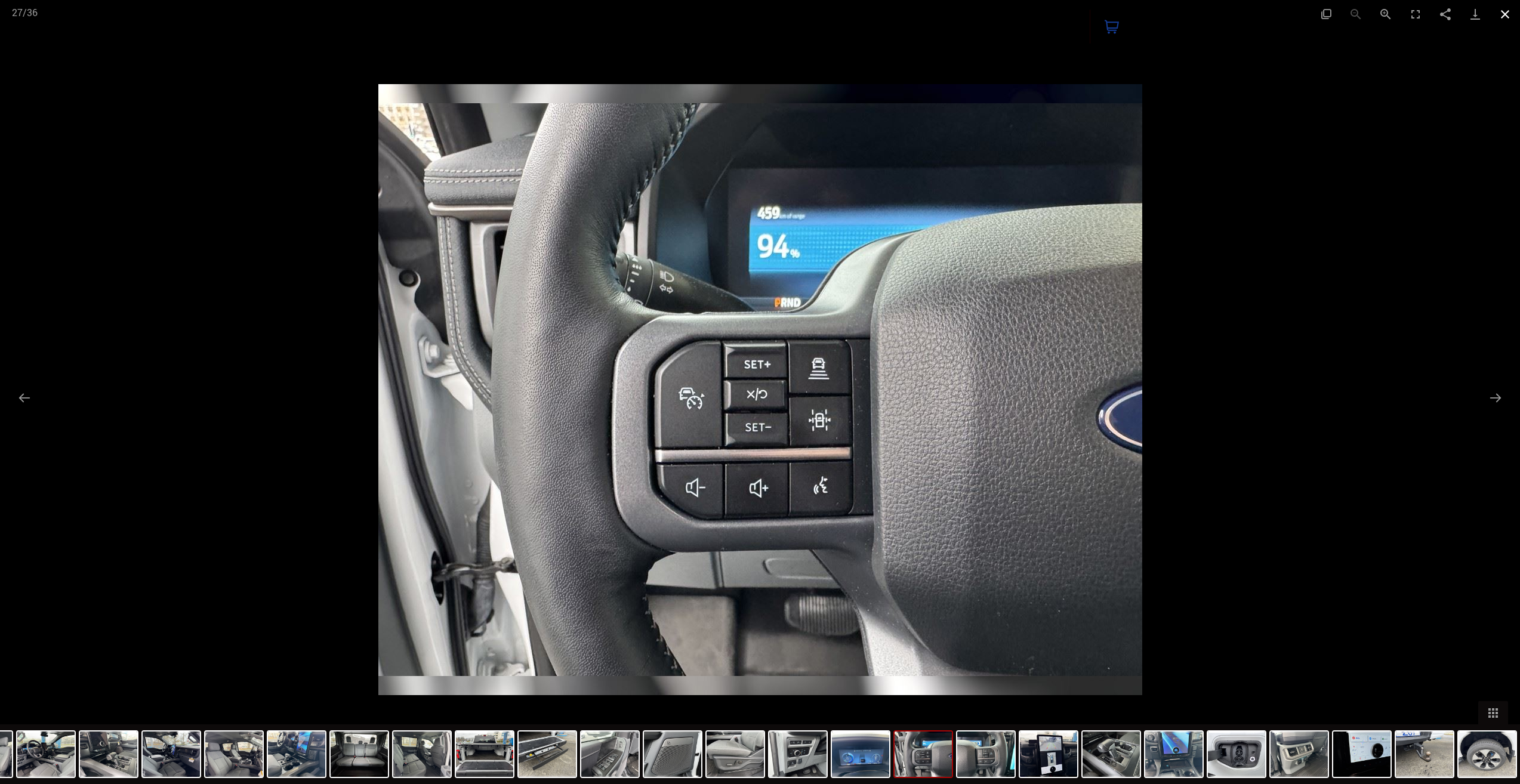
click at [1505, 10] on button "Close gallery" at bounding box center [1504, 14] width 30 height 28
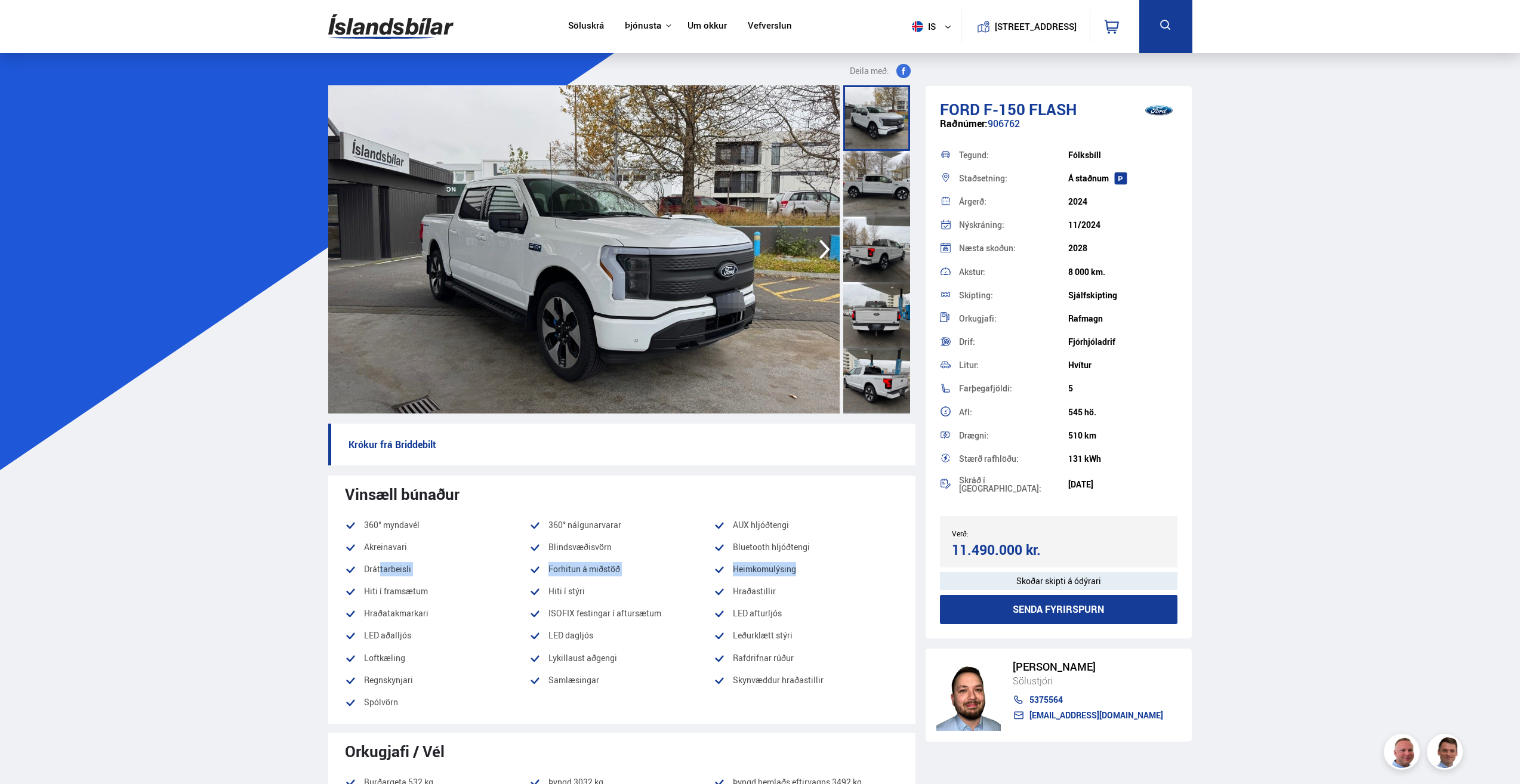
click at [471, 442] on p "Krókur frá Briddebilt" at bounding box center [622, 444] width 587 height 42
click at [872, 320] on div at bounding box center [876, 315] width 67 height 66
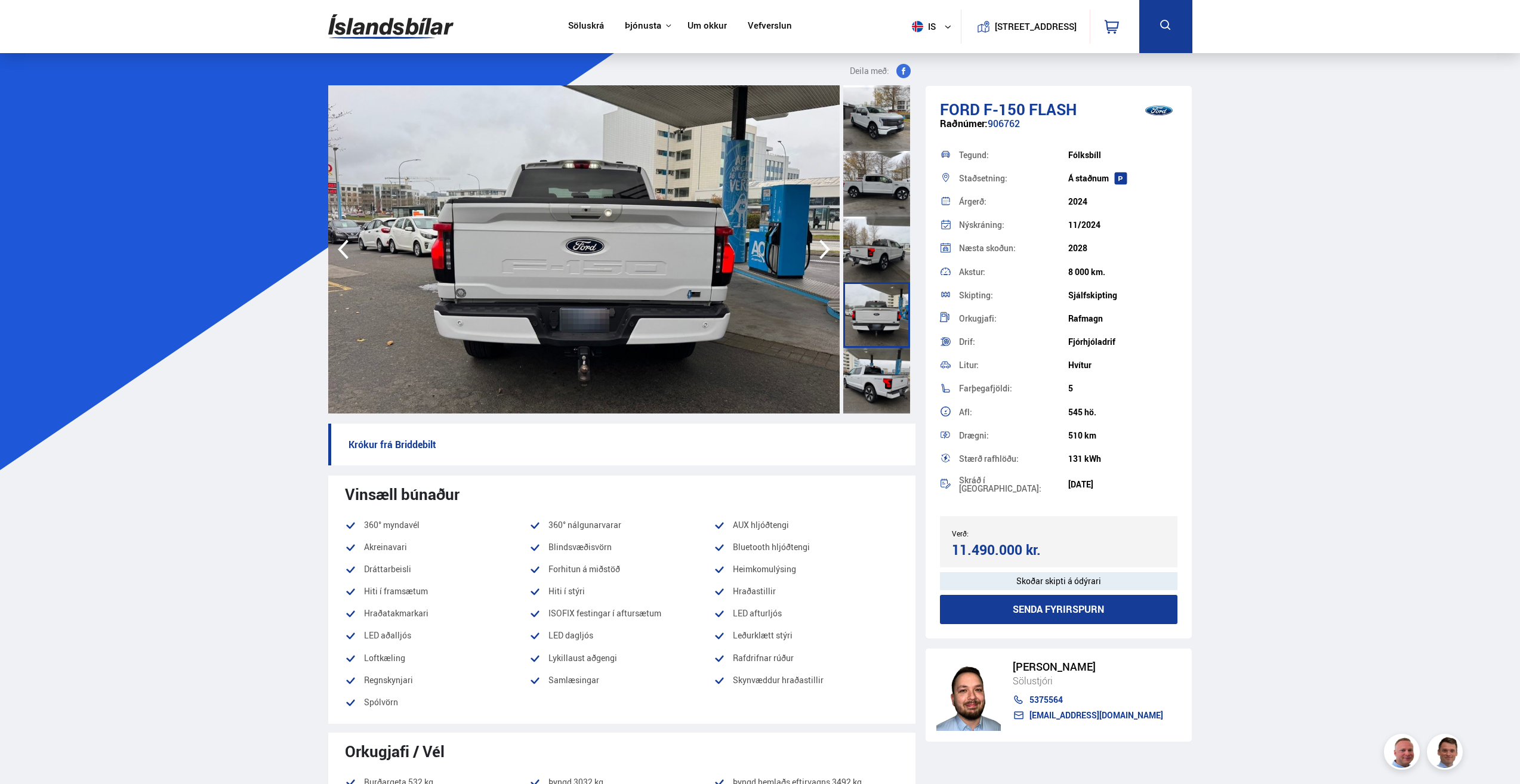
click at [881, 381] on div at bounding box center [876, 381] width 67 height 66
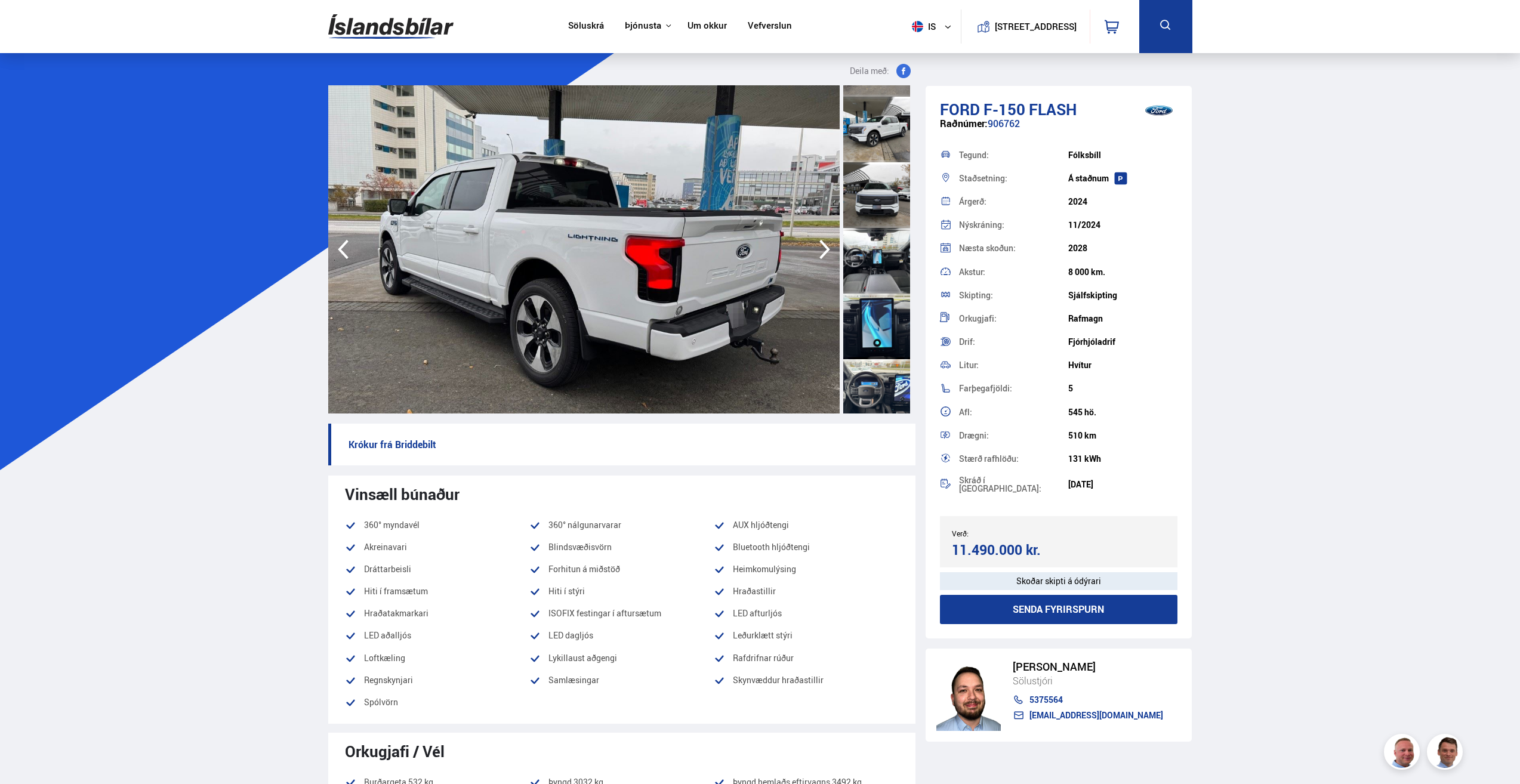
scroll to position [418, 0]
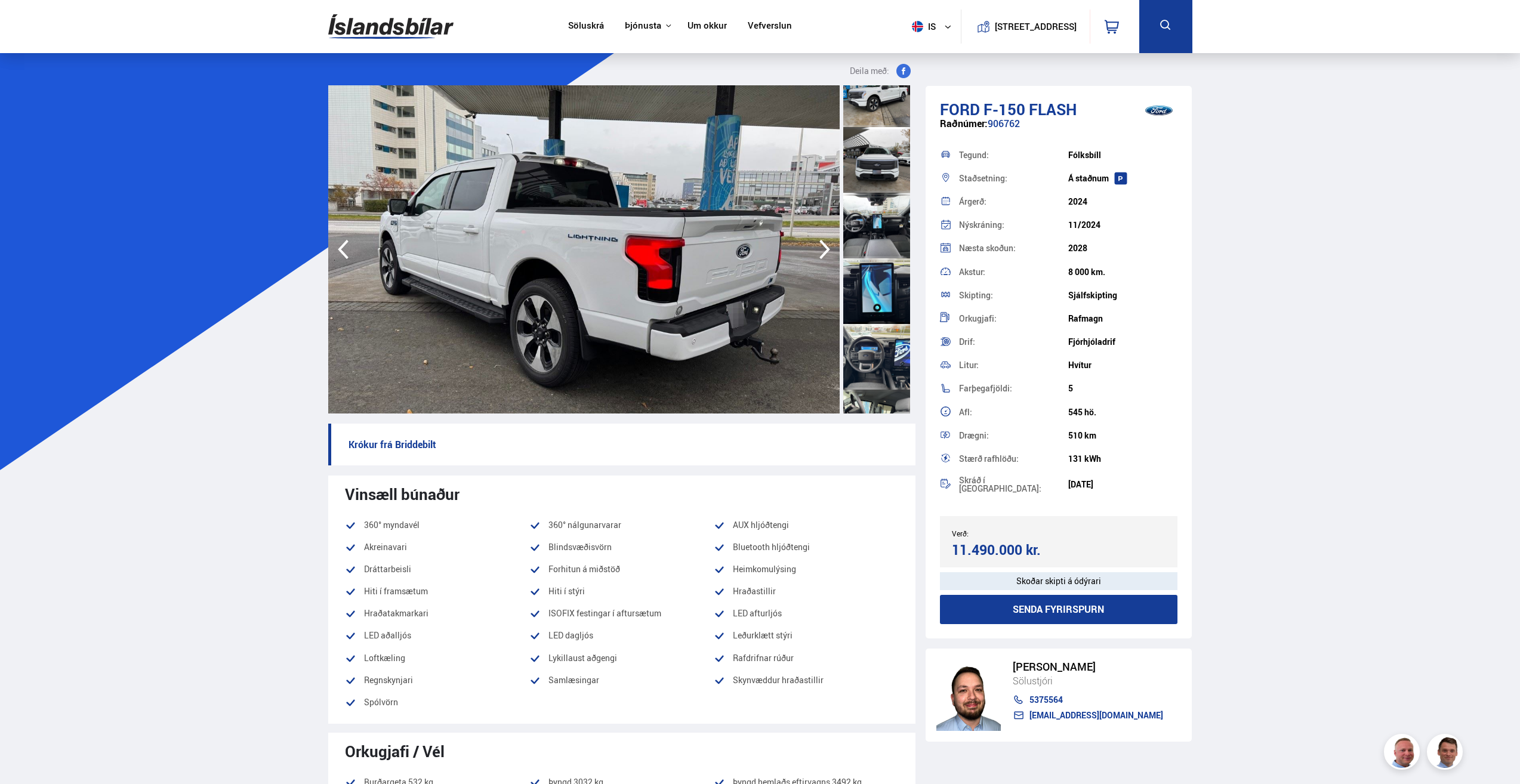
click at [876, 284] on div at bounding box center [876, 291] width 67 height 66
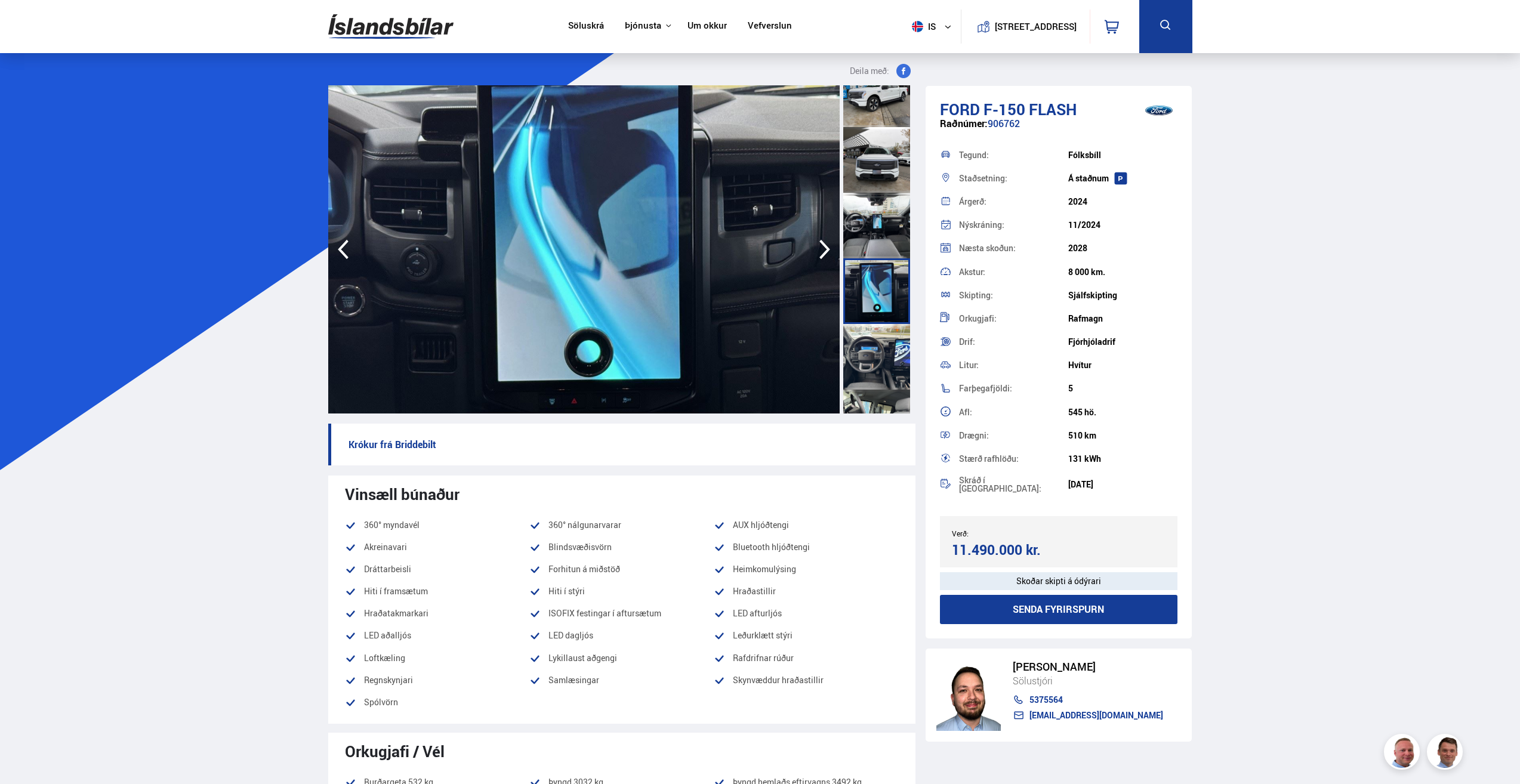
click at [869, 100] on div at bounding box center [876, 95] width 67 height 66
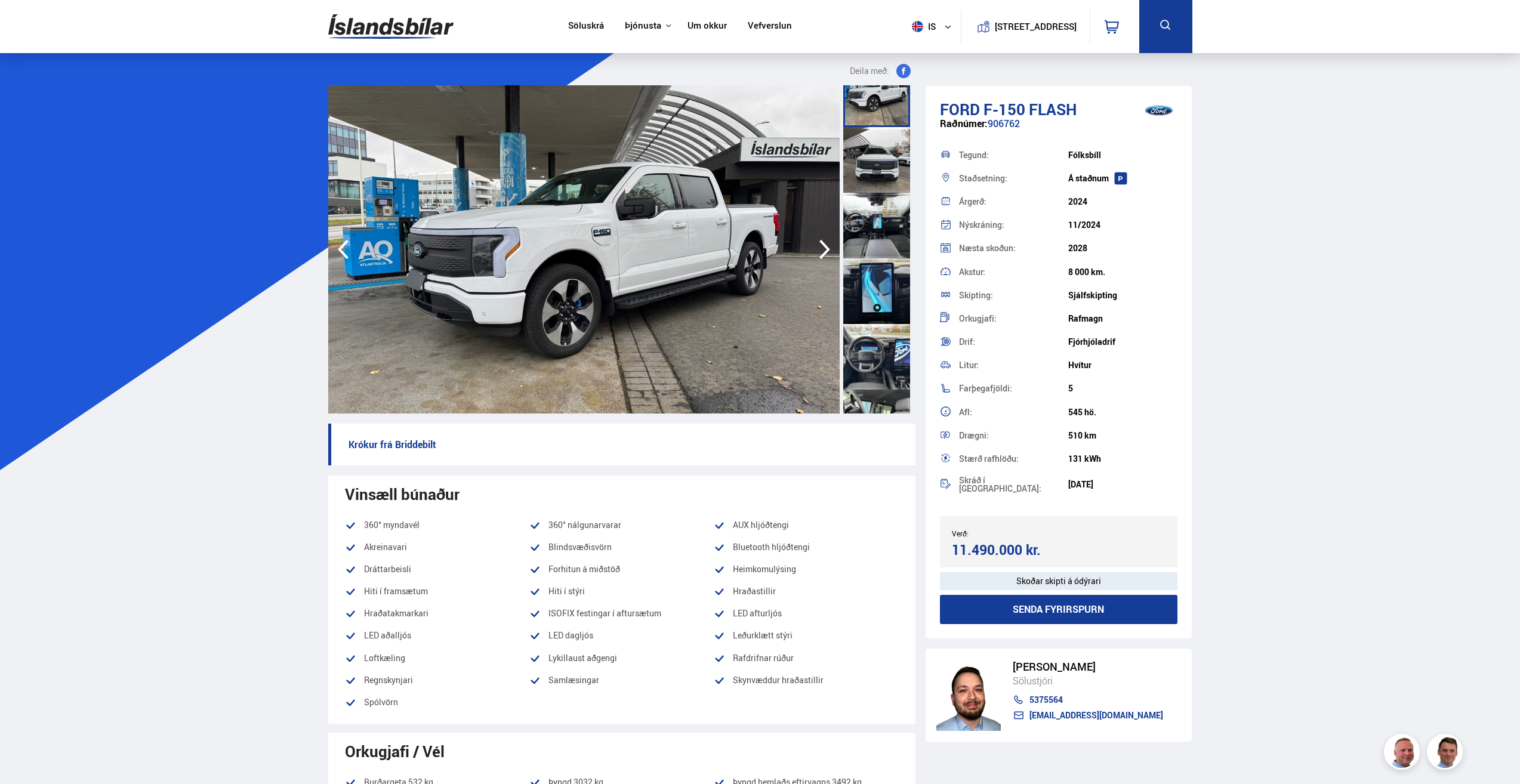
click at [887, 160] on div at bounding box center [876, 160] width 67 height 66
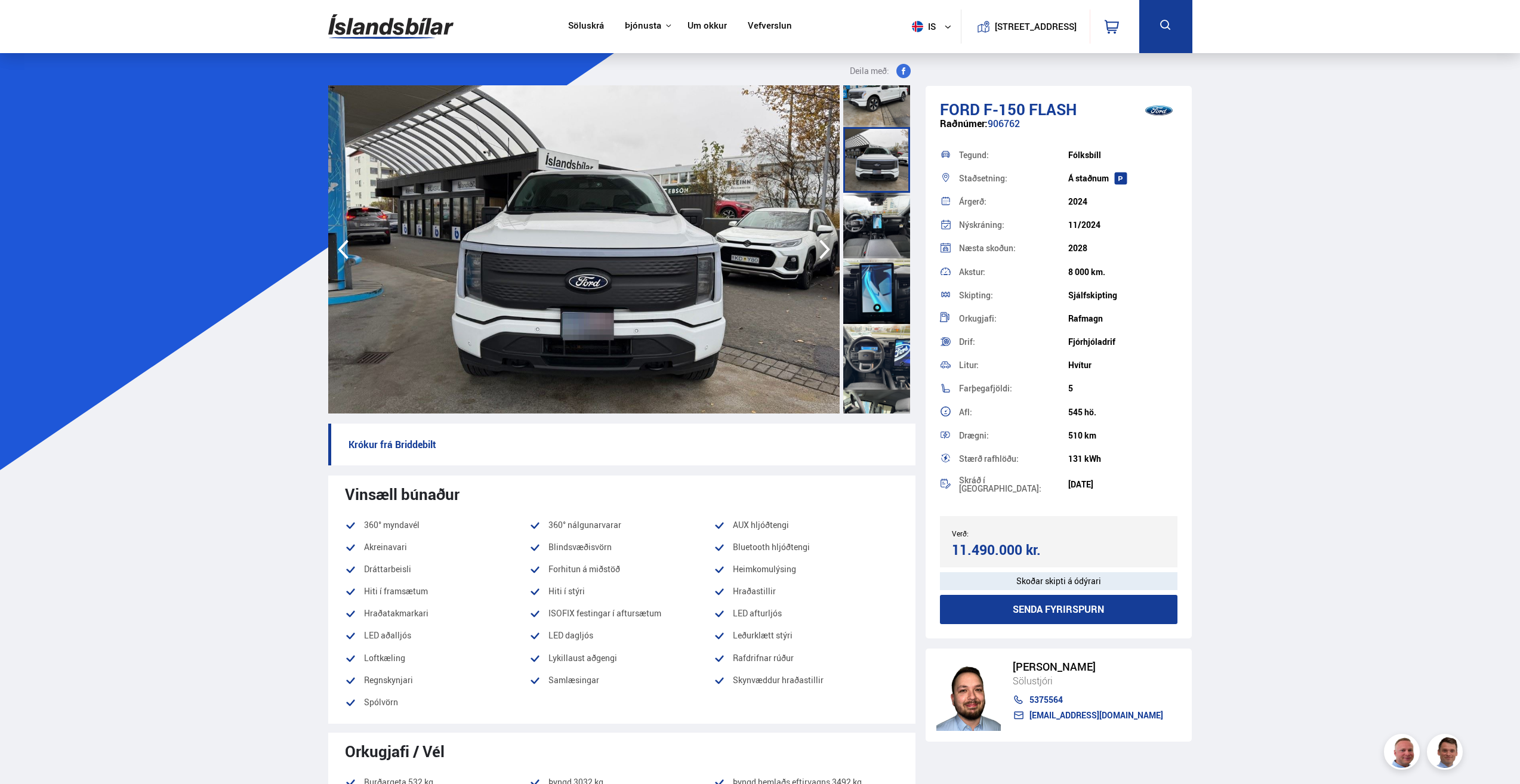
click at [885, 209] on div at bounding box center [876, 226] width 67 height 66
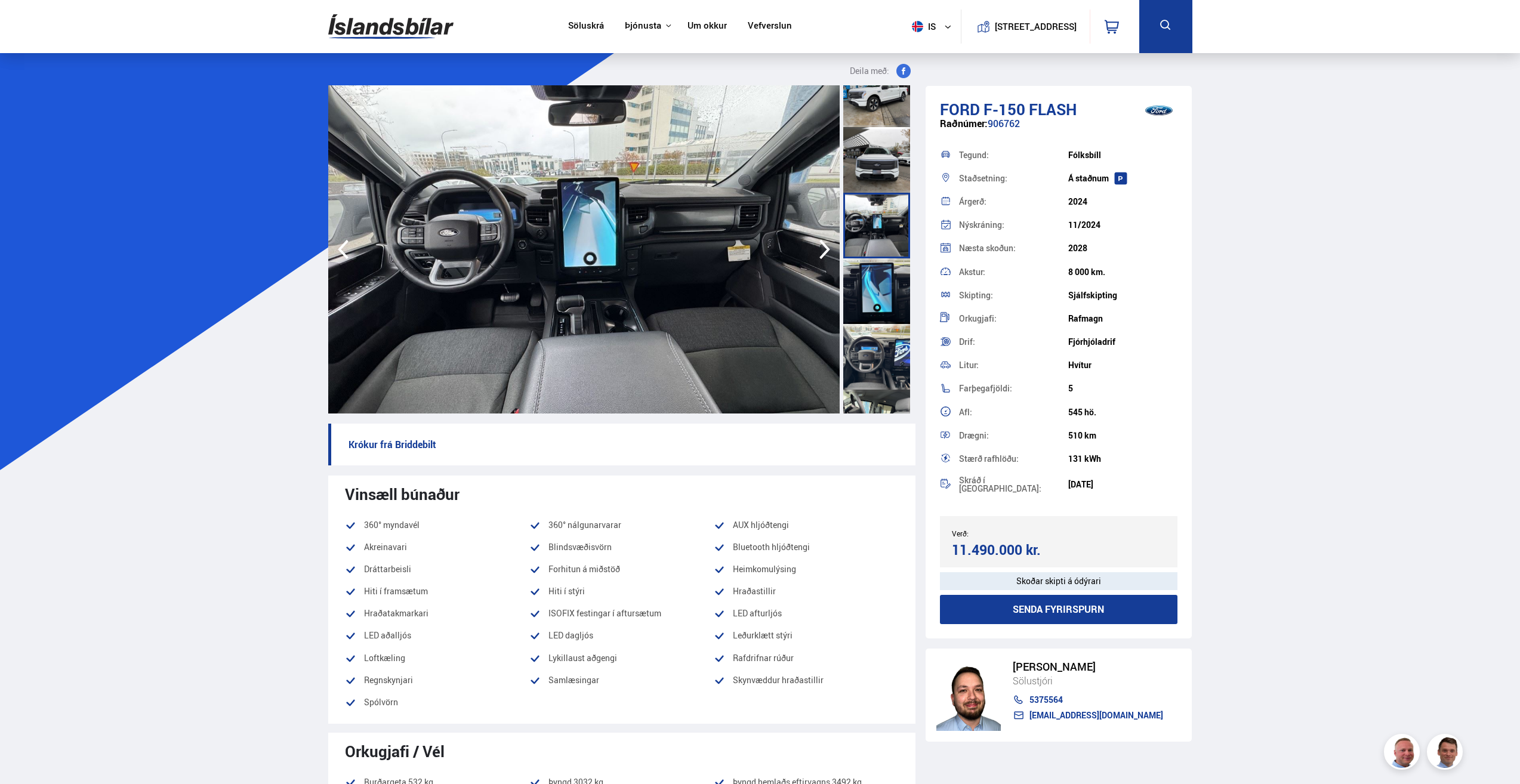
click at [883, 281] on div at bounding box center [876, 291] width 67 height 66
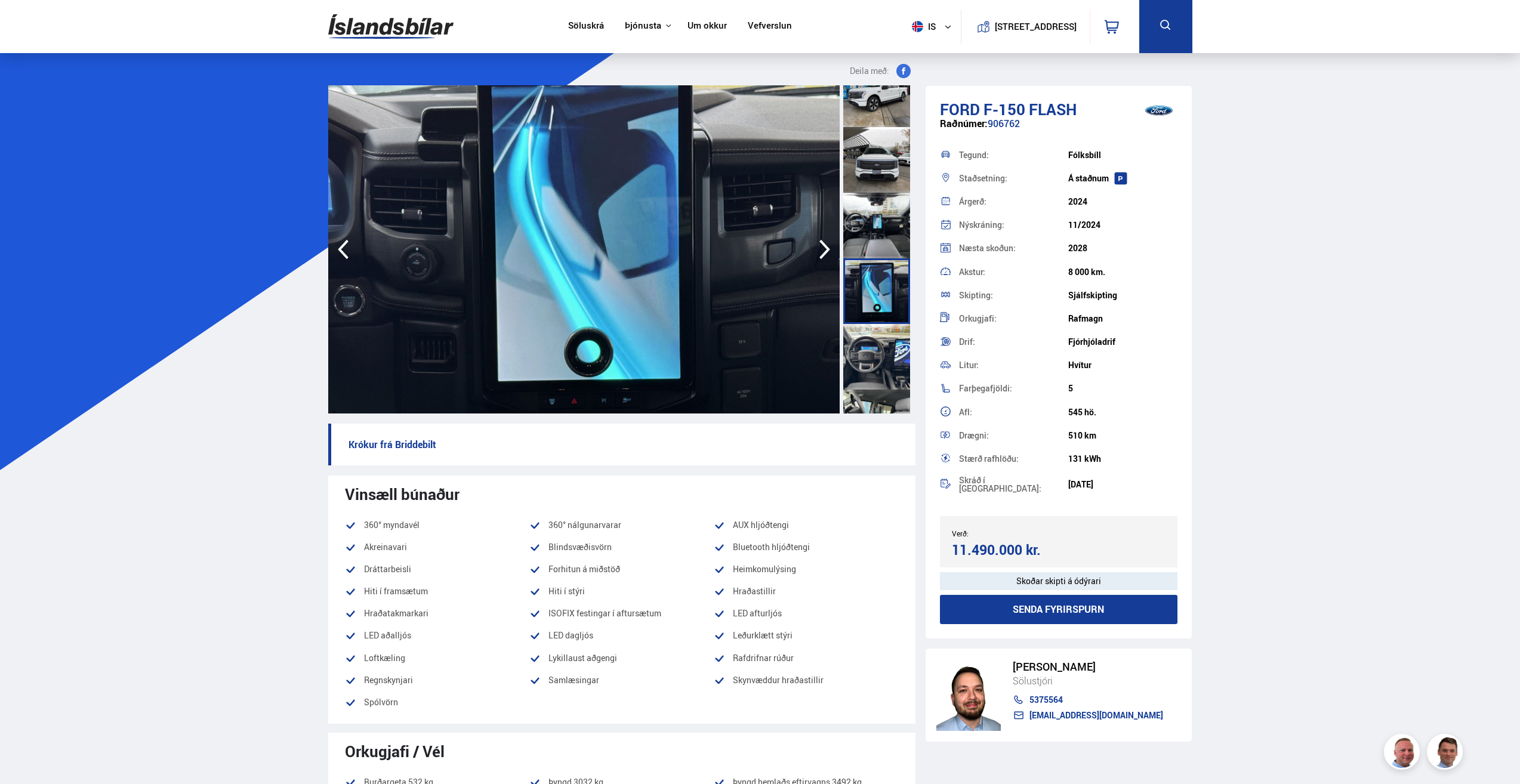
click at [879, 349] on div at bounding box center [876, 357] width 67 height 66
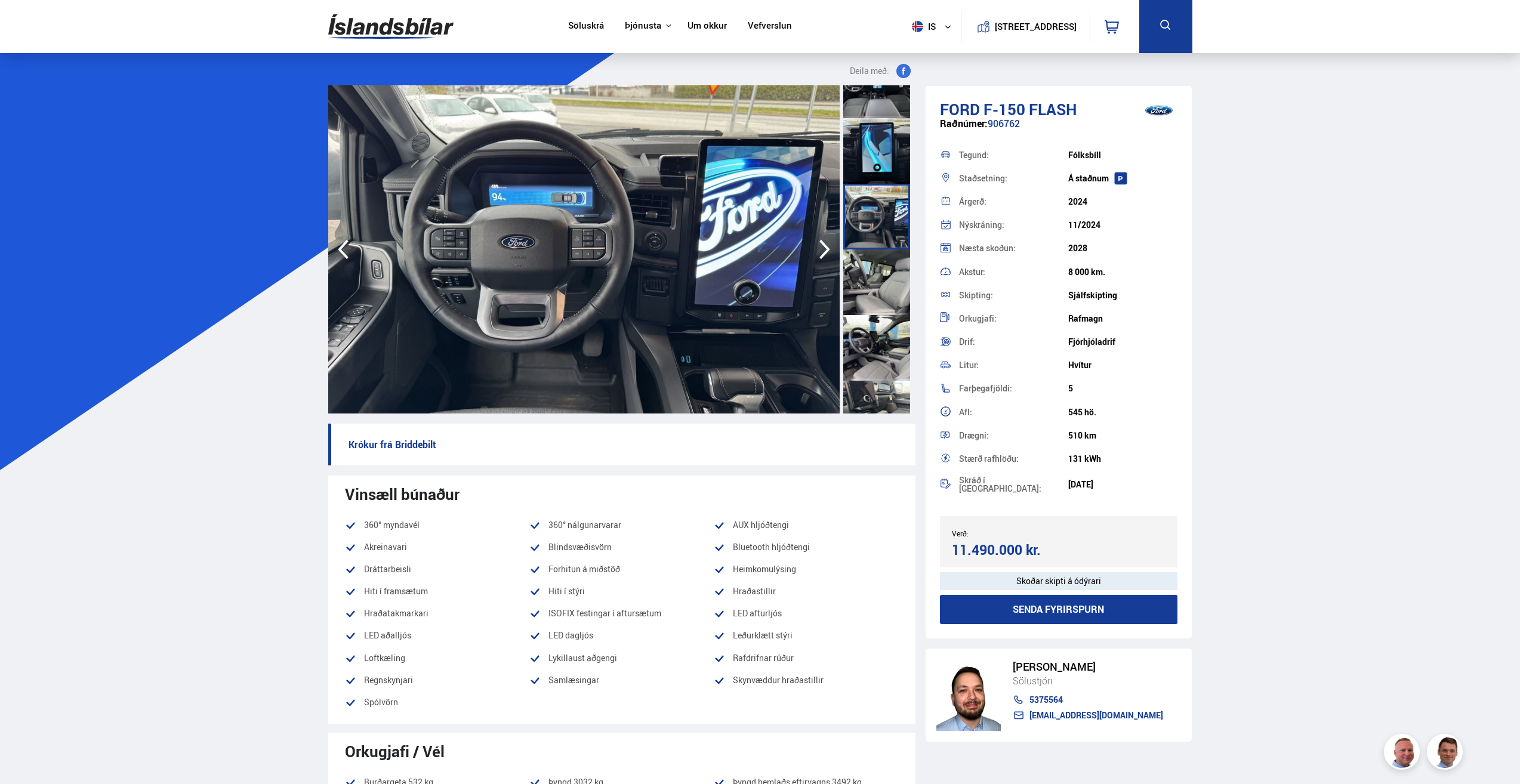
scroll to position [596, 0]
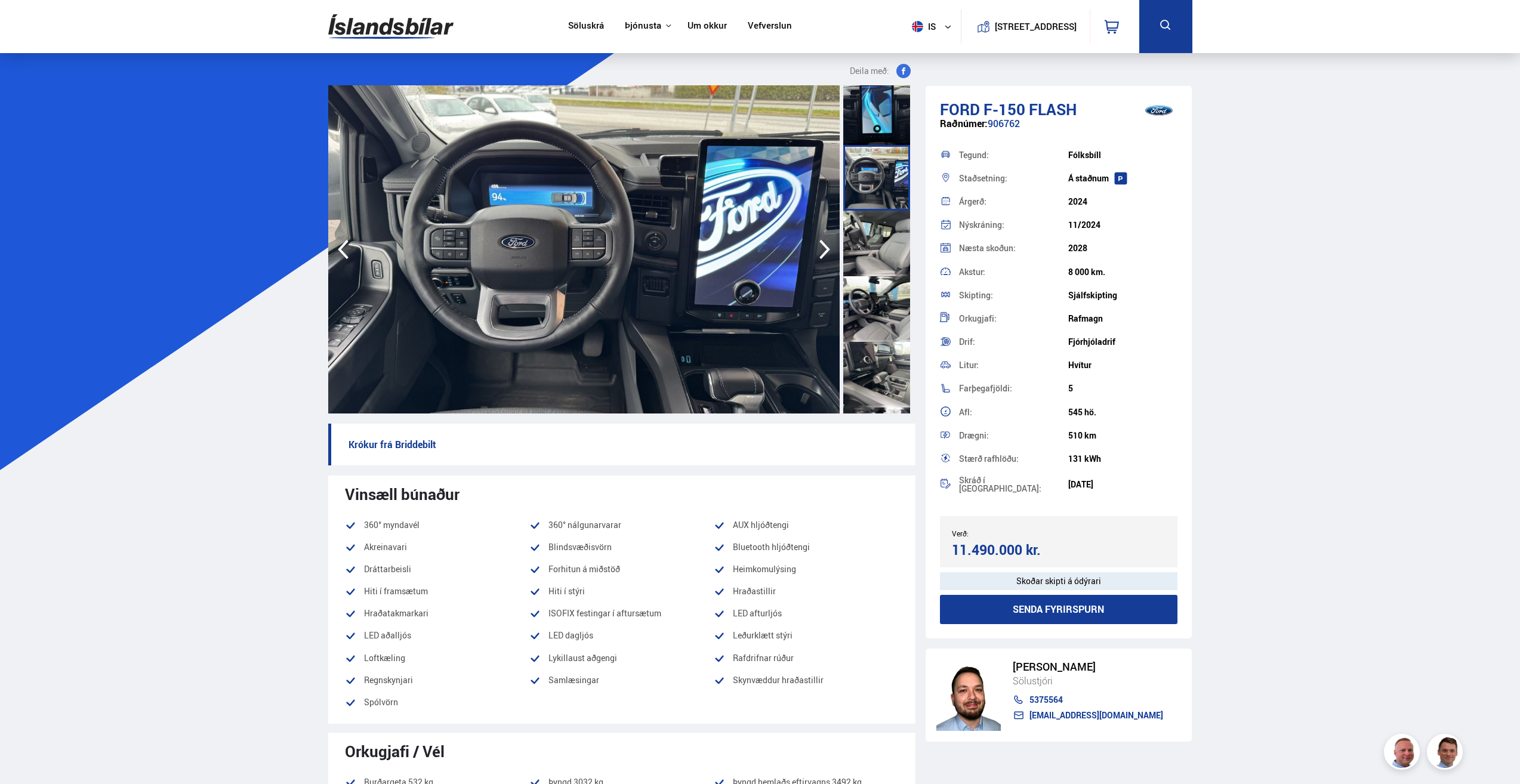
click at [374, 18] on img at bounding box center [390, 26] width 125 height 39
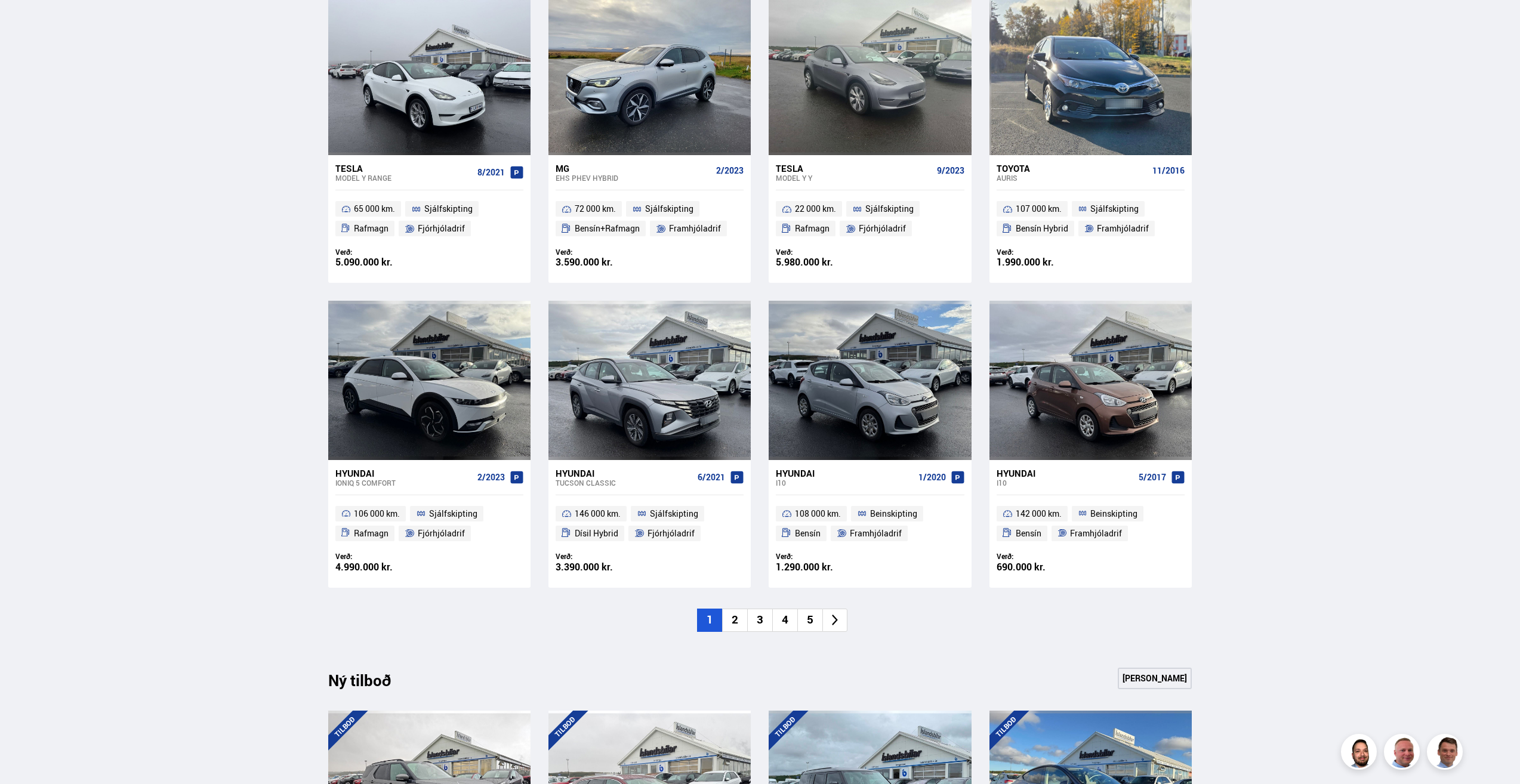
scroll to position [596, 0]
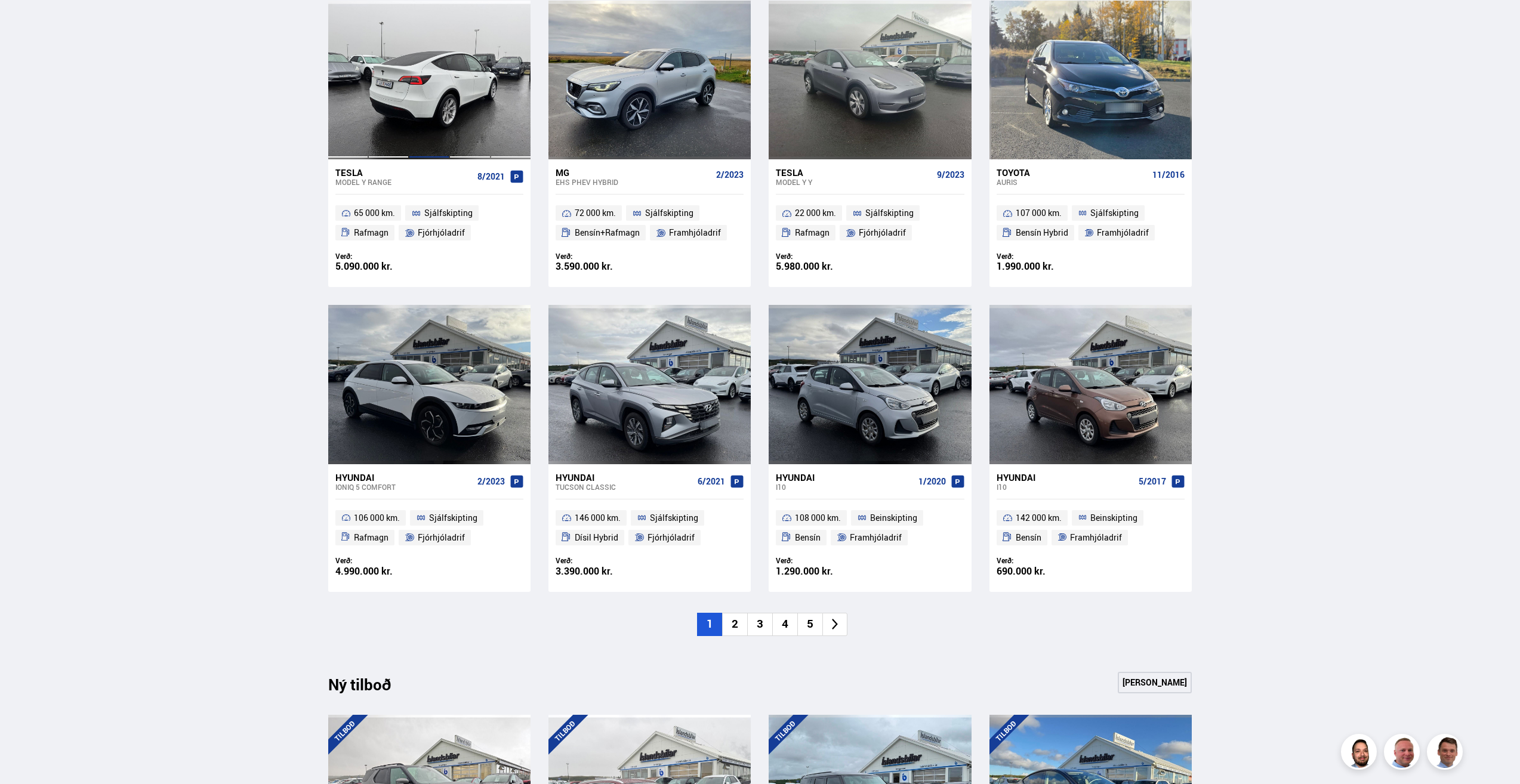
click at [431, 62] on div at bounding box center [429, 80] width 40 height 159
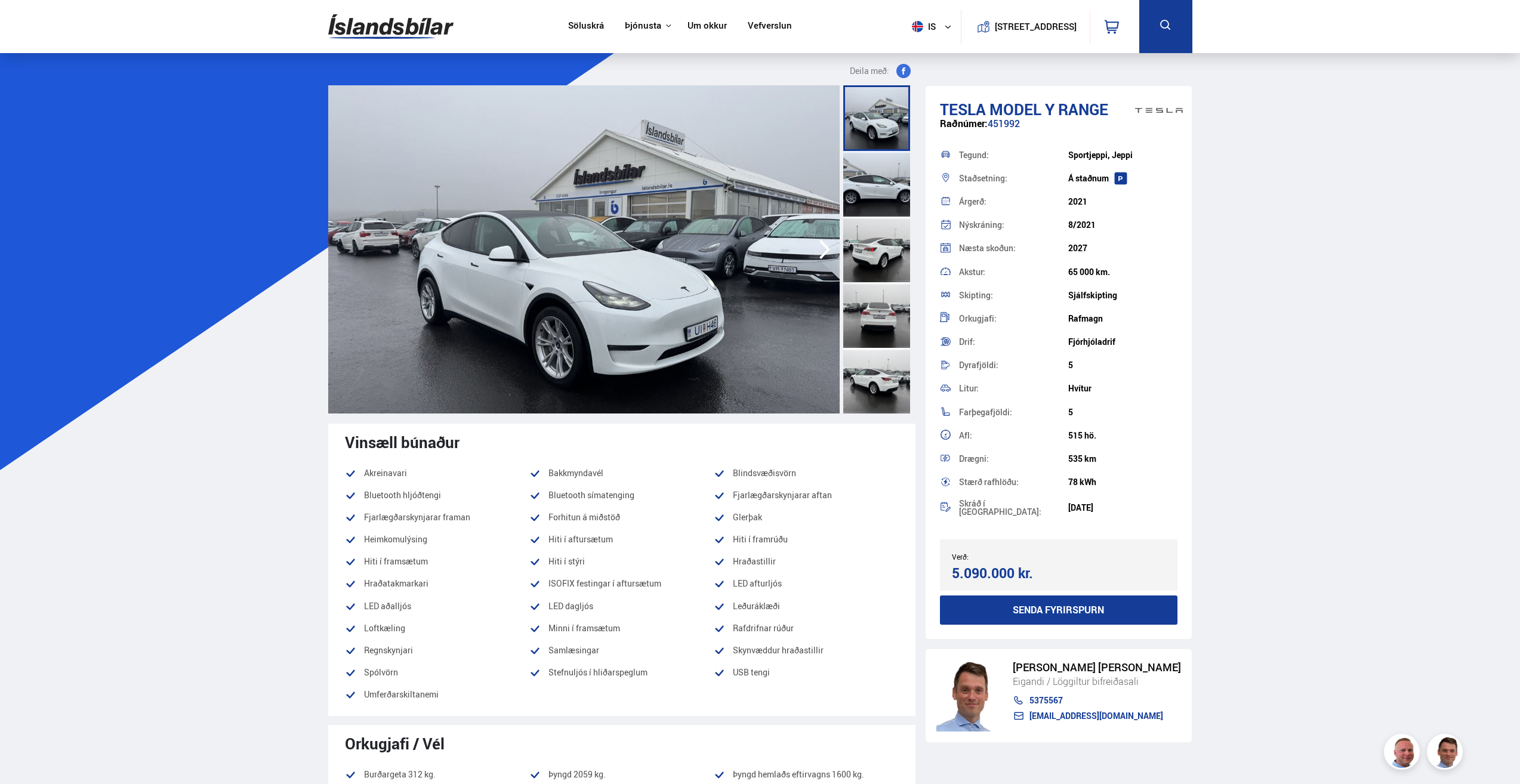
click at [697, 258] on img at bounding box center [583, 249] width 511 height 328
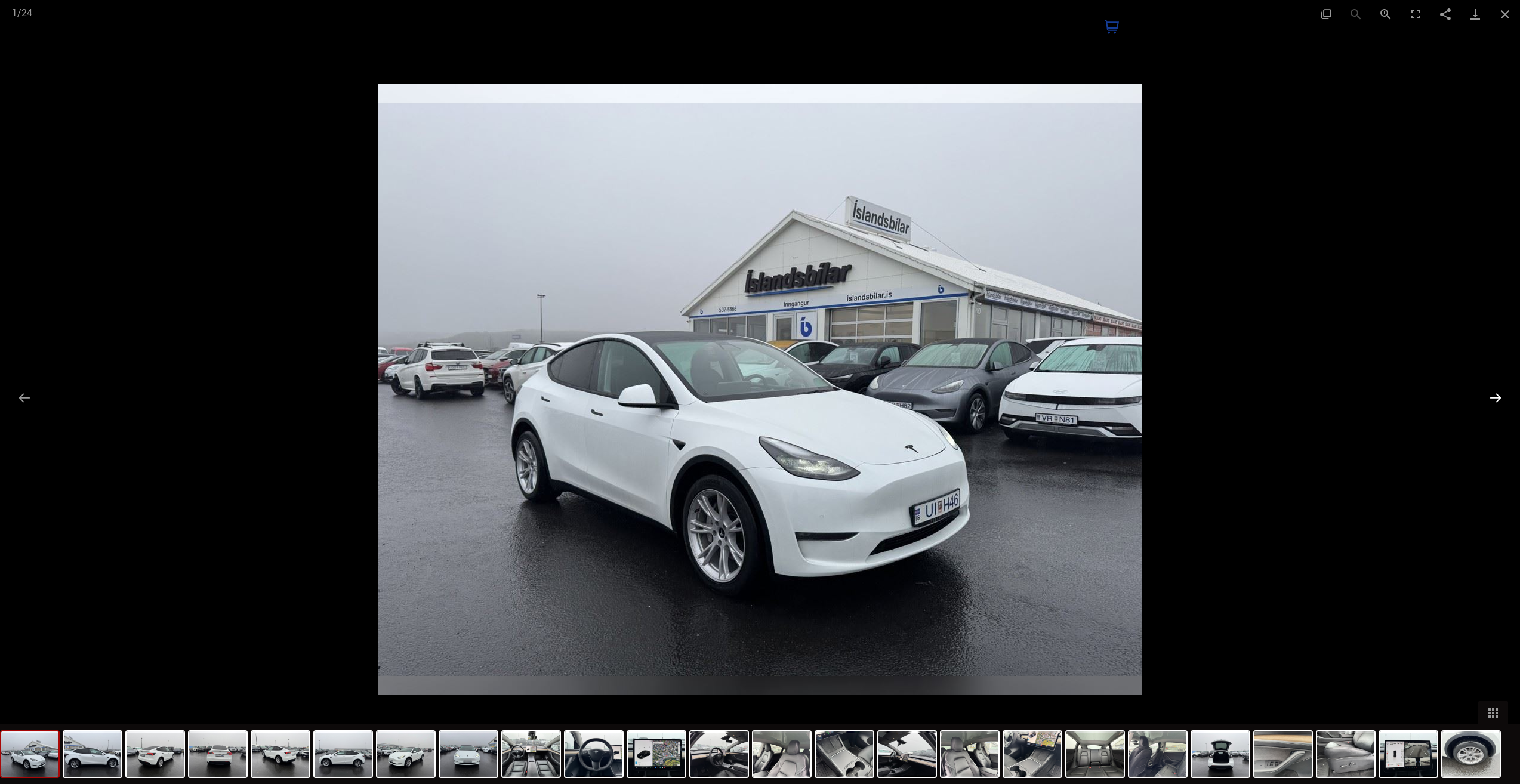
click at [1495, 399] on button "Next slide" at bounding box center [1495, 397] width 25 height 24
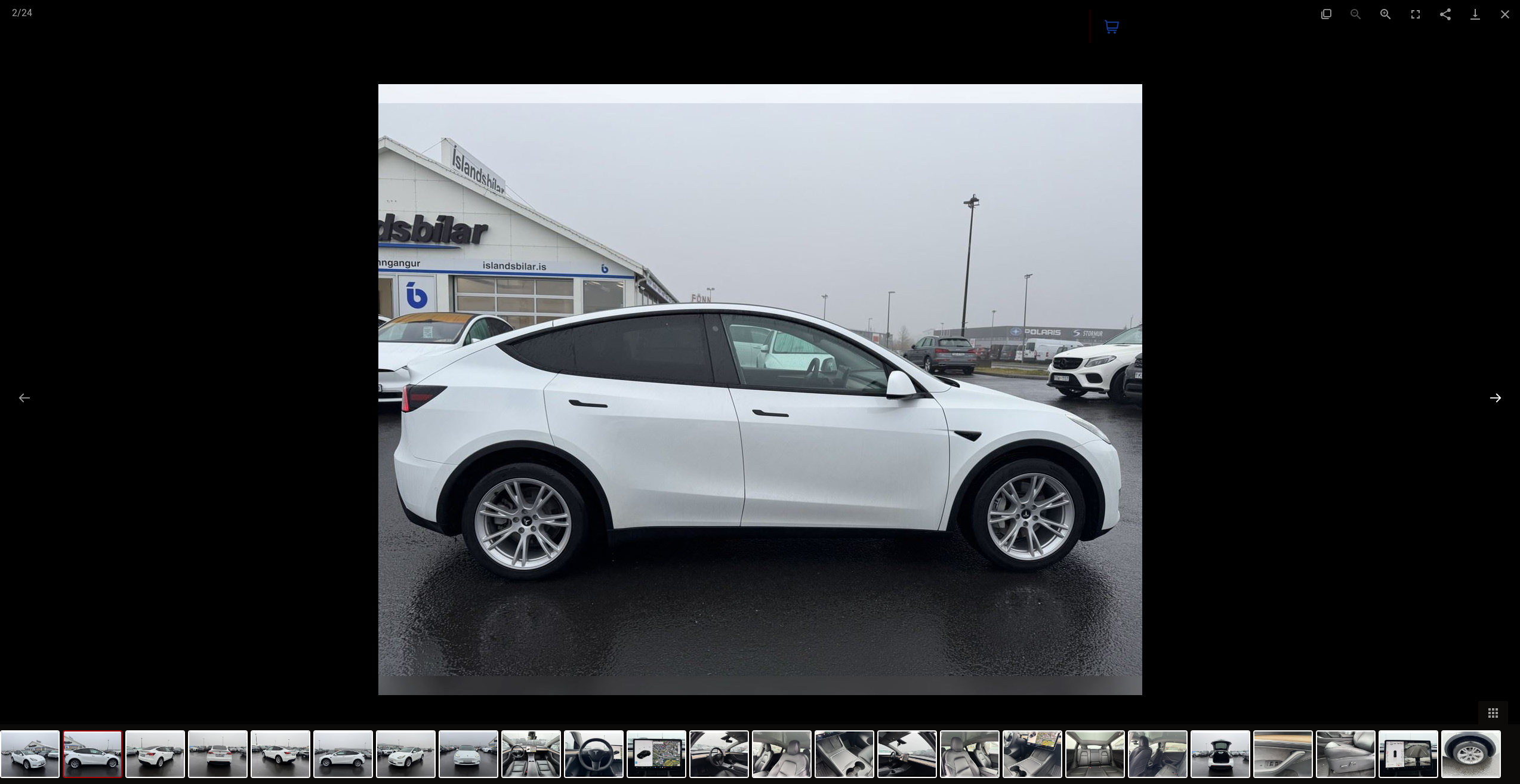
click at [1495, 399] on button "Next slide" at bounding box center [1495, 397] width 25 height 24
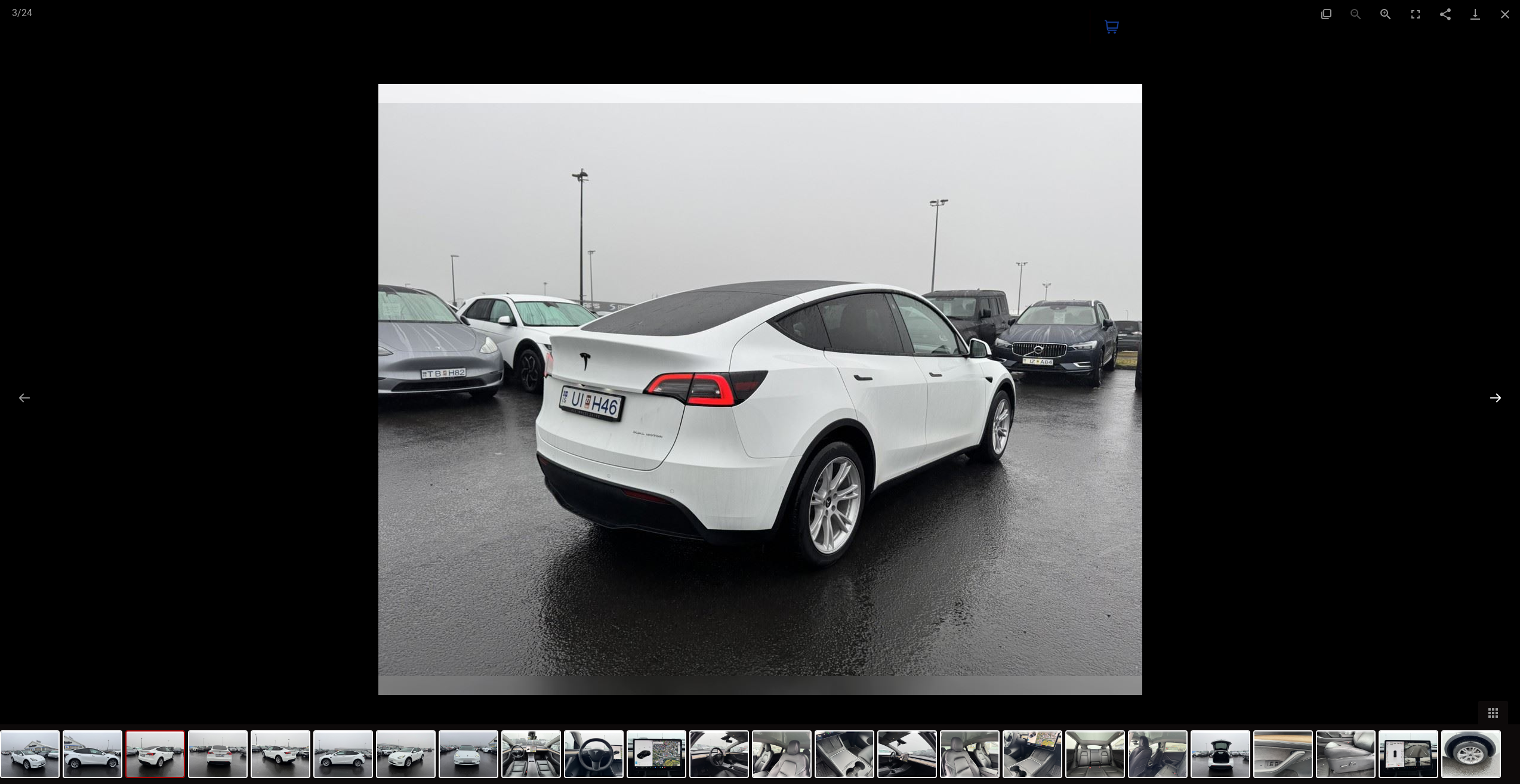
click at [1495, 399] on button "Next slide" at bounding box center [1495, 397] width 25 height 24
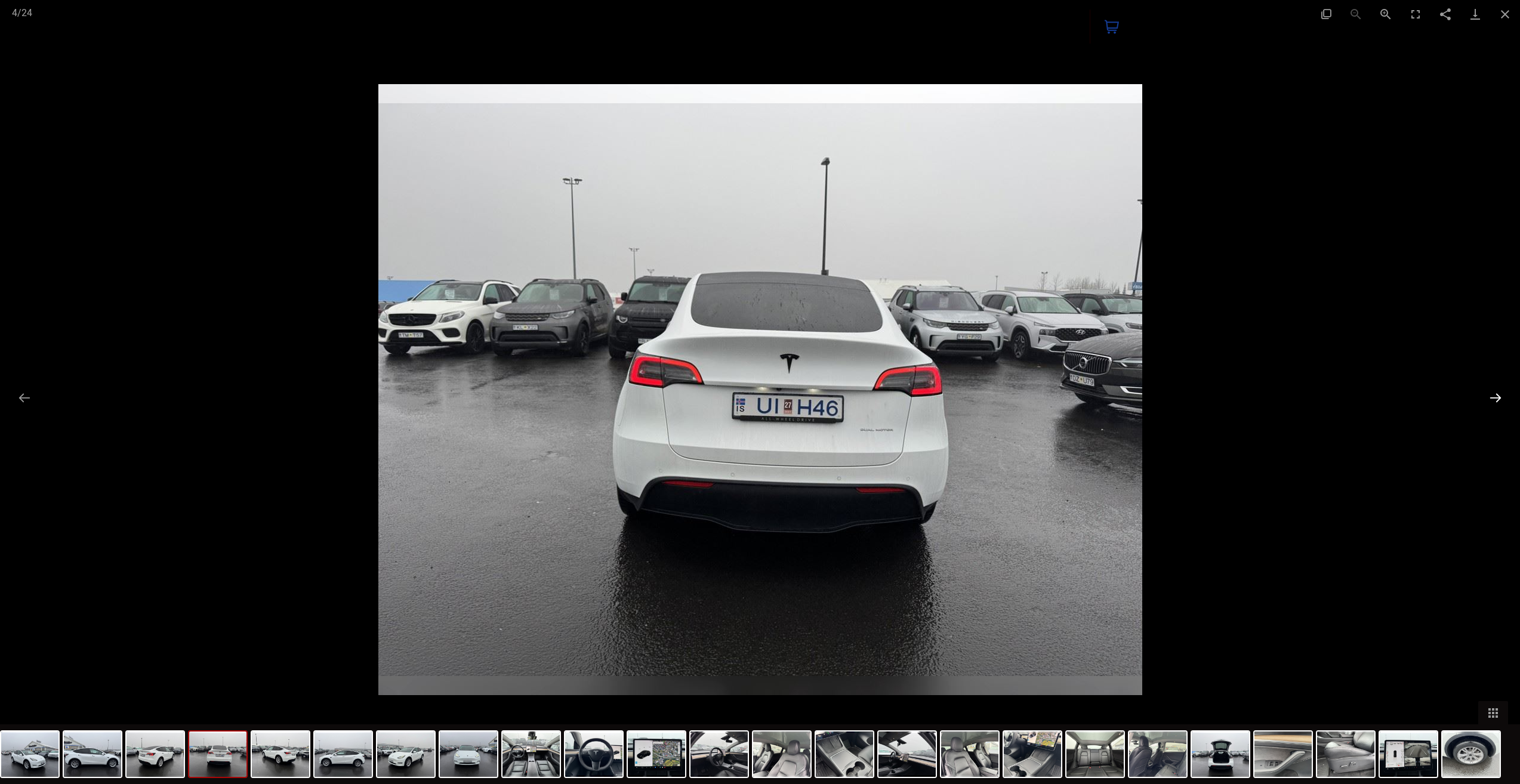
click at [1495, 399] on button "Next slide" at bounding box center [1495, 397] width 25 height 24
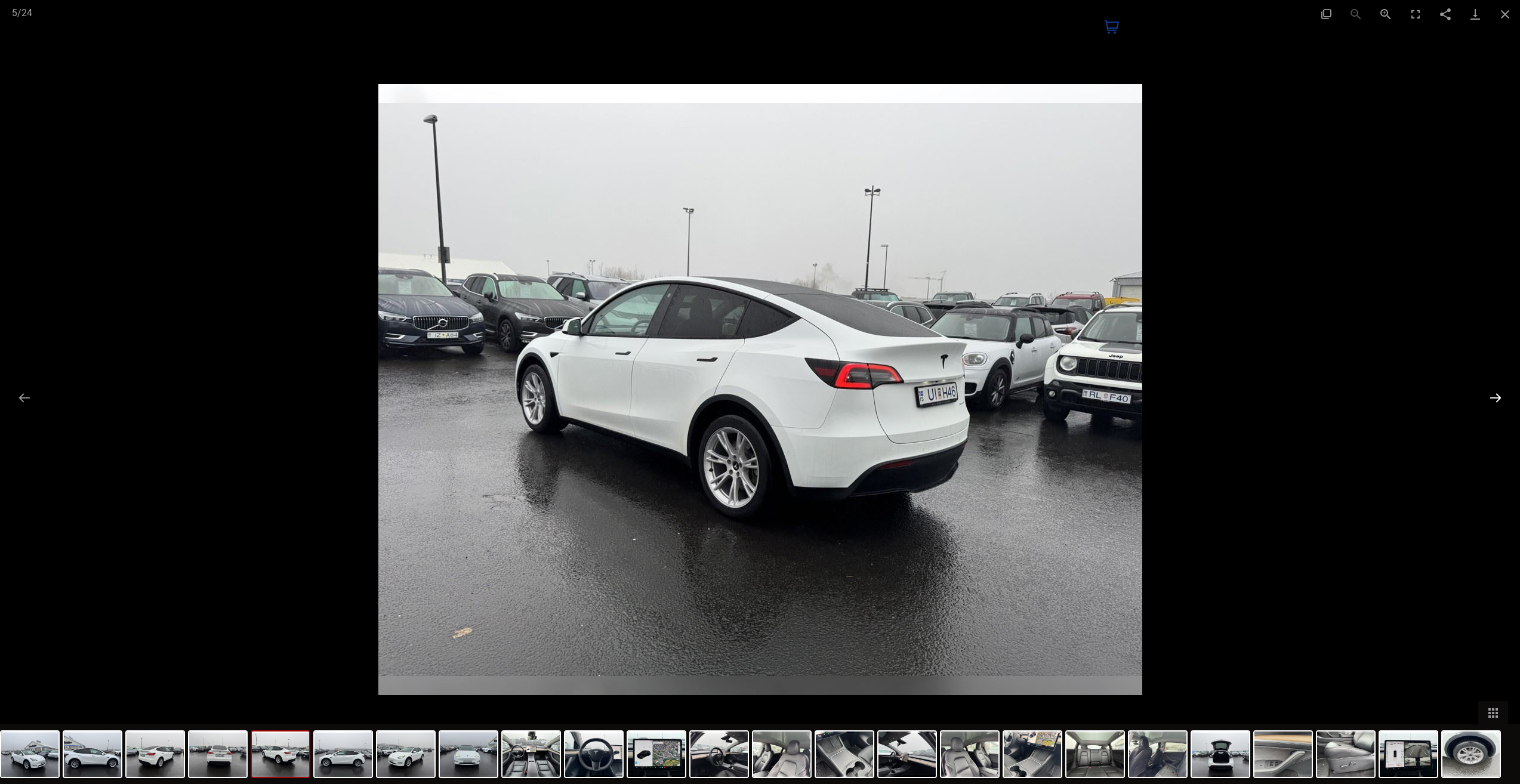
click at [1495, 398] on button "Next slide" at bounding box center [1495, 397] width 25 height 24
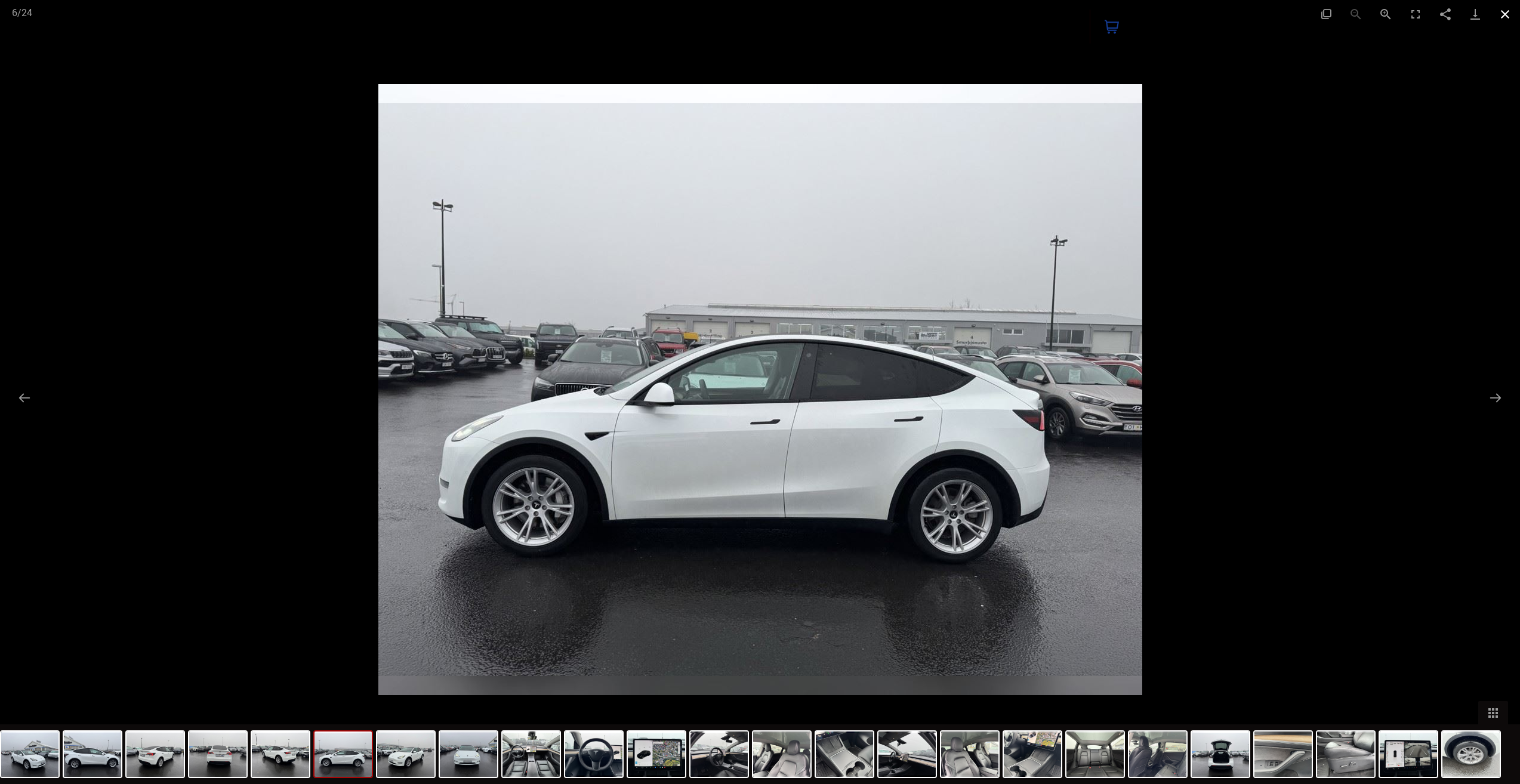
click at [1510, 15] on button "Close gallery" at bounding box center [1504, 14] width 30 height 28
